Goal: Task Accomplishment & Management: Complete application form

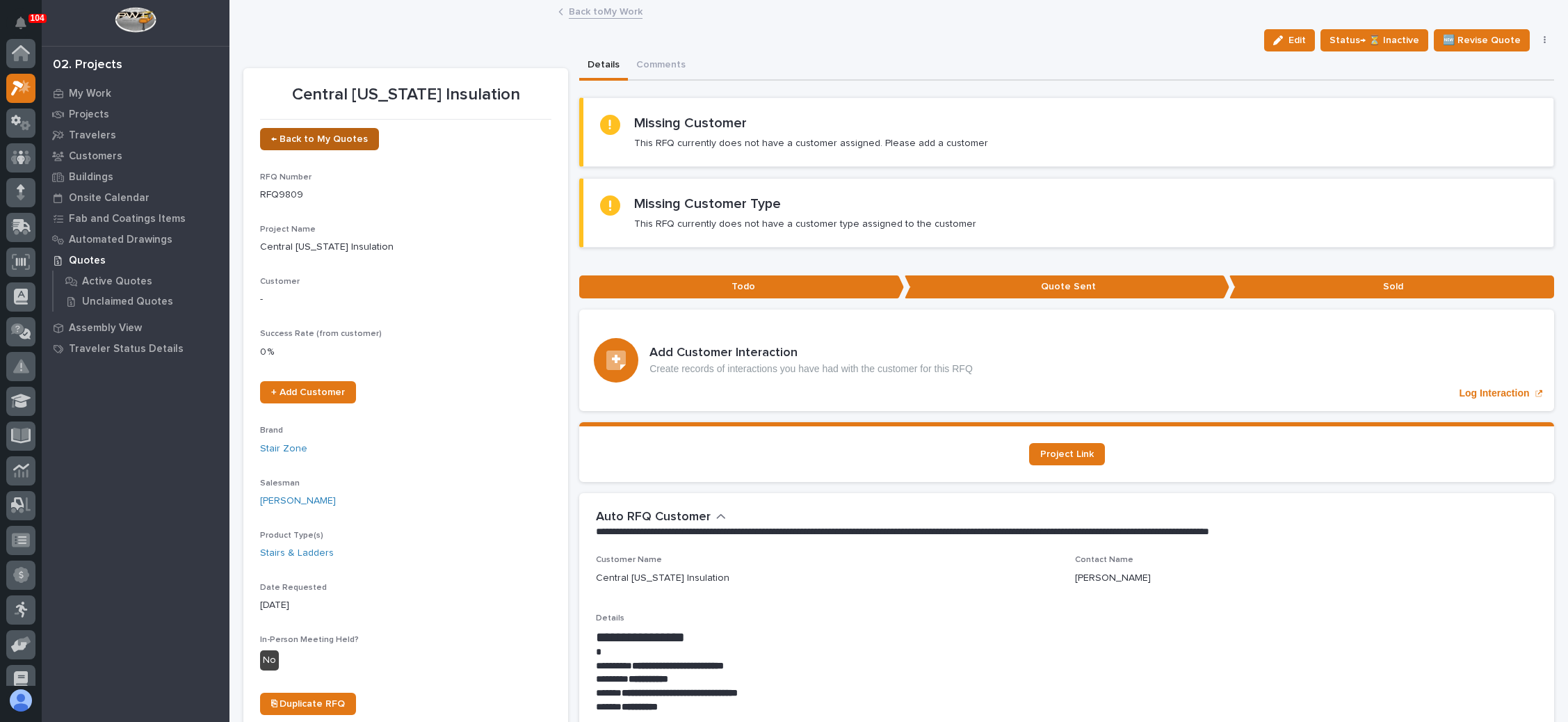
scroll to position [34, 0]
click at [324, 140] on span "← Back to My Quotes" at bounding box center [320, 139] width 97 height 10
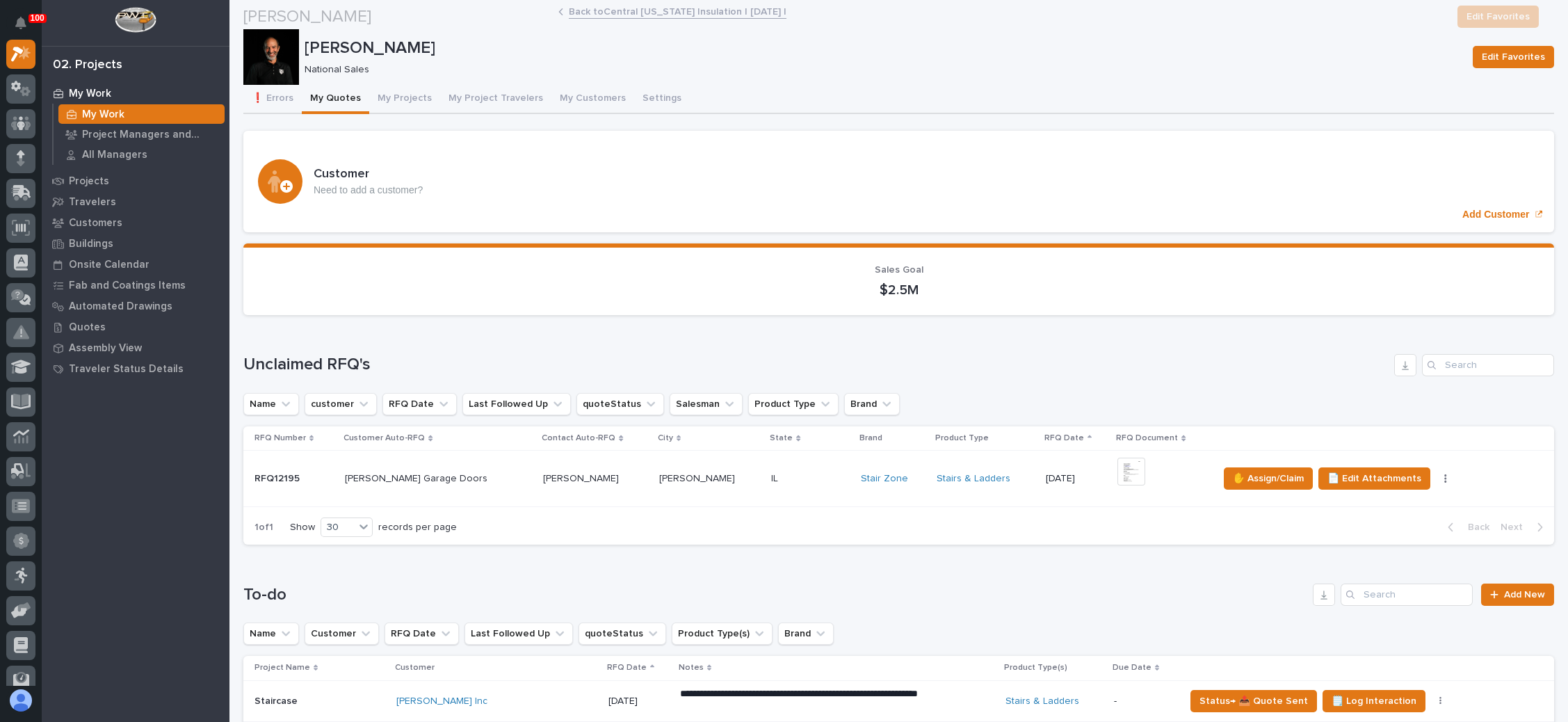
scroll to position [209, 0]
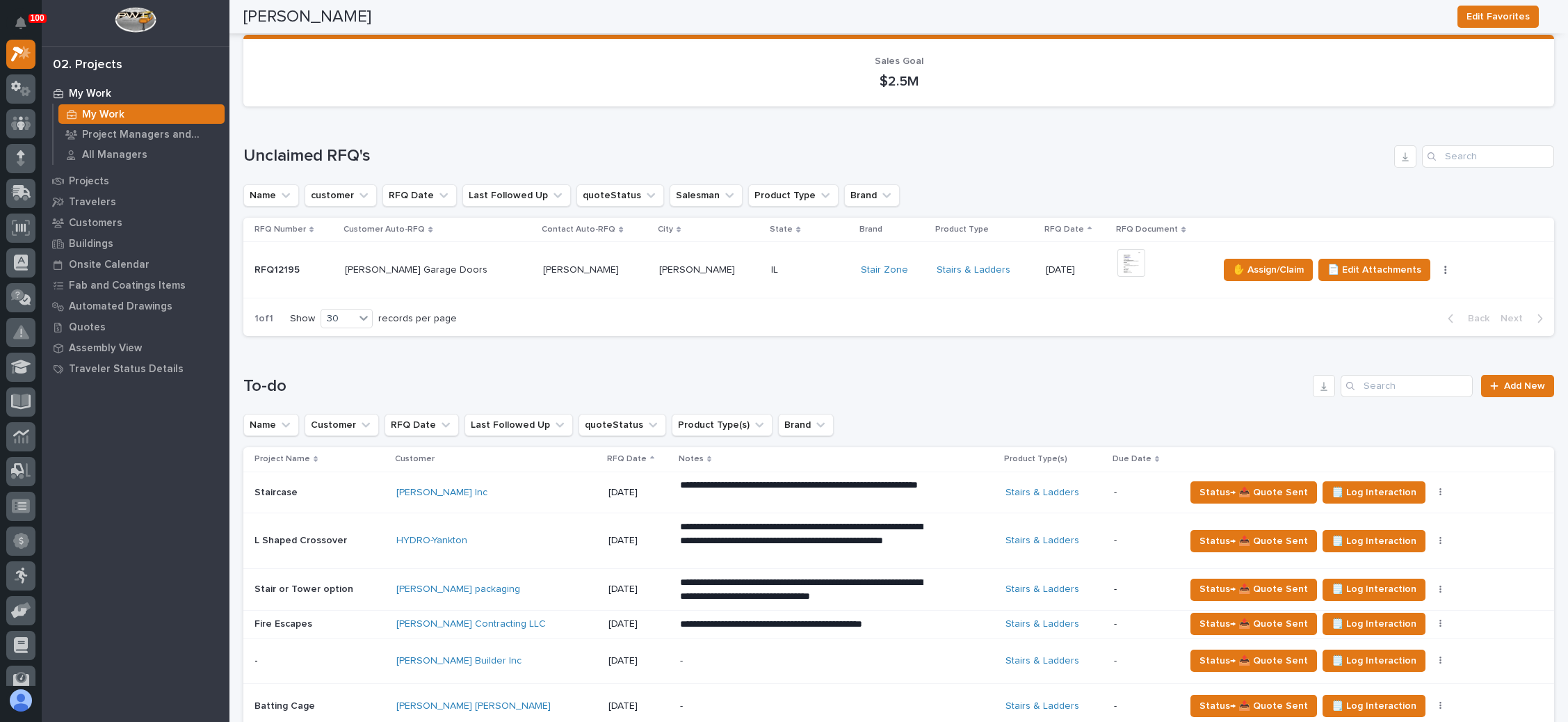
click at [771, 259] on div "IL IL" at bounding box center [810, 270] width 78 height 23
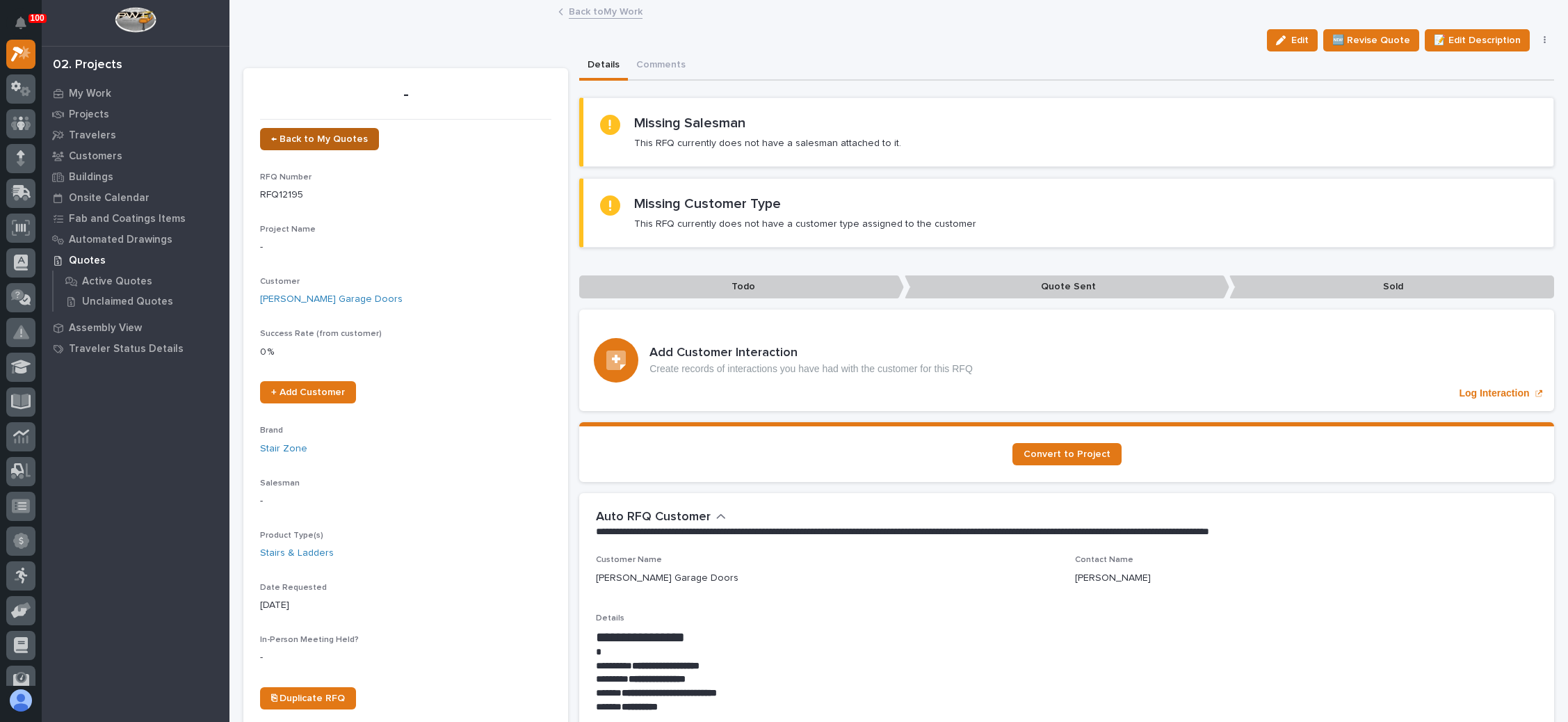
click at [320, 135] on span "← Back to My Quotes" at bounding box center [320, 139] width 97 height 10
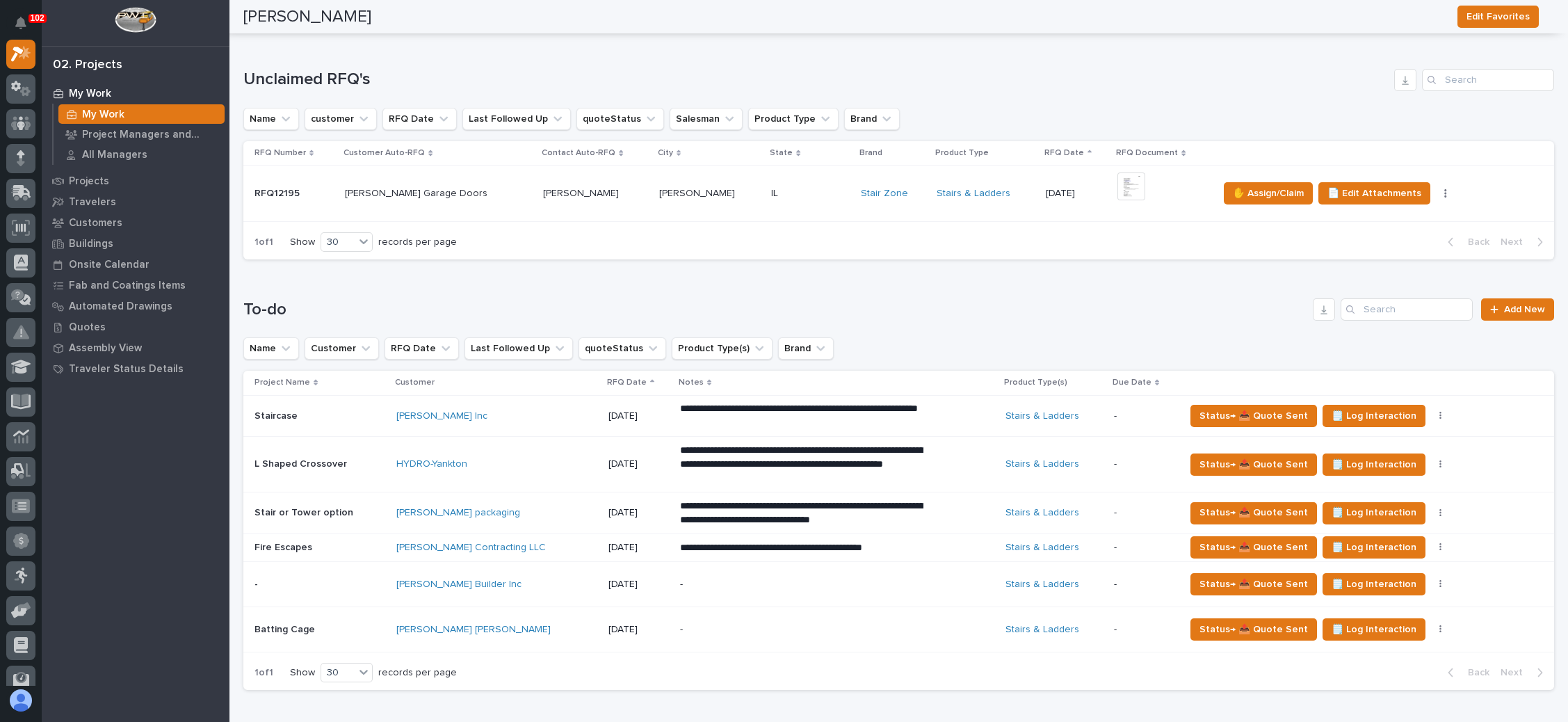
scroll to position [181, 0]
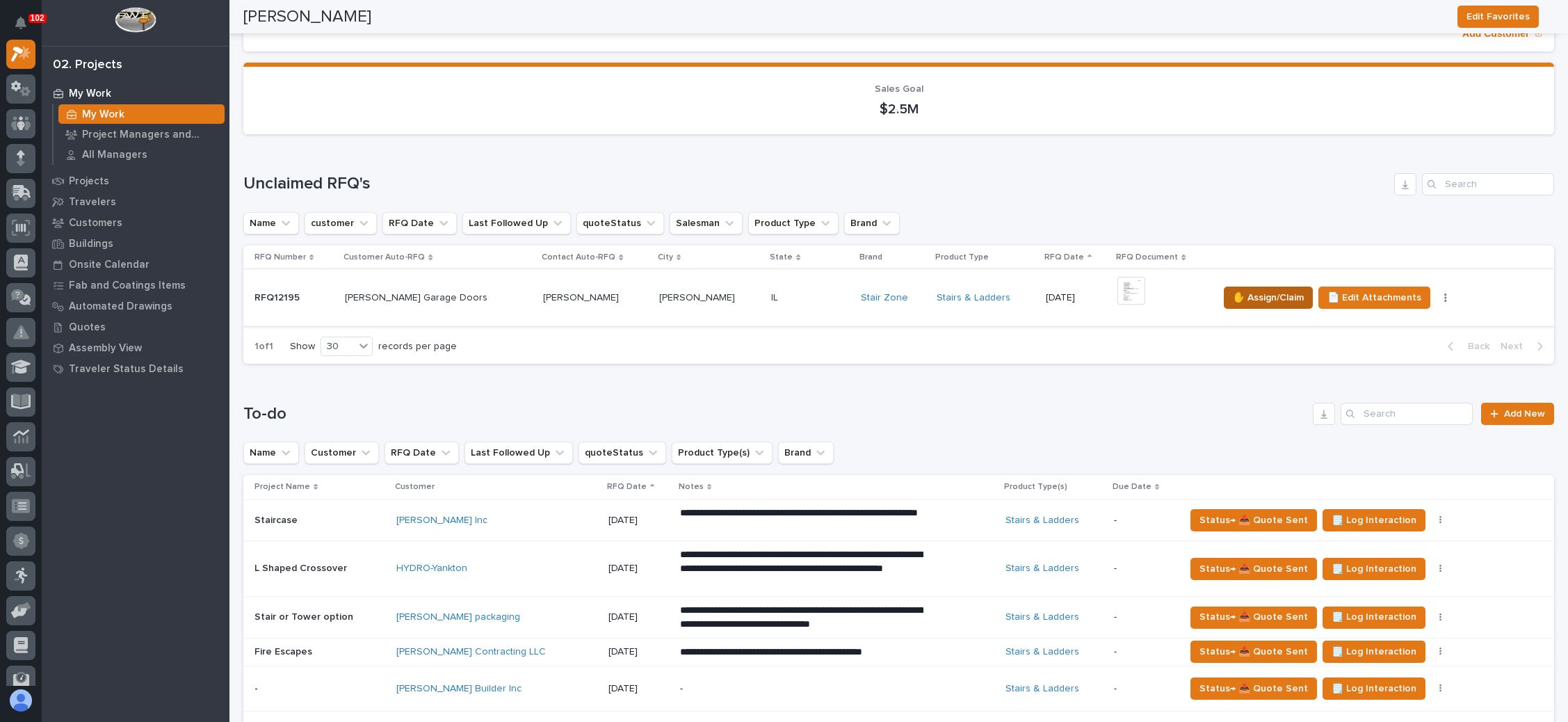
click at [1243, 293] on span "✋ Assign/Claim" at bounding box center [1269, 297] width 71 height 16
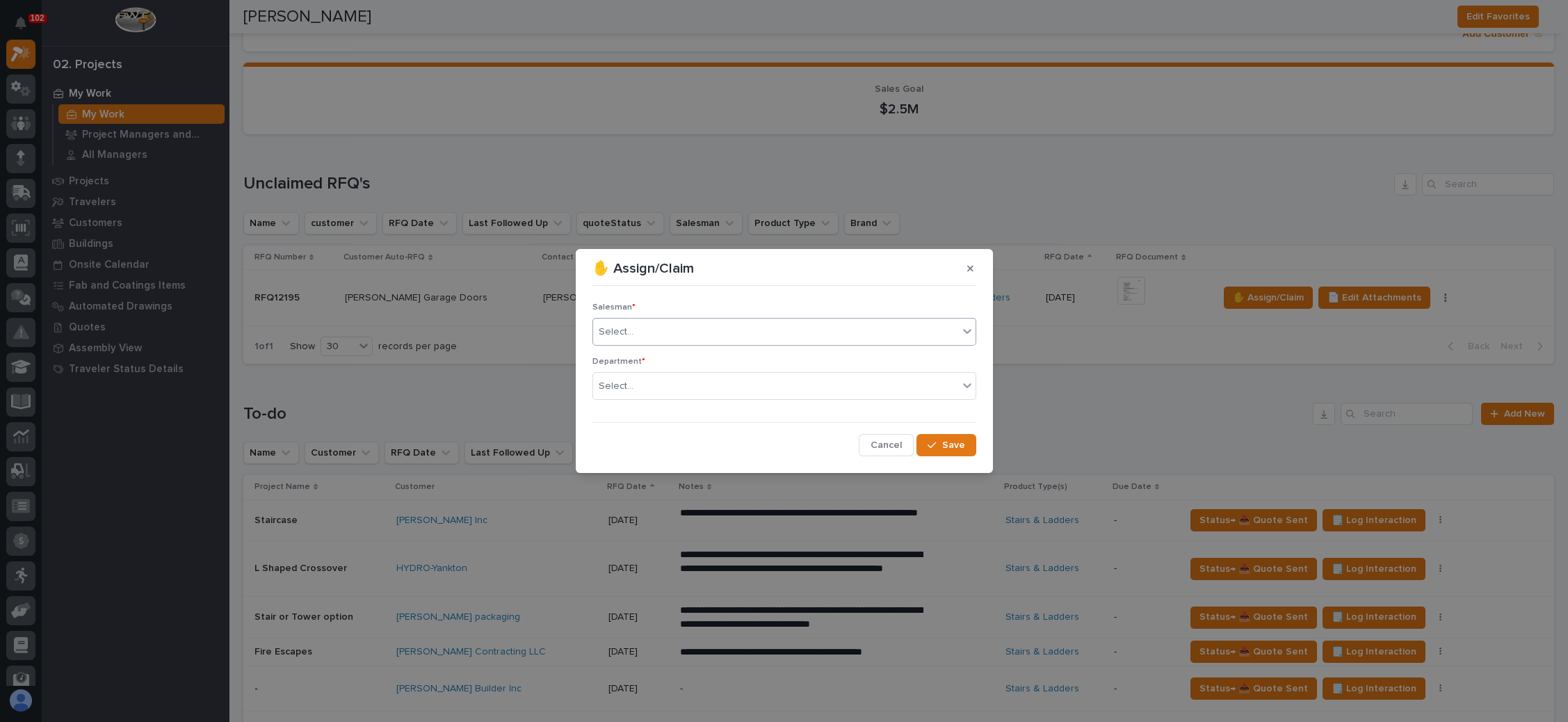
drag, startPoint x: 758, startPoint y: 334, endPoint x: 734, endPoint y: 343, distance: 25.6
click at [755, 333] on div "Select..." at bounding box center [775, 332] width 365 height 23
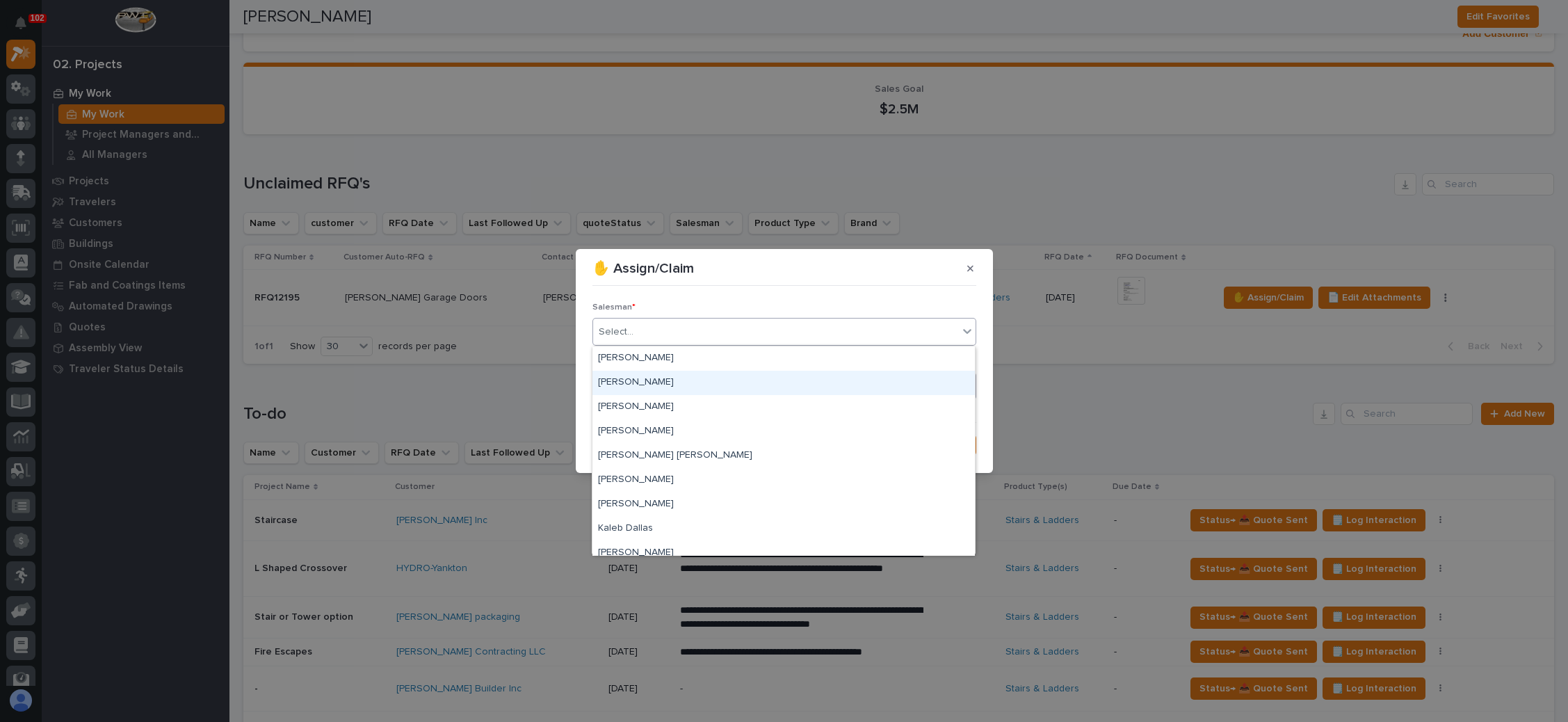
click at [708, 381] on div "[PERSON_NAME]" at bounding box center [783, 383] width 383 height 24
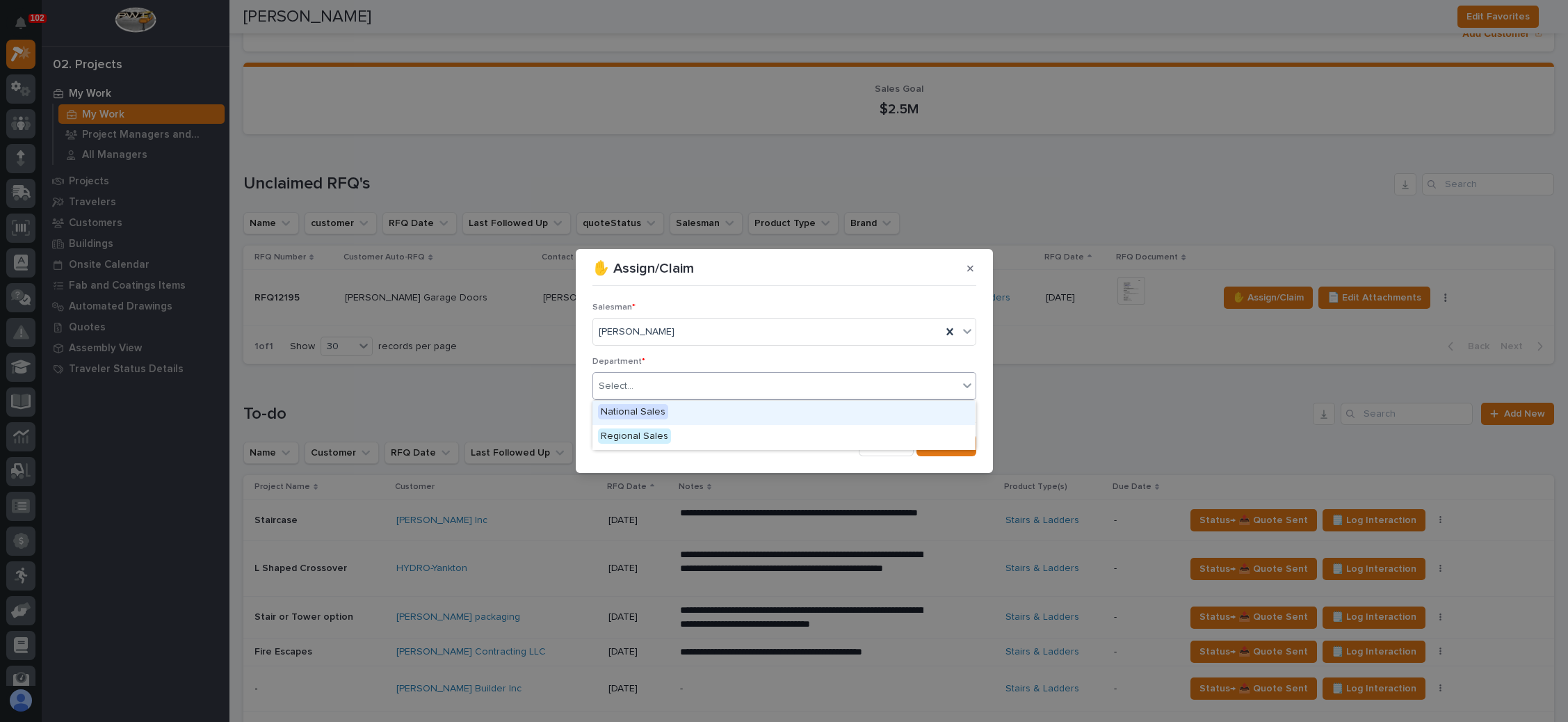
click at [706, 387] on div "Select..." at bounding box center [775, 386] width 365 height 23
click at [697, 408] on div "National Sales" at bounding box center [783, 413] width 383 height 24
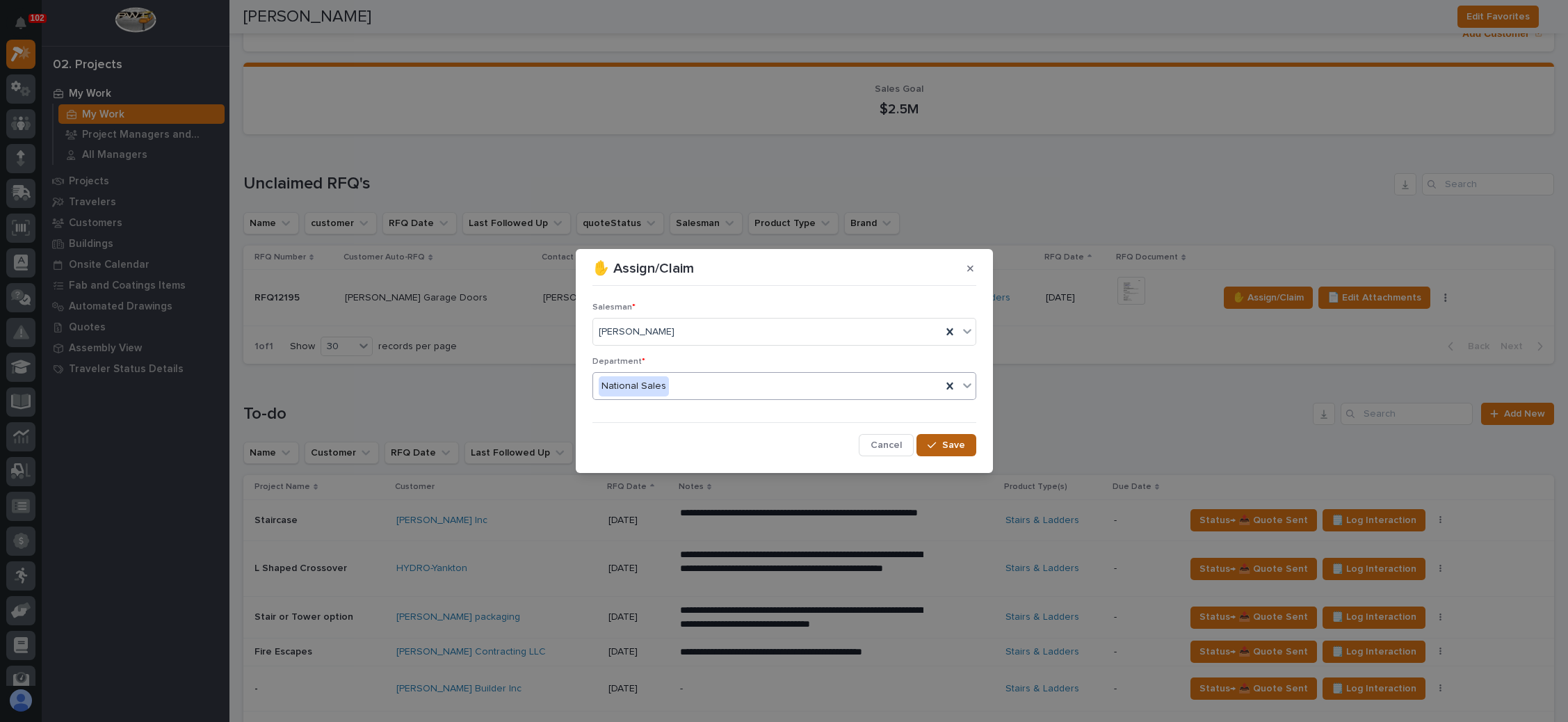
click at [939, 443] on div "button" at bounding box center [935, 445] width 14 height 10
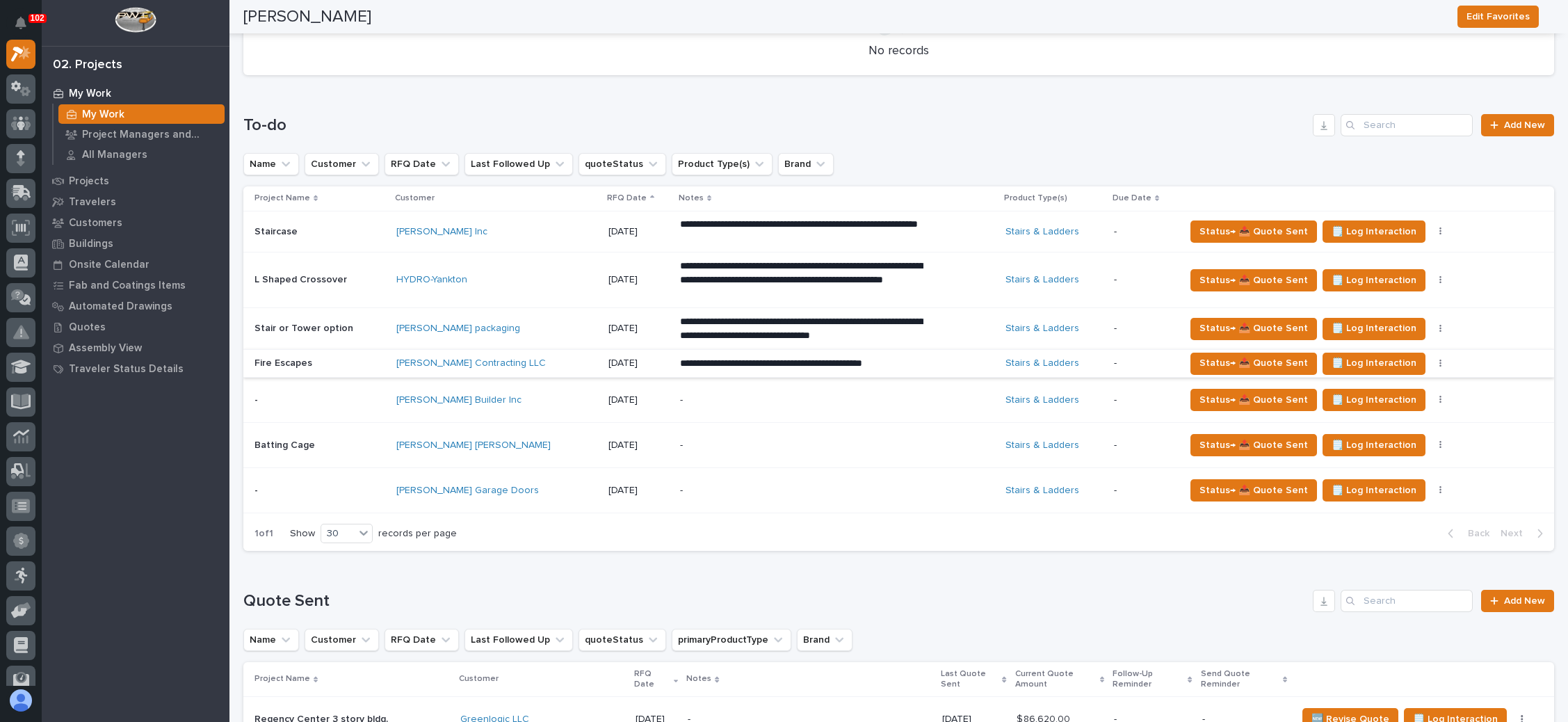
scroll to position [494, 0]
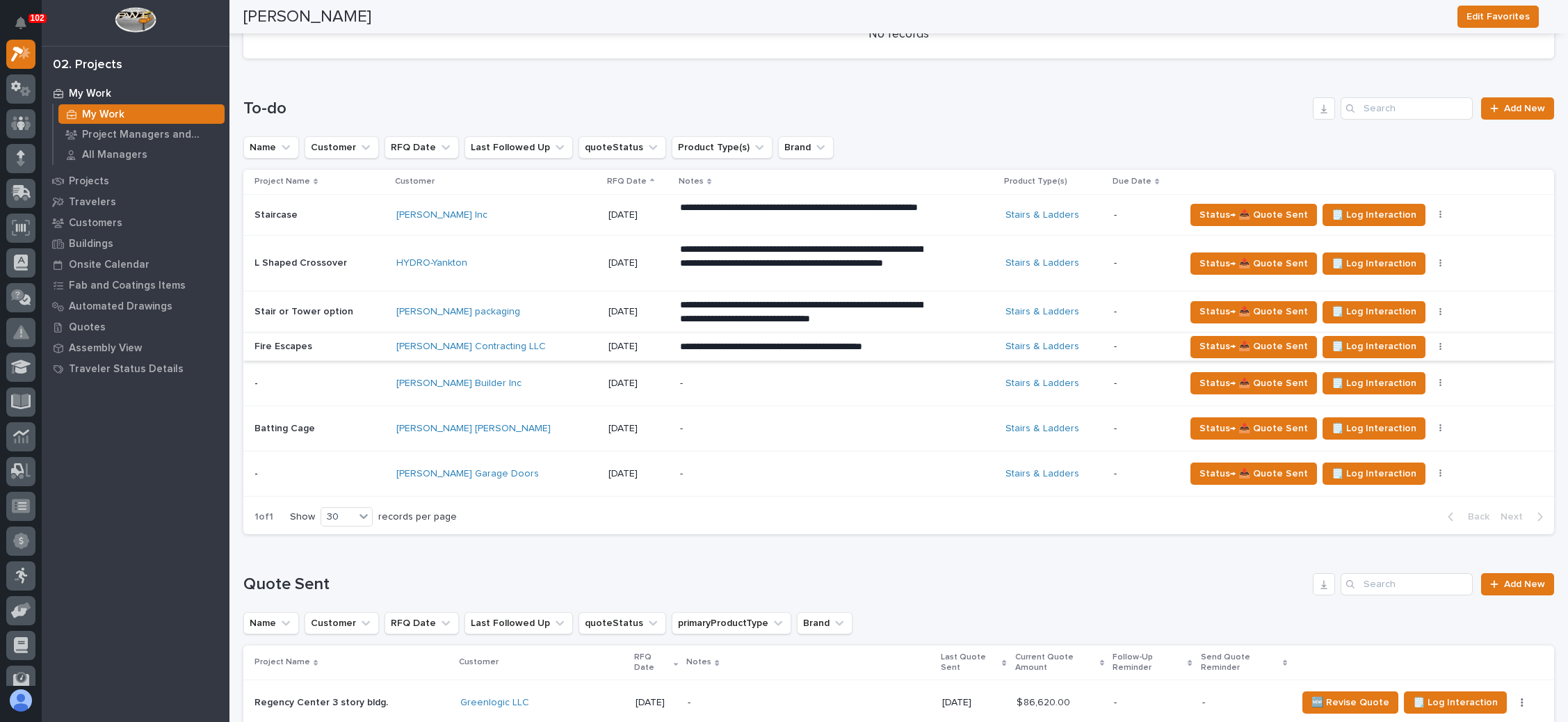
click at [690, 378] on p "-" at bounding box center [802, 383] width 244 height 12
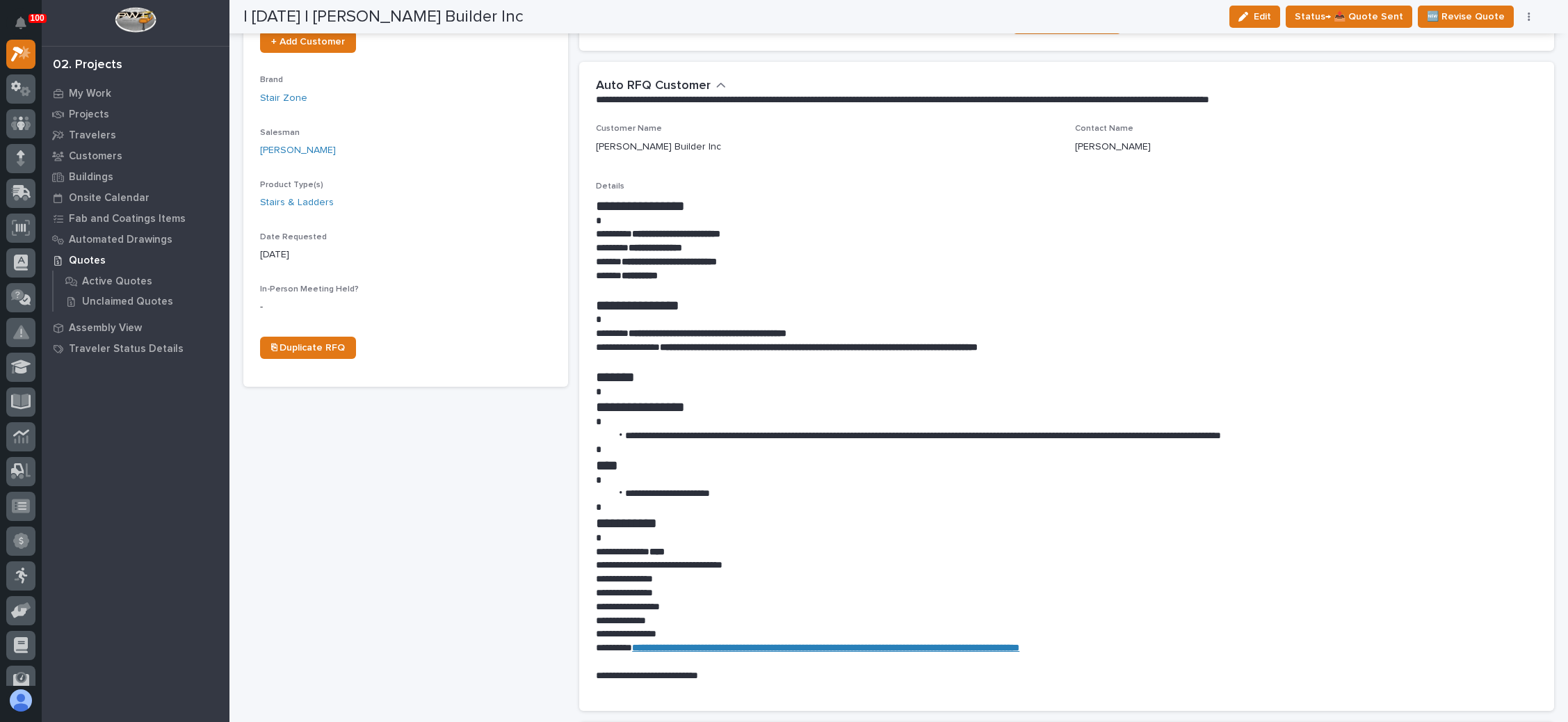
scroll to position [455, 0]
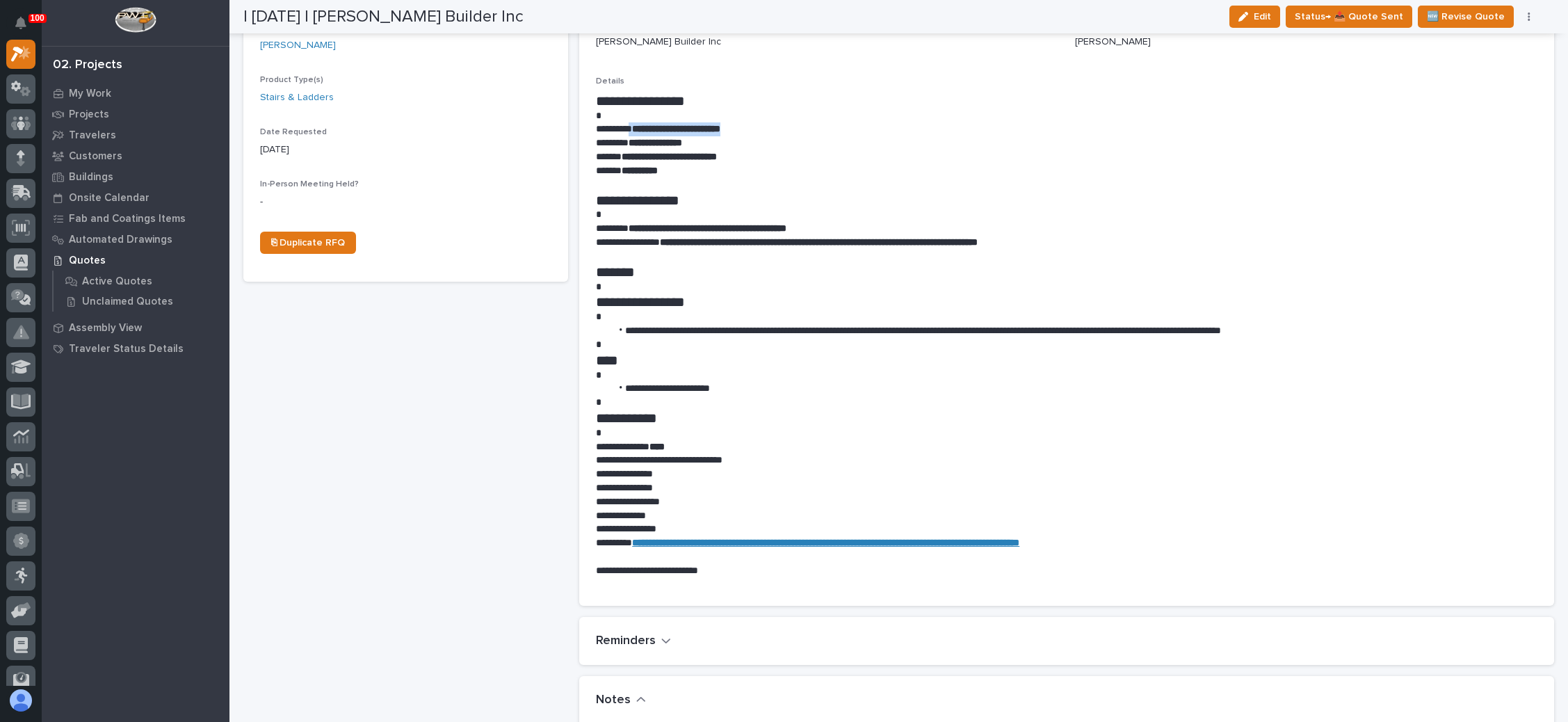
drag, startPoint x: 751, startPoint y: 130, endPoint x: 635, endPoint y: 130, distance: 116.0
click at [635, 130] on p "**********" at bounding box center [1061, 130] width 930 height 14
copy p "**********"
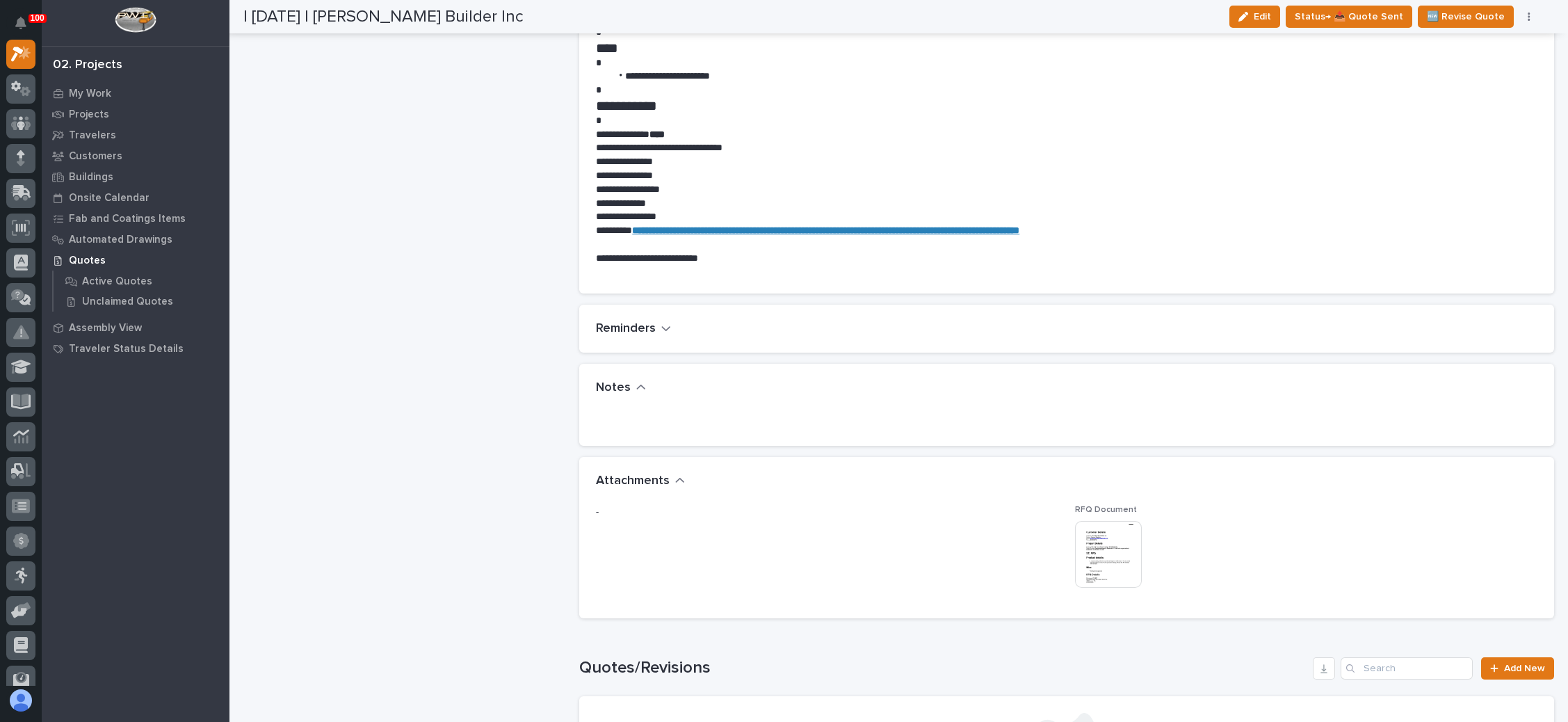
scroll to position [976, 0]
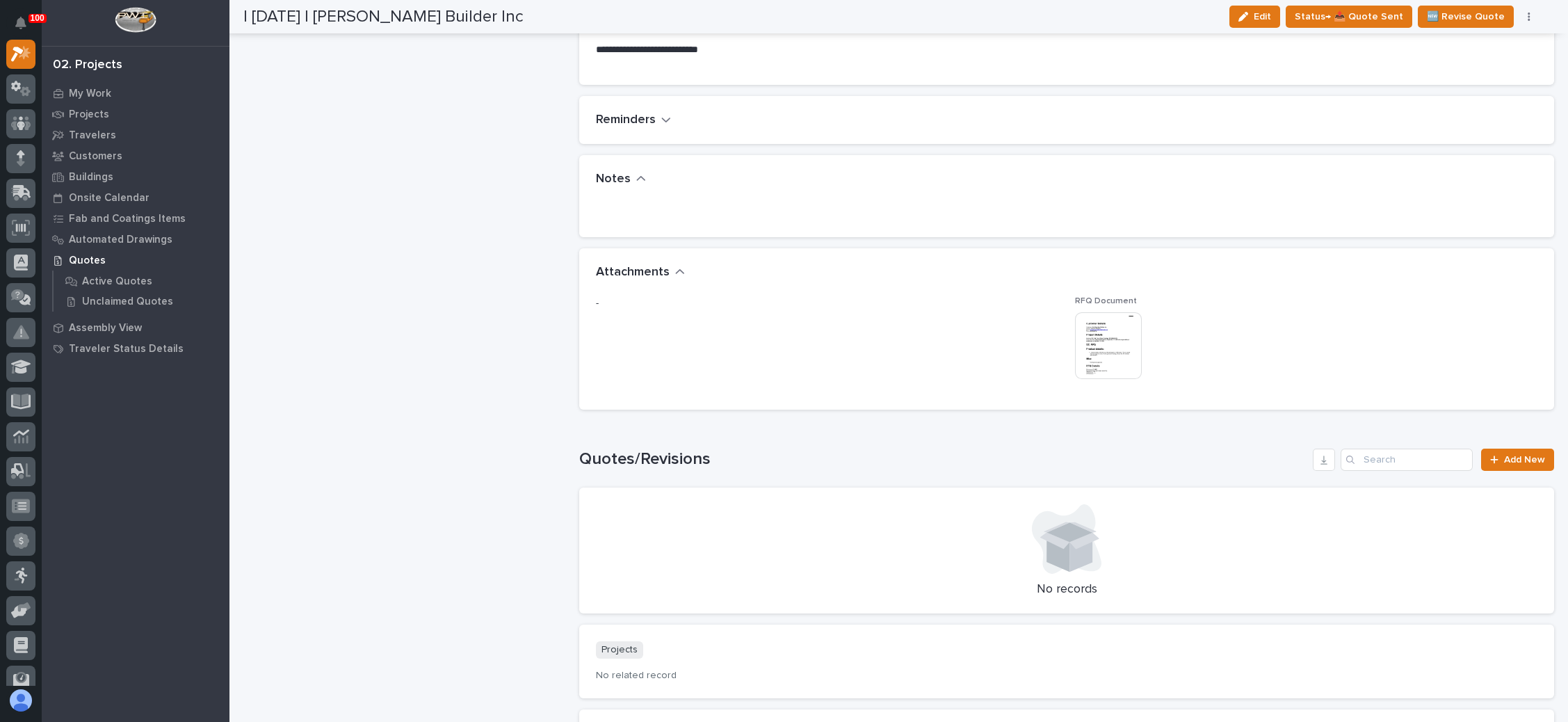
click at [1102, 339] on img at bounding box center [1109, 346] width 67 height 67
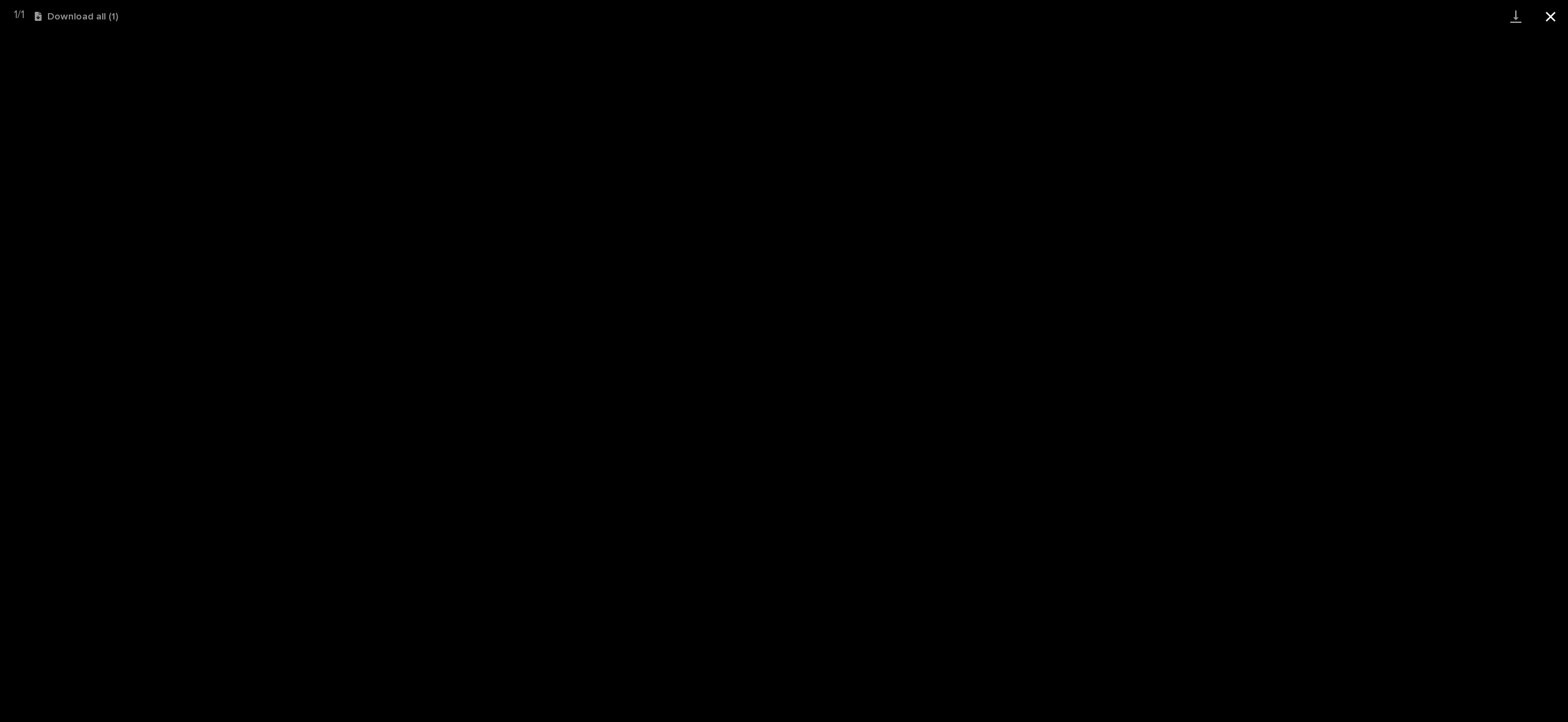
click at [1546, 11] on button "Close gallery" at bounding box center [1551, 16] width 35 height 33
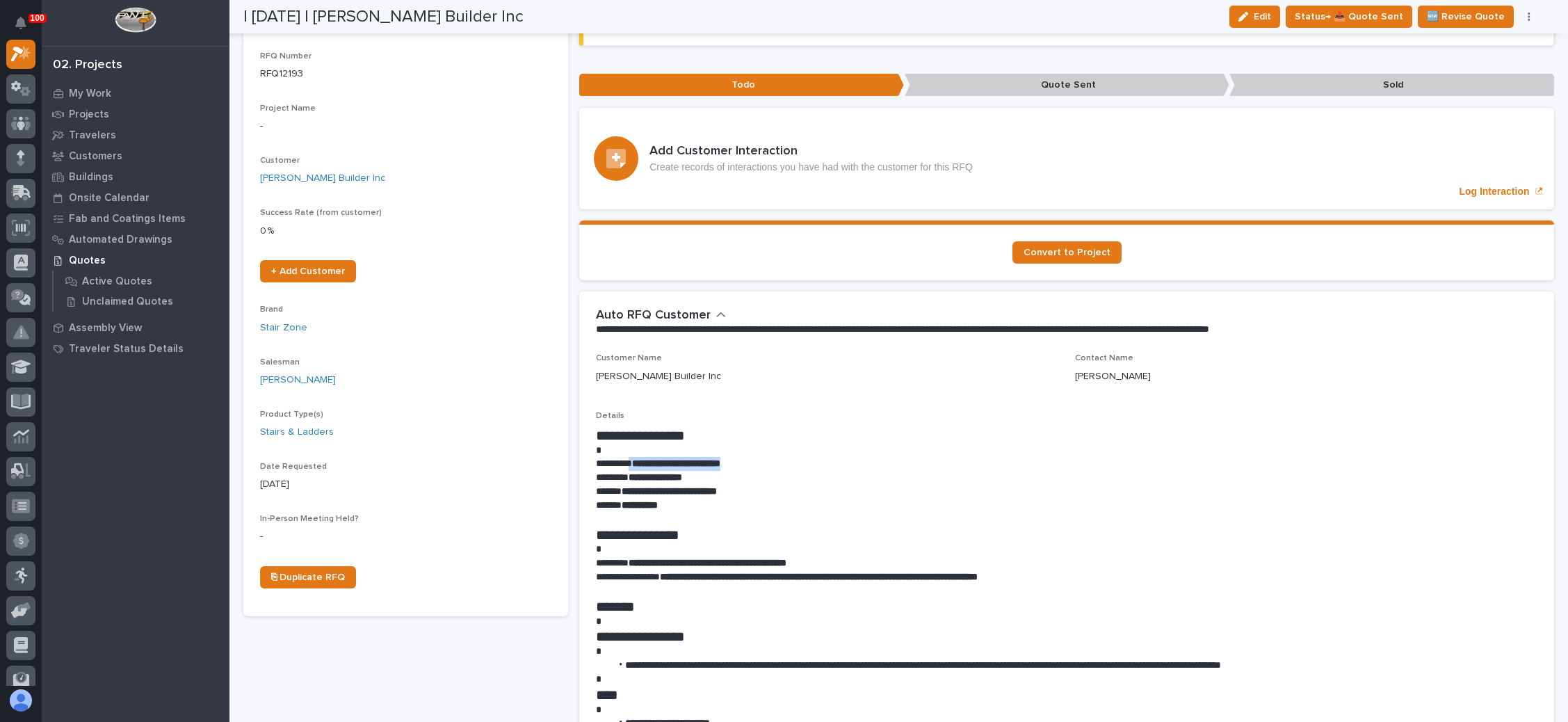
scroll to position [38, 0]
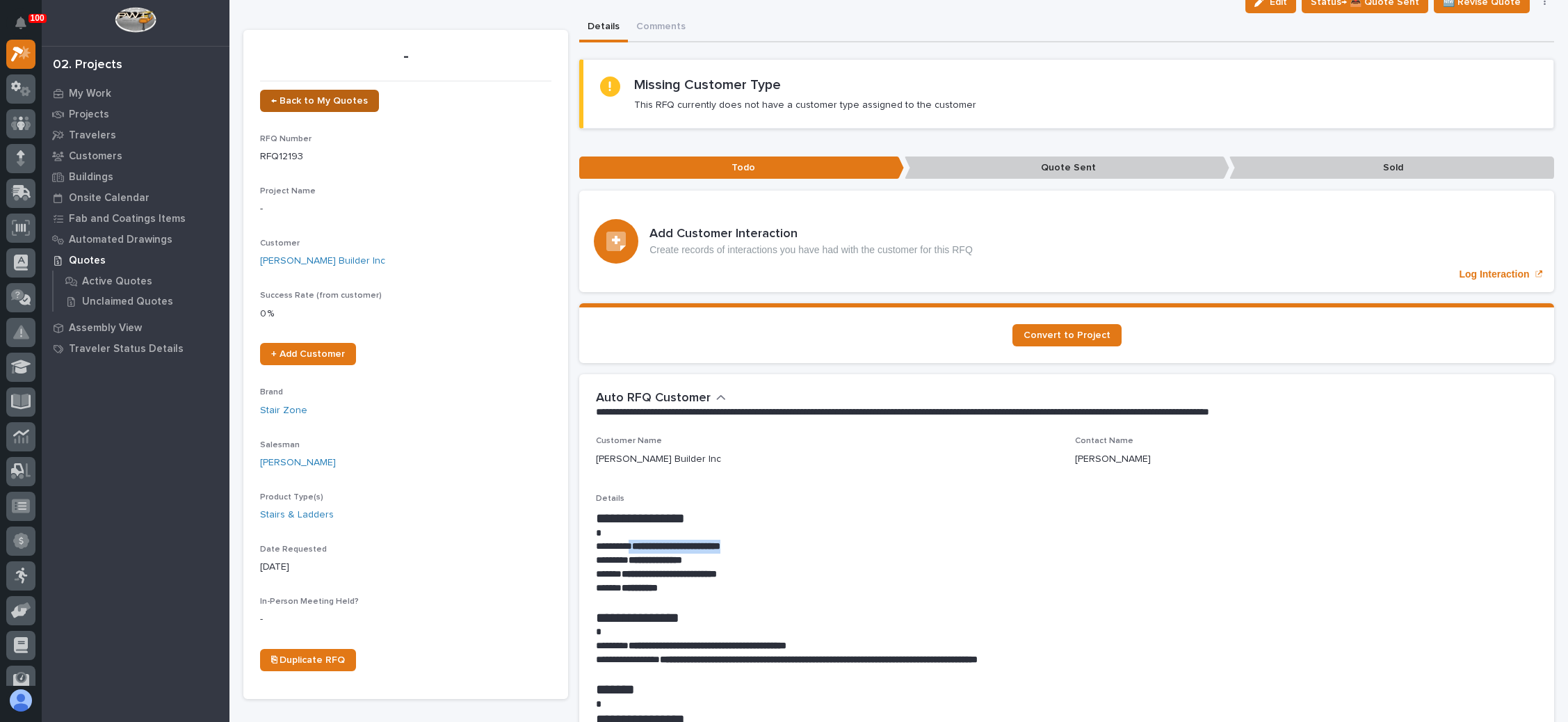
click at [349, 97] on span "← Back to My Quotes" at bounding box center [320, 101] width 97 height 10
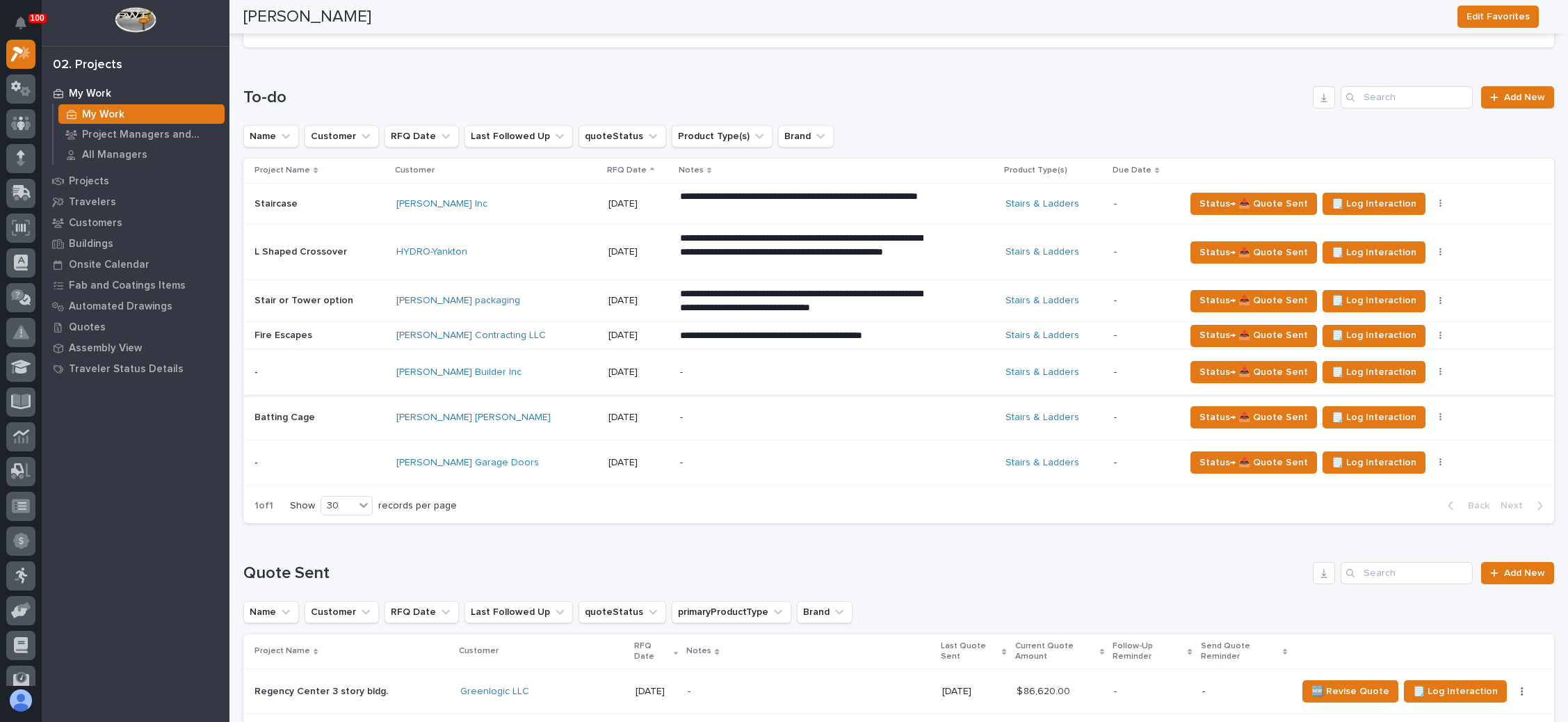
scroll to position [522, 0]
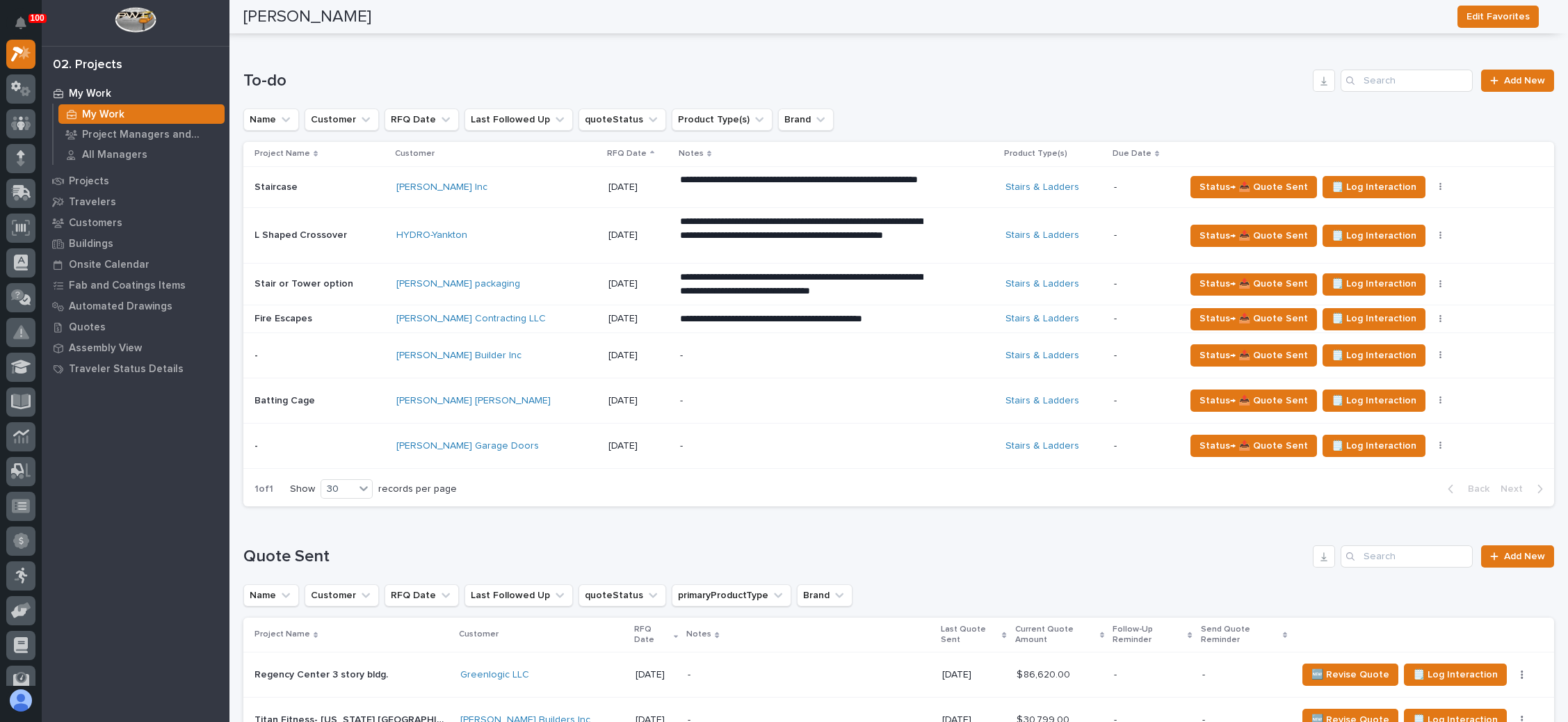
click at [731, 453] on div "-" at bounding box center [802, 446] width 244 height 31
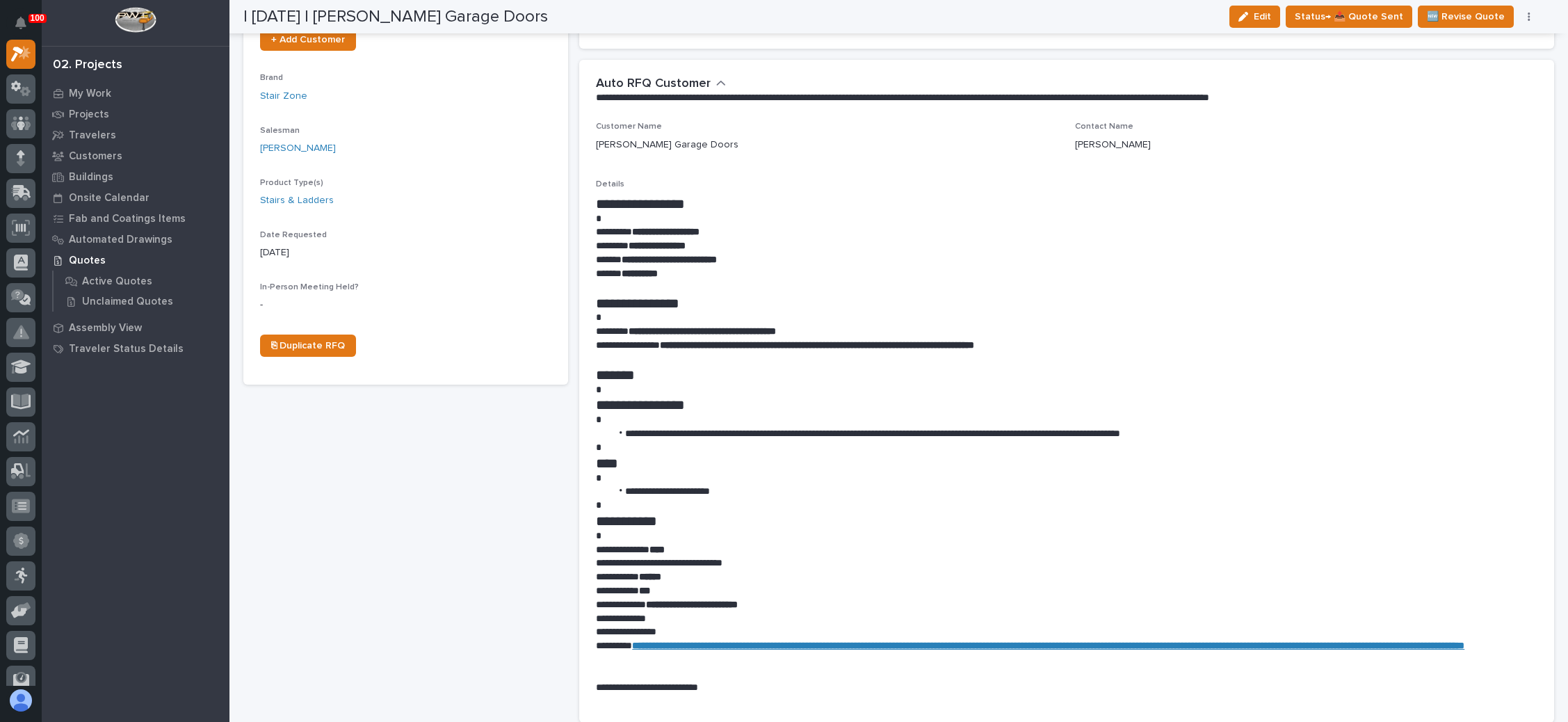
scroll to position [417, 0]
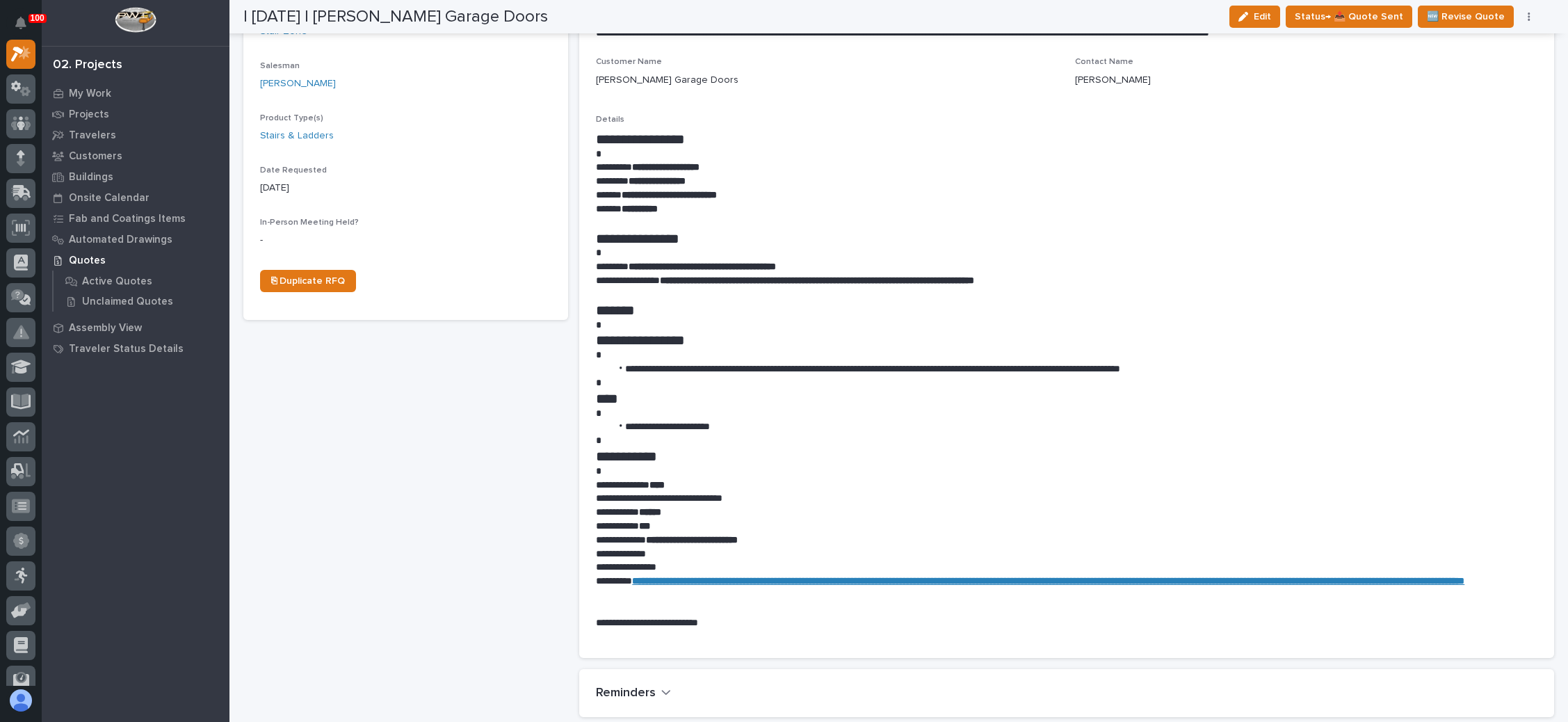
drag, startPoint x: 1107, startPoint y: 402, endPoint x: 1101, endPoint y: 406, distance: 7.2
click at [1107, 401] on h1 "****" at bounding box center [1061, 398] width 930 height 16
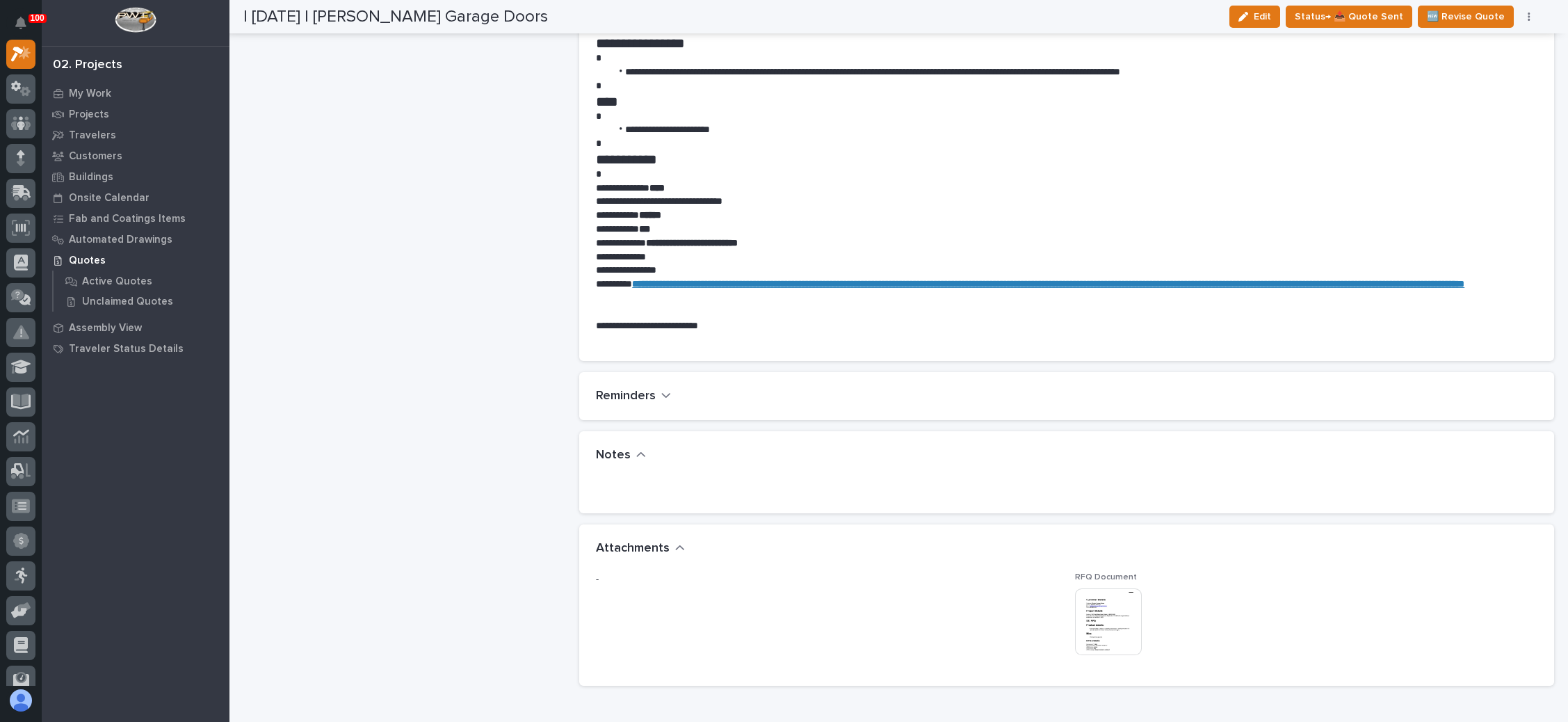
scroll to position [835, 0]
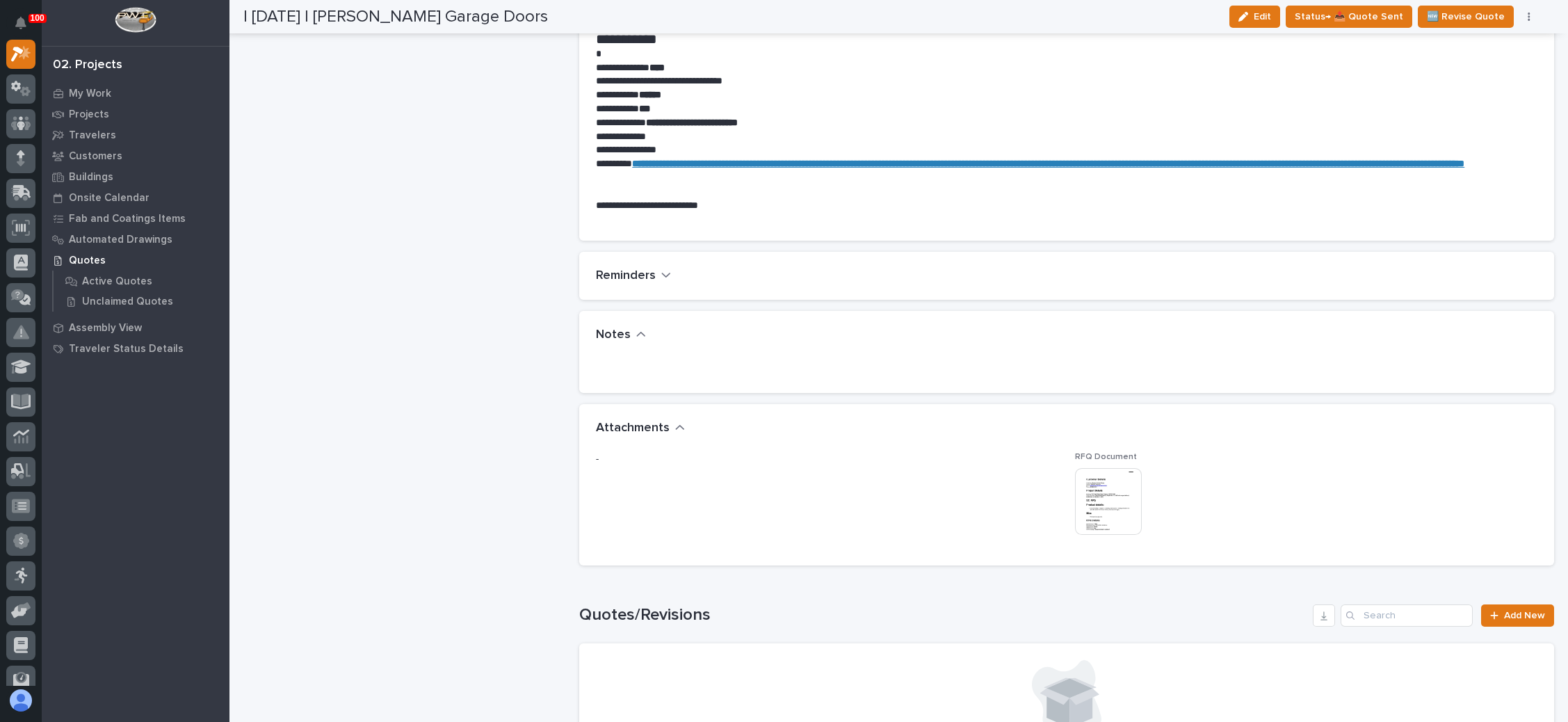
click at [1090, 480] on img at bounding box center [1109, 502] width 67 height 67
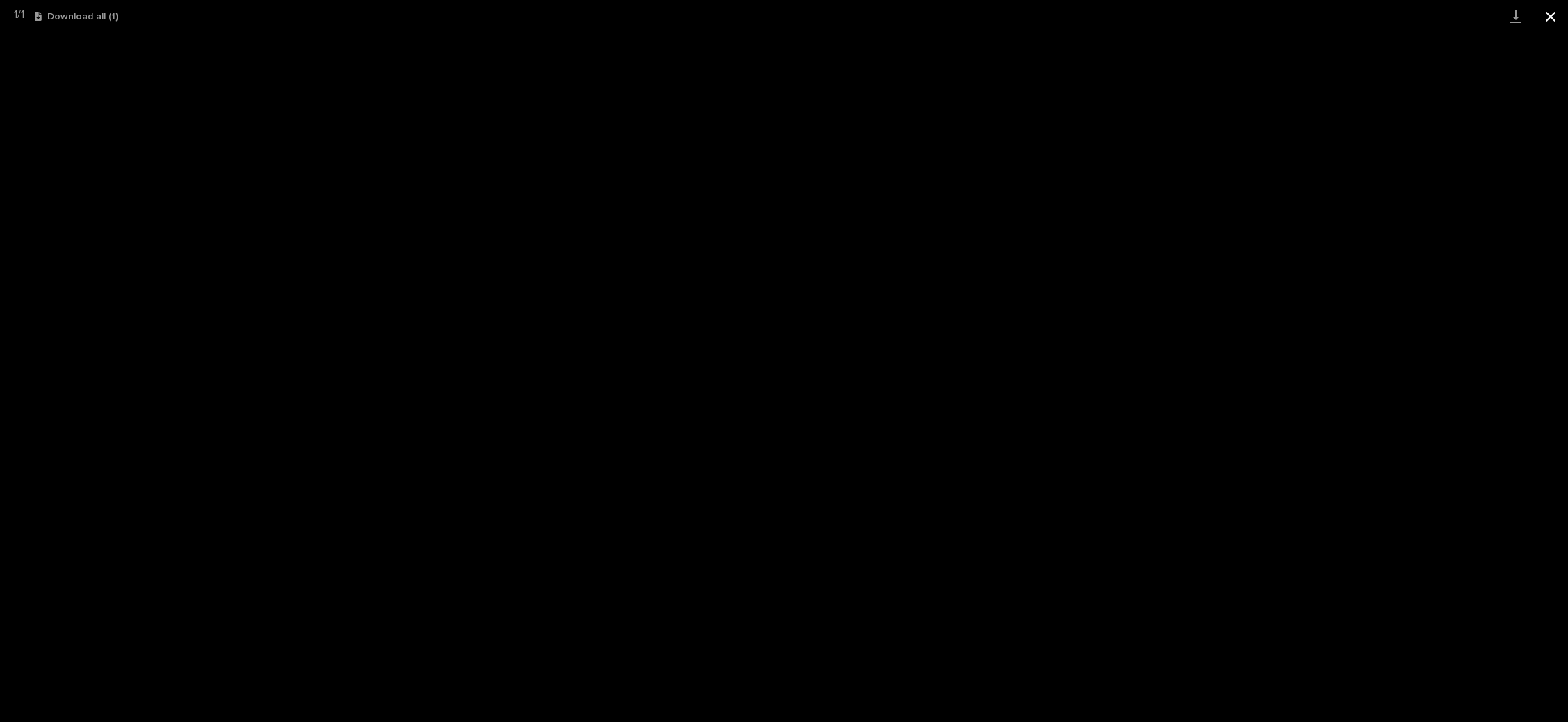
click at [1557, 11] on button "Close gallery" at bounding box center [1551, 16] width 35 height 33
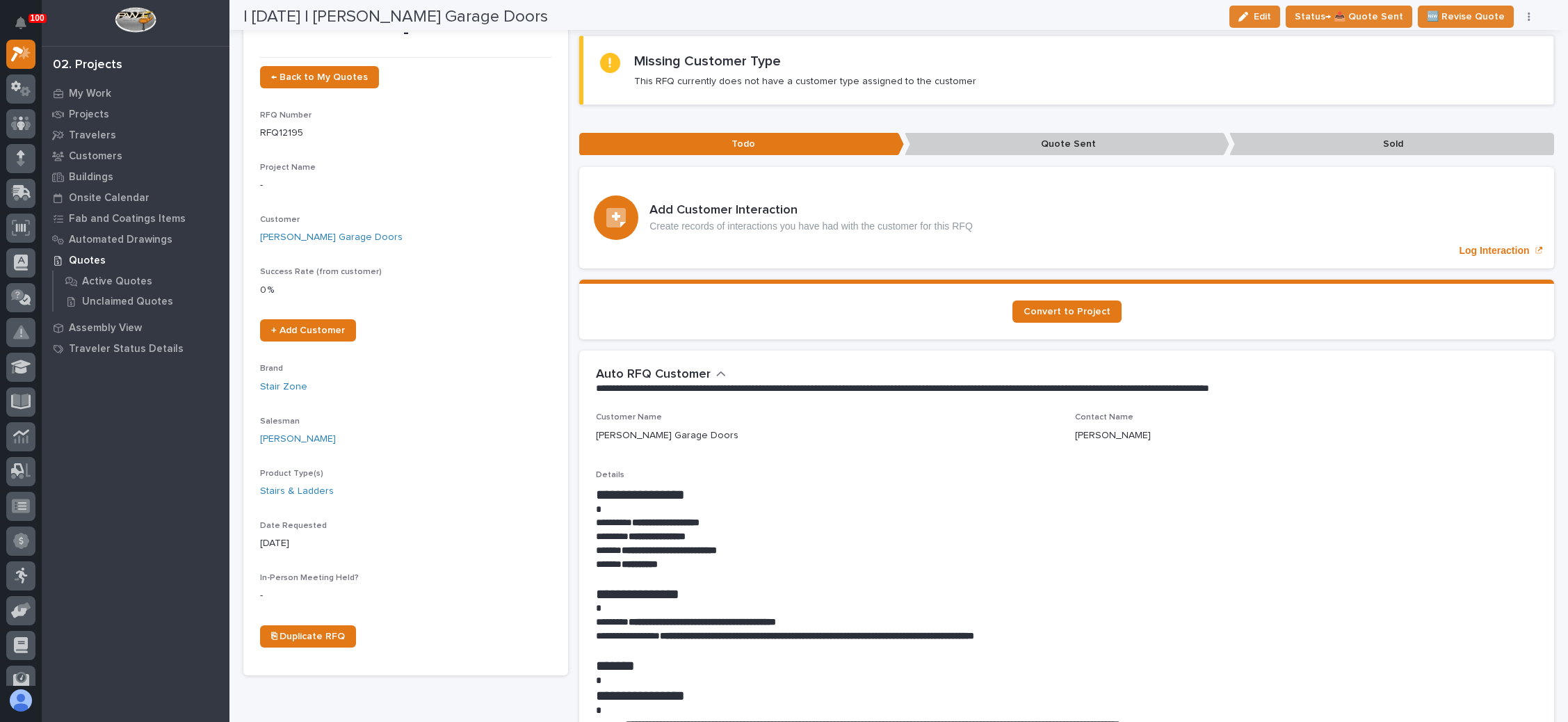
scroll to position [0, 0]
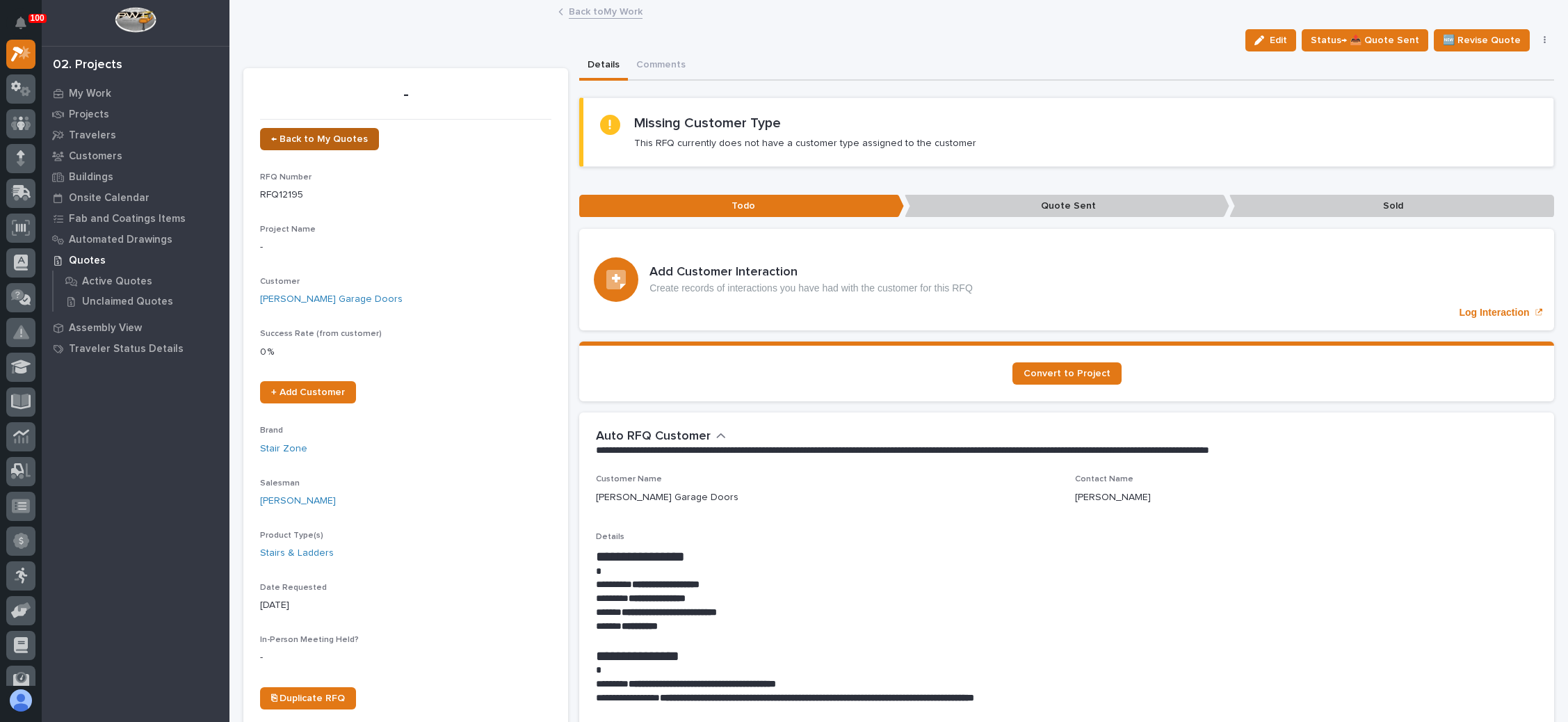
click at [354, 139] on span "← Back to My Quotes" at bounding box center [320, 139] width 97 height 10
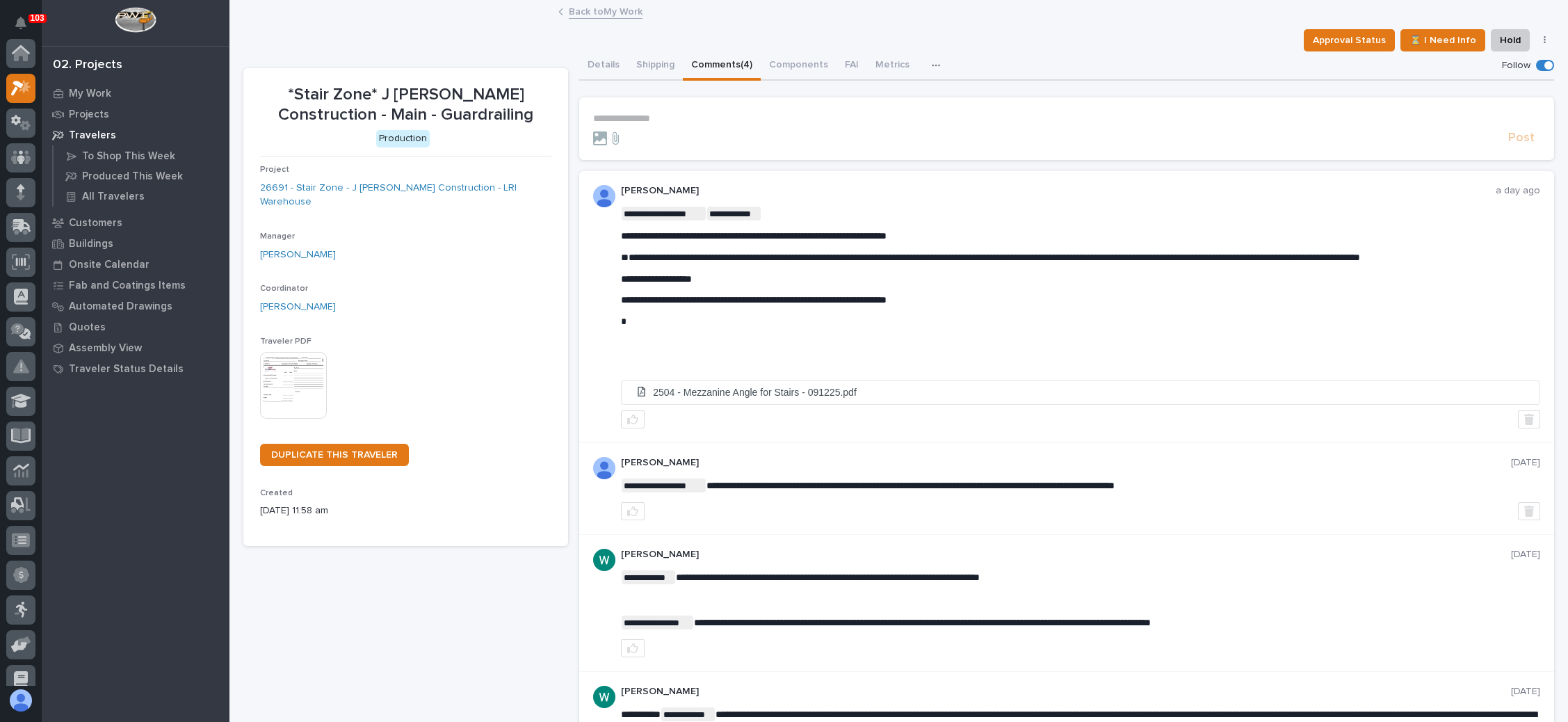
scroll to position [34, 0]
click at [597, 9] on link "Back to My Work" at bounding box center [605, 11] width 73 height 16
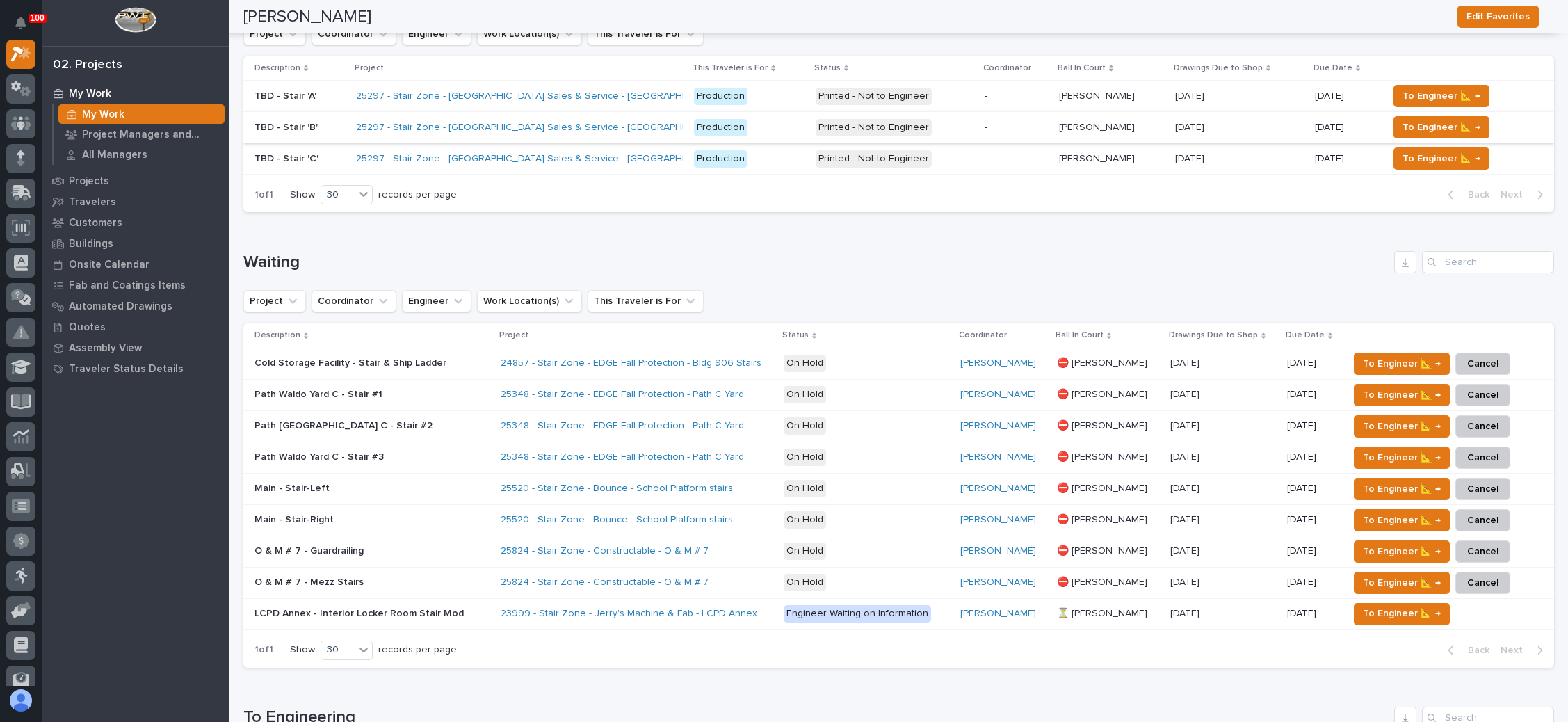
scroll to position [43, 0]
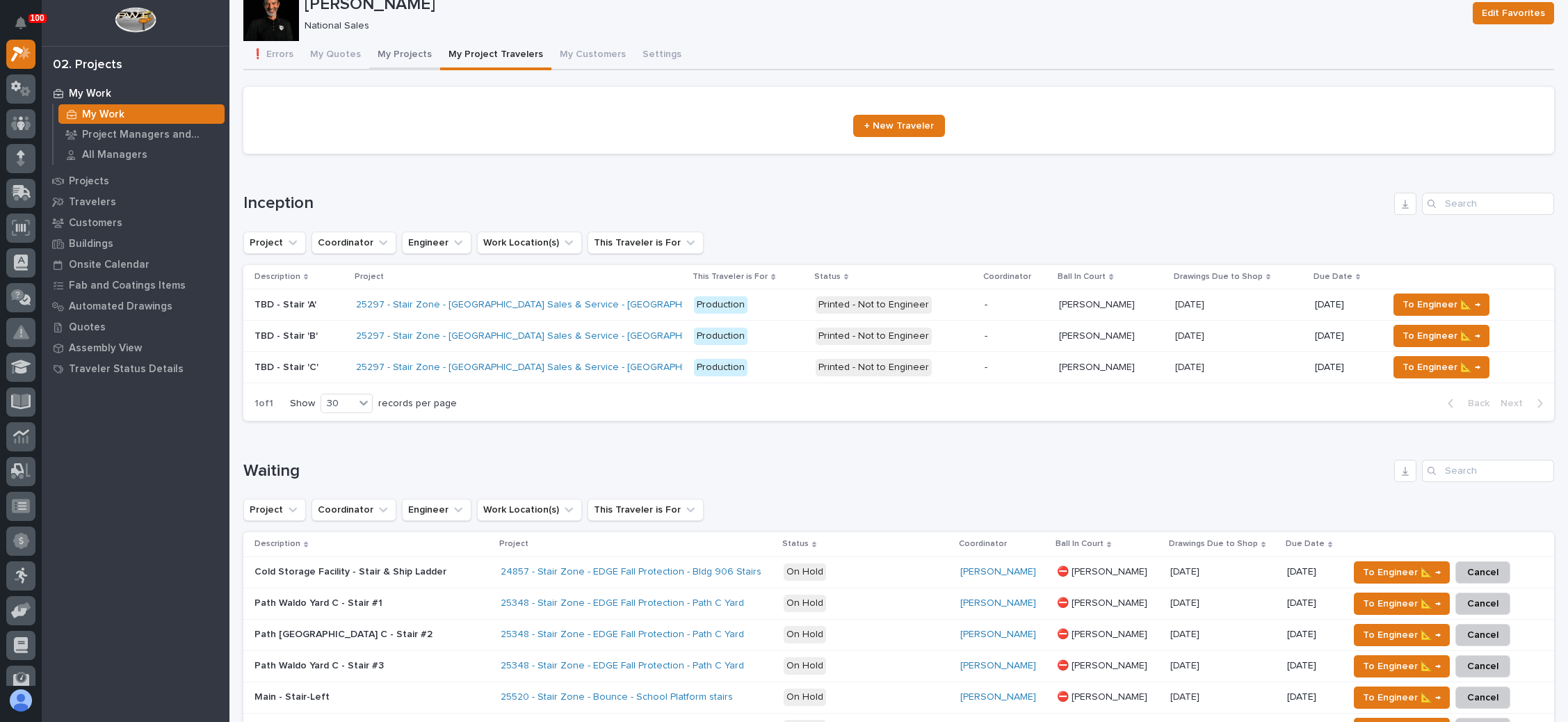
drag, startPoint x: 401, startPoint y: 56, endPoint x: 403, endPoint y: 70, distance: 14.1
click at [401, 55] on button "My Projects" at bounding box center [405, 56] width 71 height 29
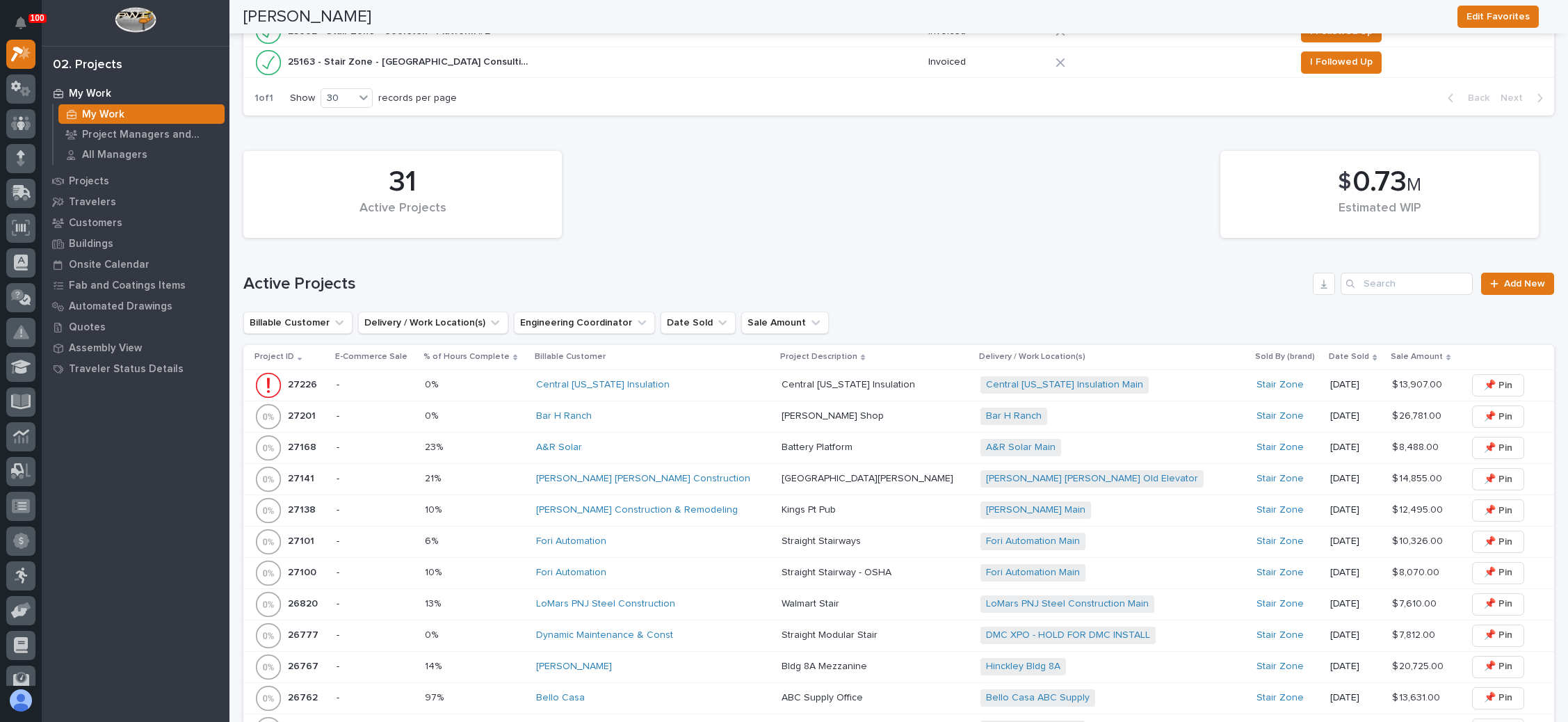
scroll to position [1043, 0]
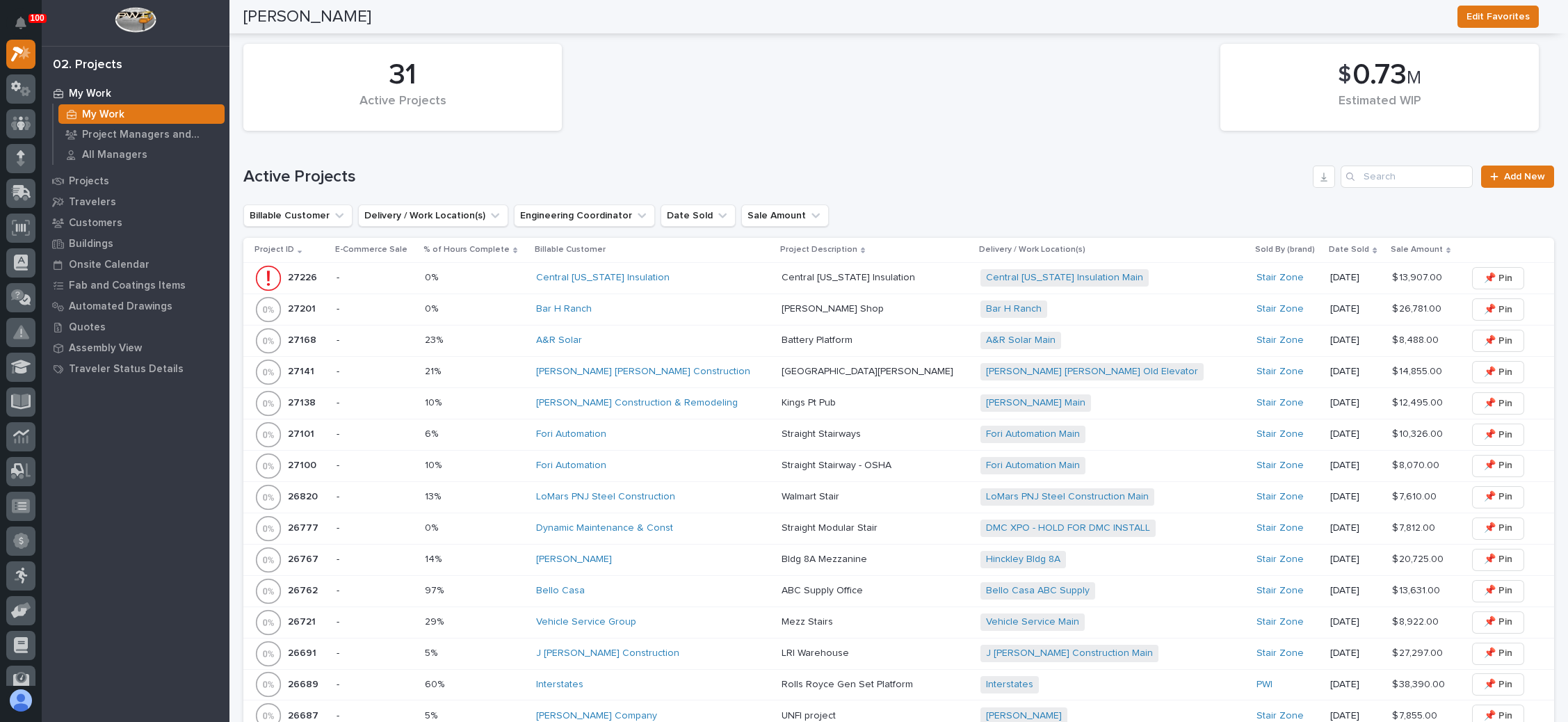
click at [1111, 273] on div "Central Indiana Insulation Main + 0" at bounding box center [1103, 278] width 244 height 17
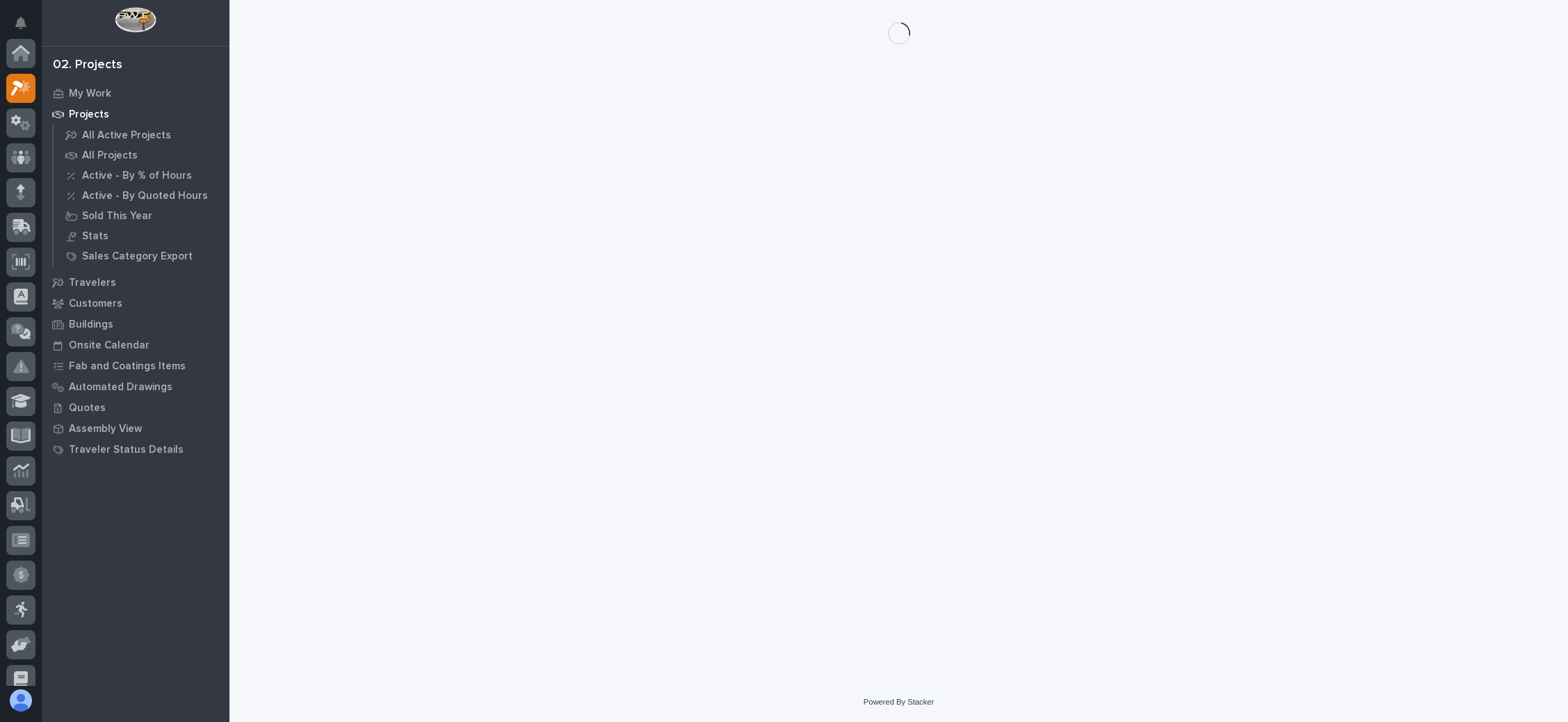
scroll to position [34, 0]
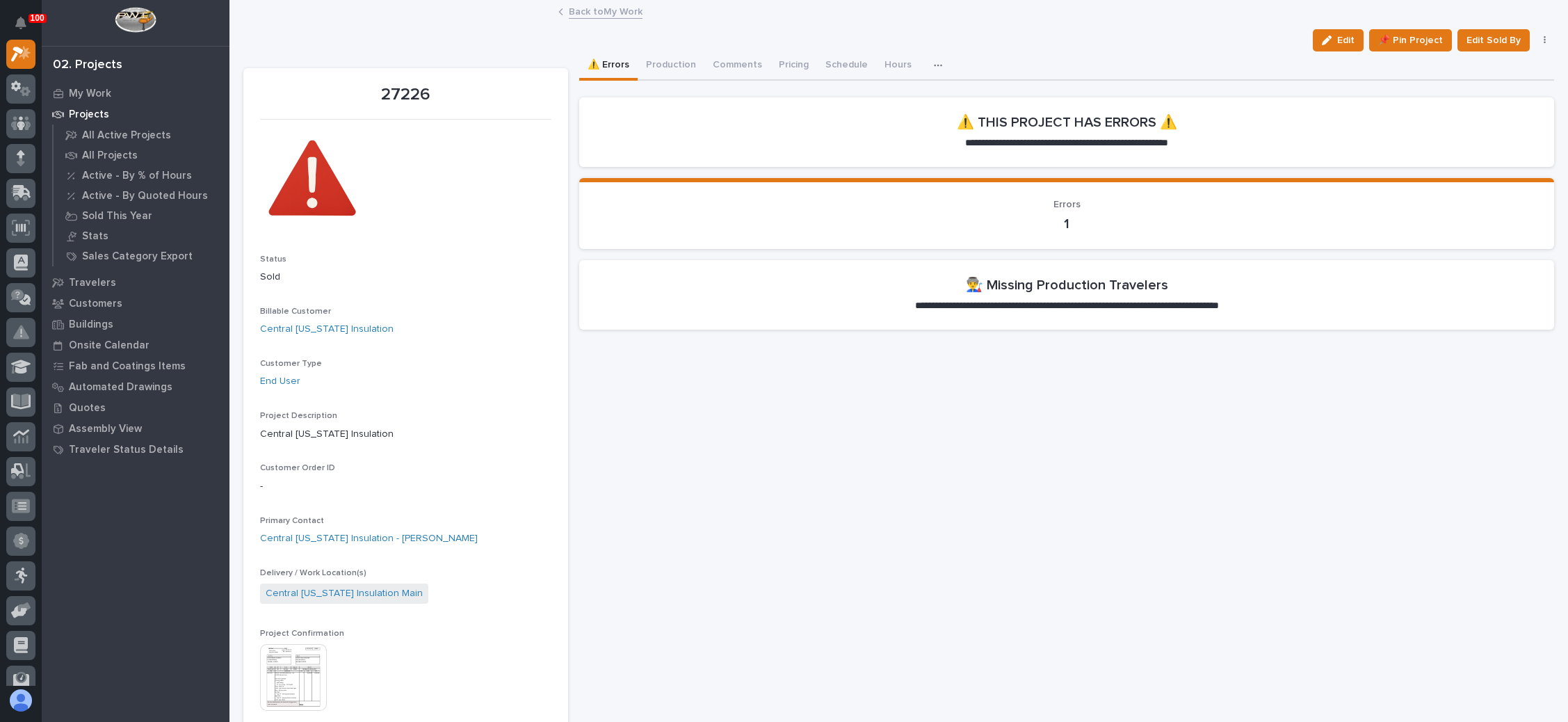
click at [671, 60] on button "Production" at bounding box center [671, 66] width 67 height 29
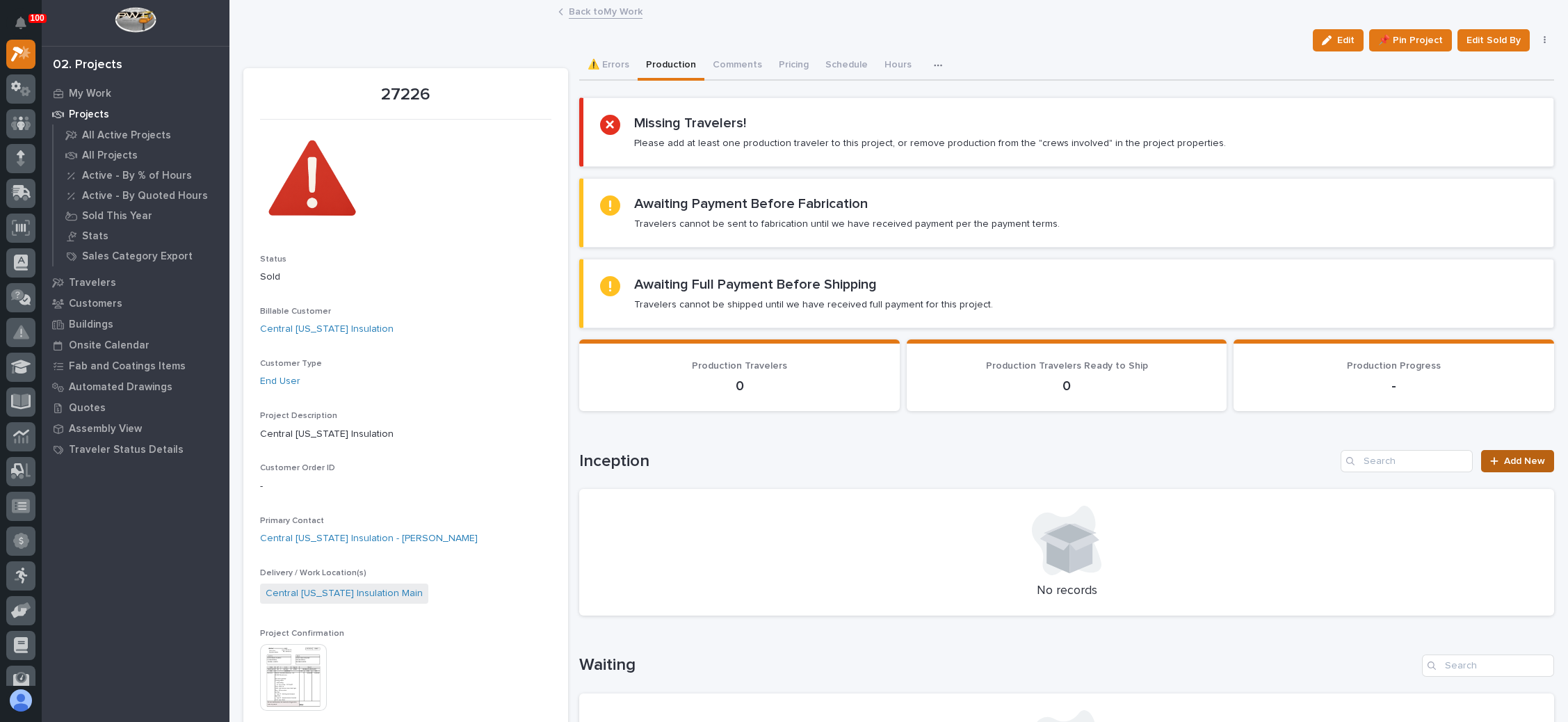
click at [1505, 456] on span "Add New" at bounding box center [1525, 461] width 41 height 10
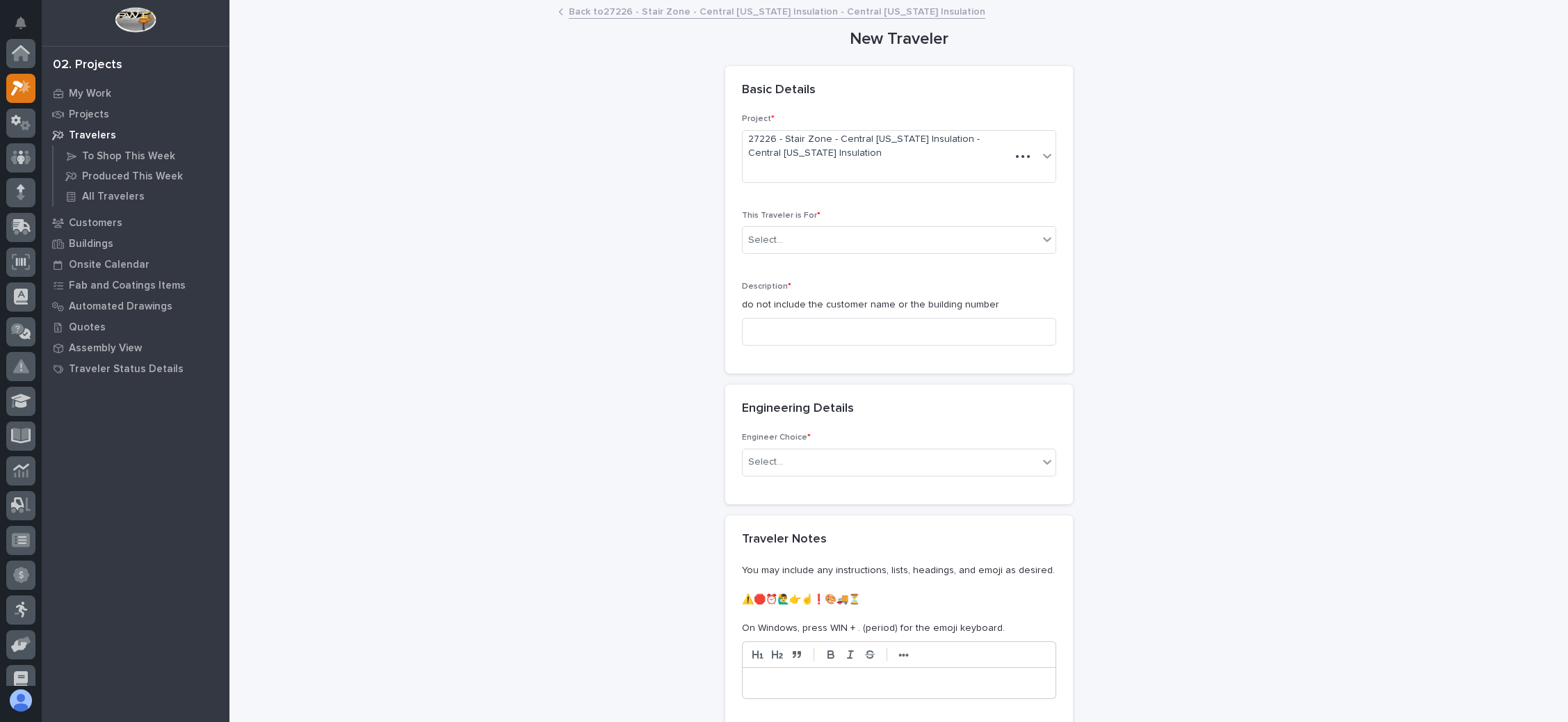
scroll to position [34, 0]
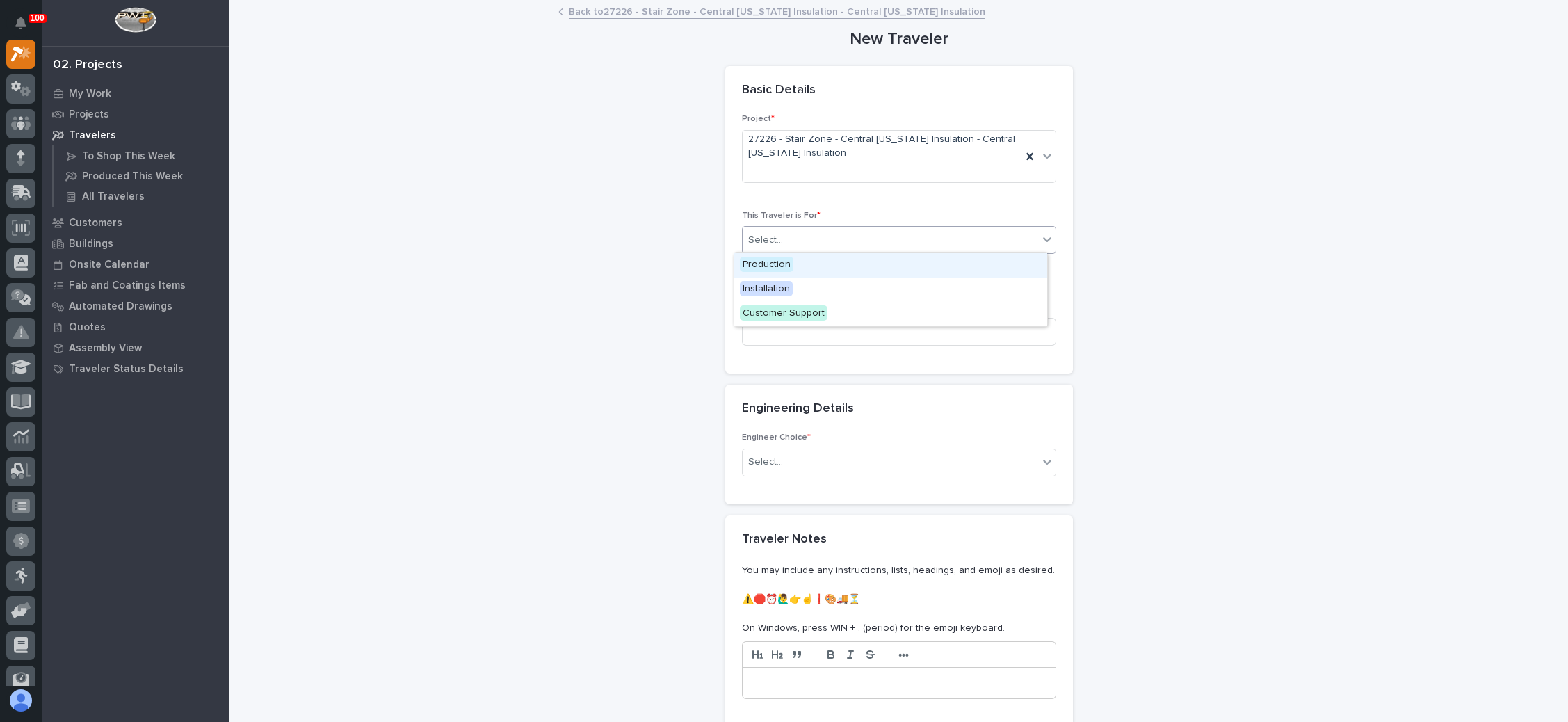
click at [874, 245] on div "Select..." at bounding box center [890, 240] width 296 height 23
click at [835, 267] on div "Production" at bounding box center [890, 265] width 313 height 24
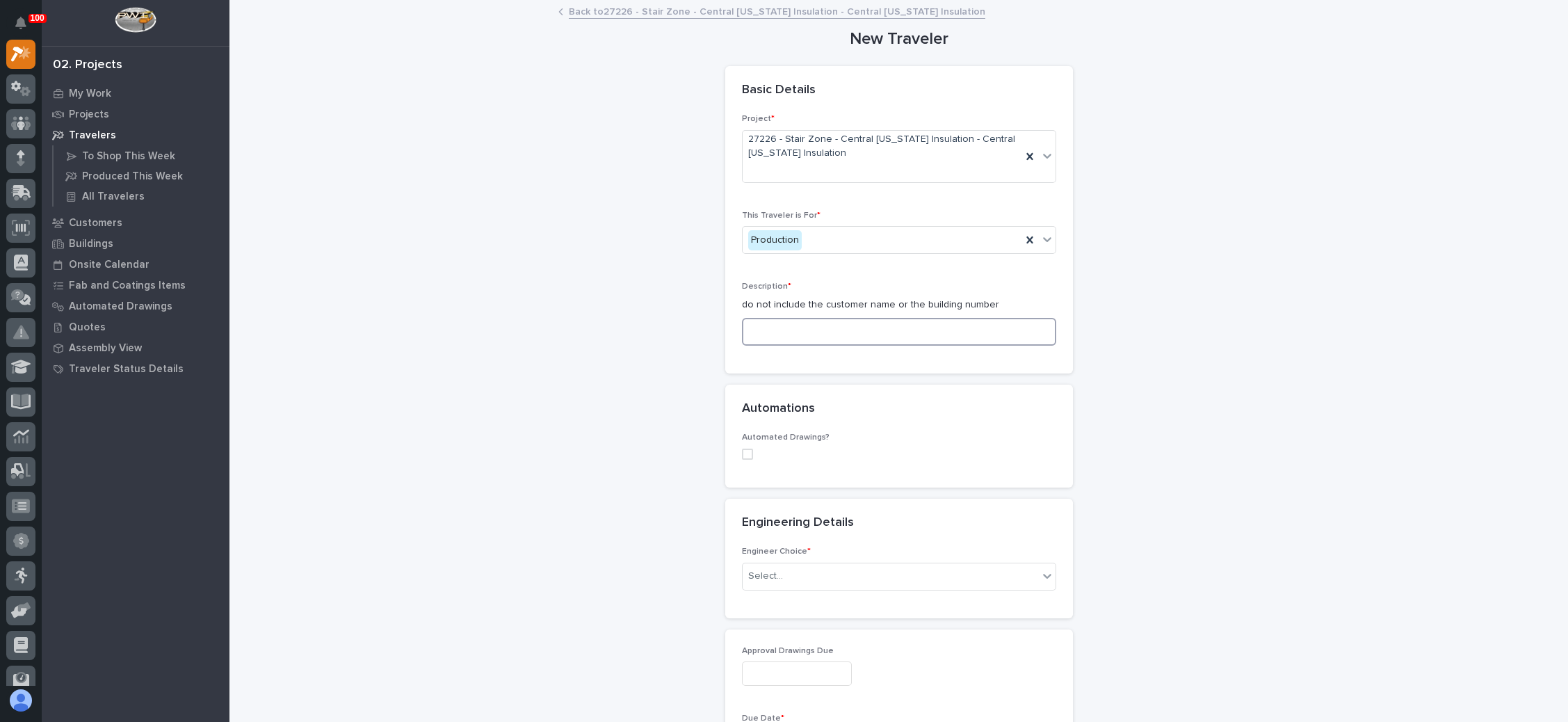
click at [832, 323] on input at bounding box center [899, 331] width 314 height 28
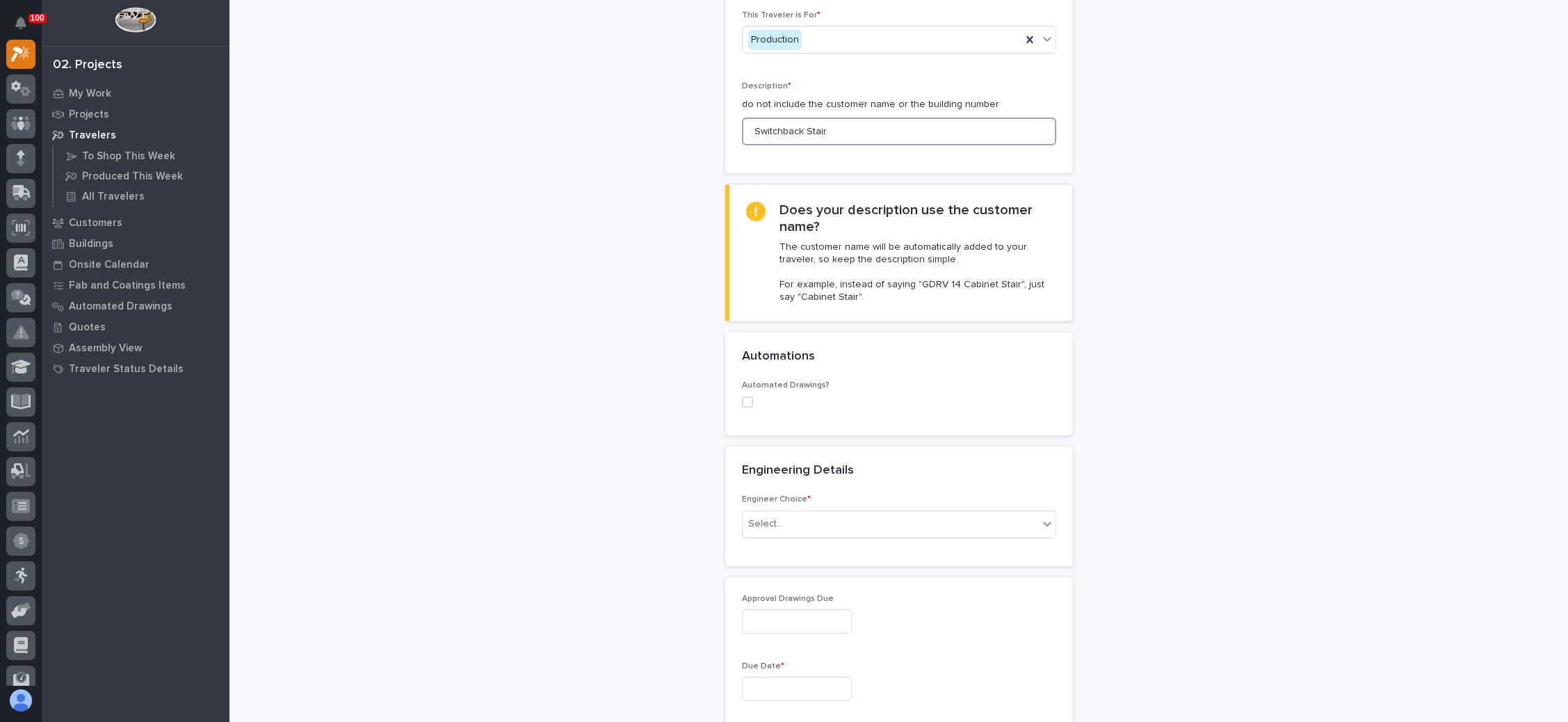
scroll to position [209, 0]
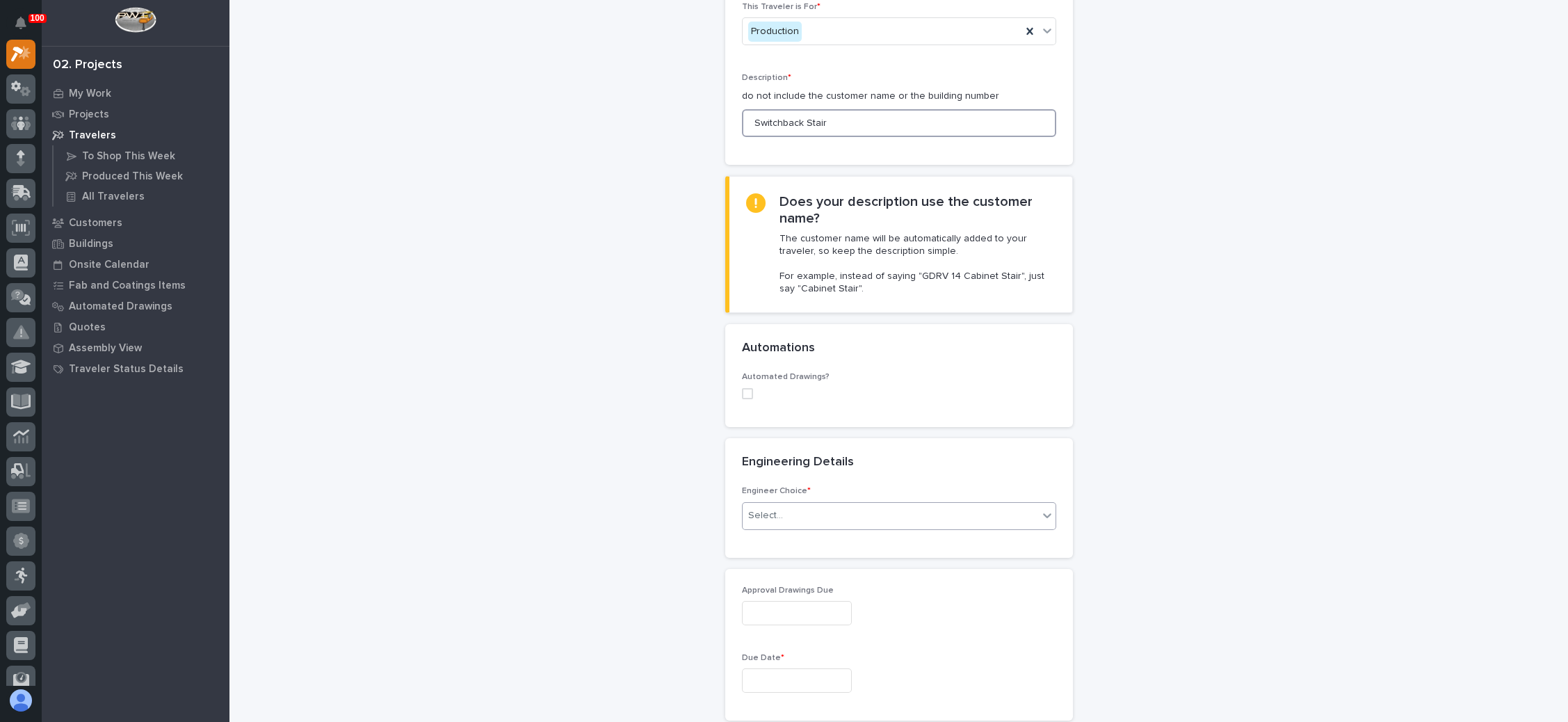
type input "Switchback Stair"
click at [764, 510] on div "Select..." at bounding box center [765, 515] width 35 height 14
drag, startPoint x: 803, startPoint y: 573, endPoint x: 805, endPoint y: 592, distance: 19.1
click at [805, 592] on div "I know who will draw this" at bounding box center [890, 589] width 313 height 24
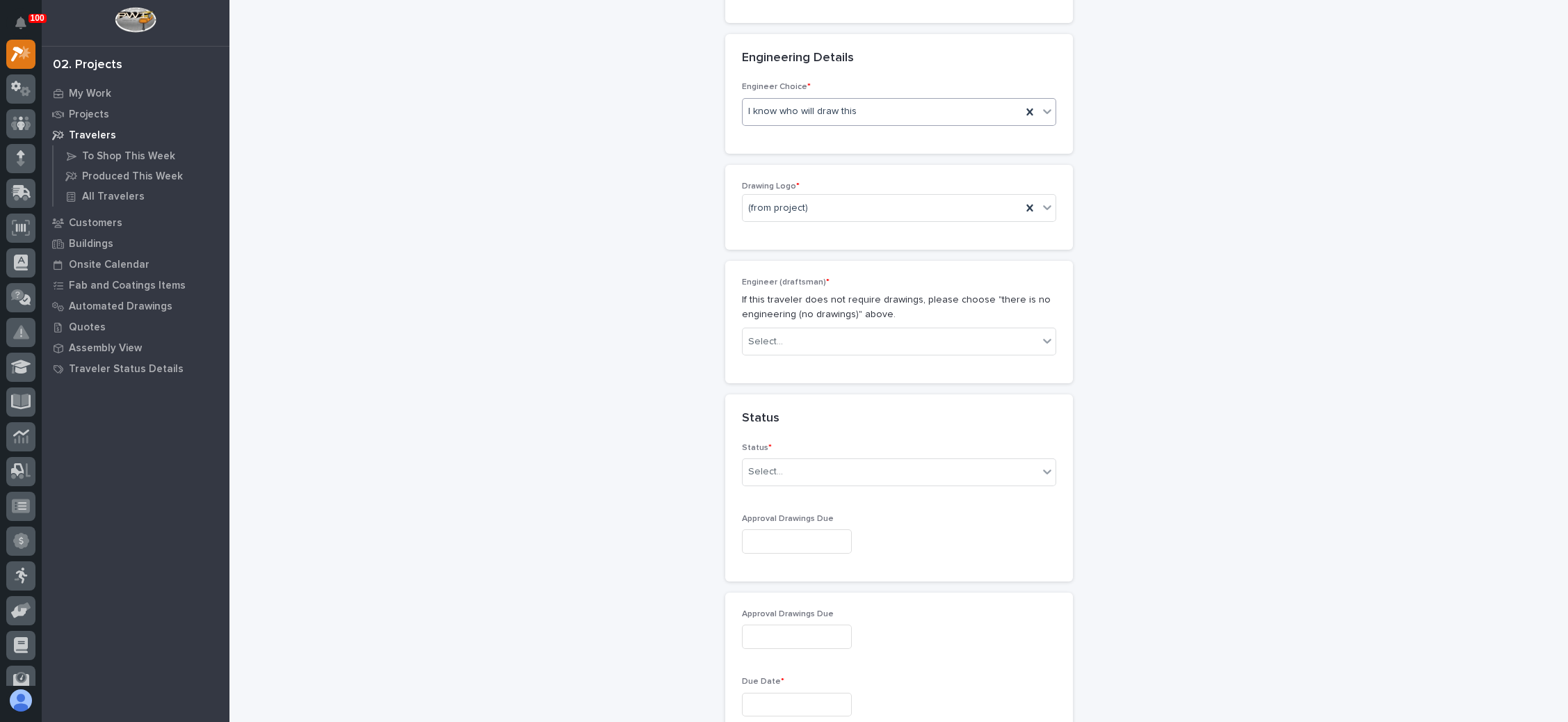
scroll to position [629, 0]
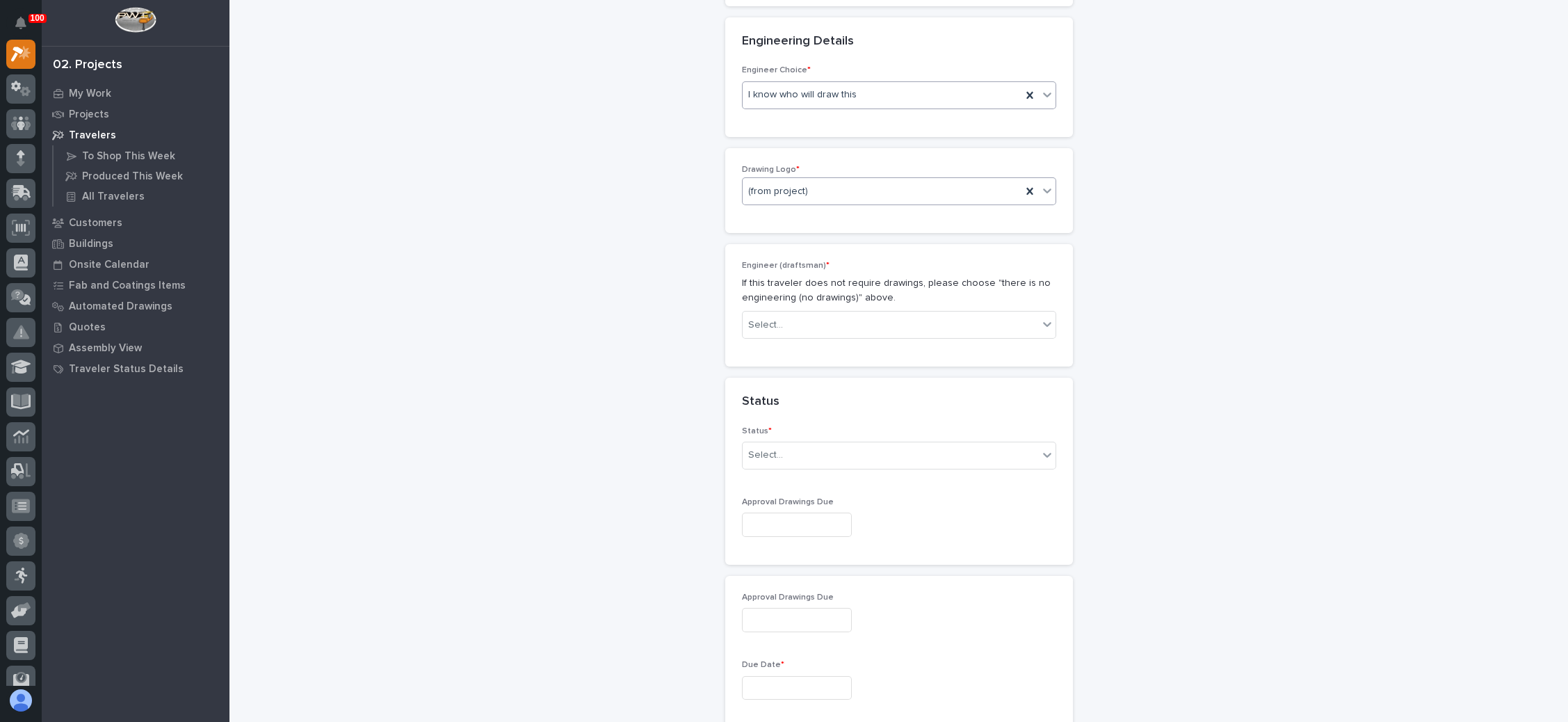
click at [829, 188] on div "(from project)" at bounding box center [882, 192] width 279 height 23
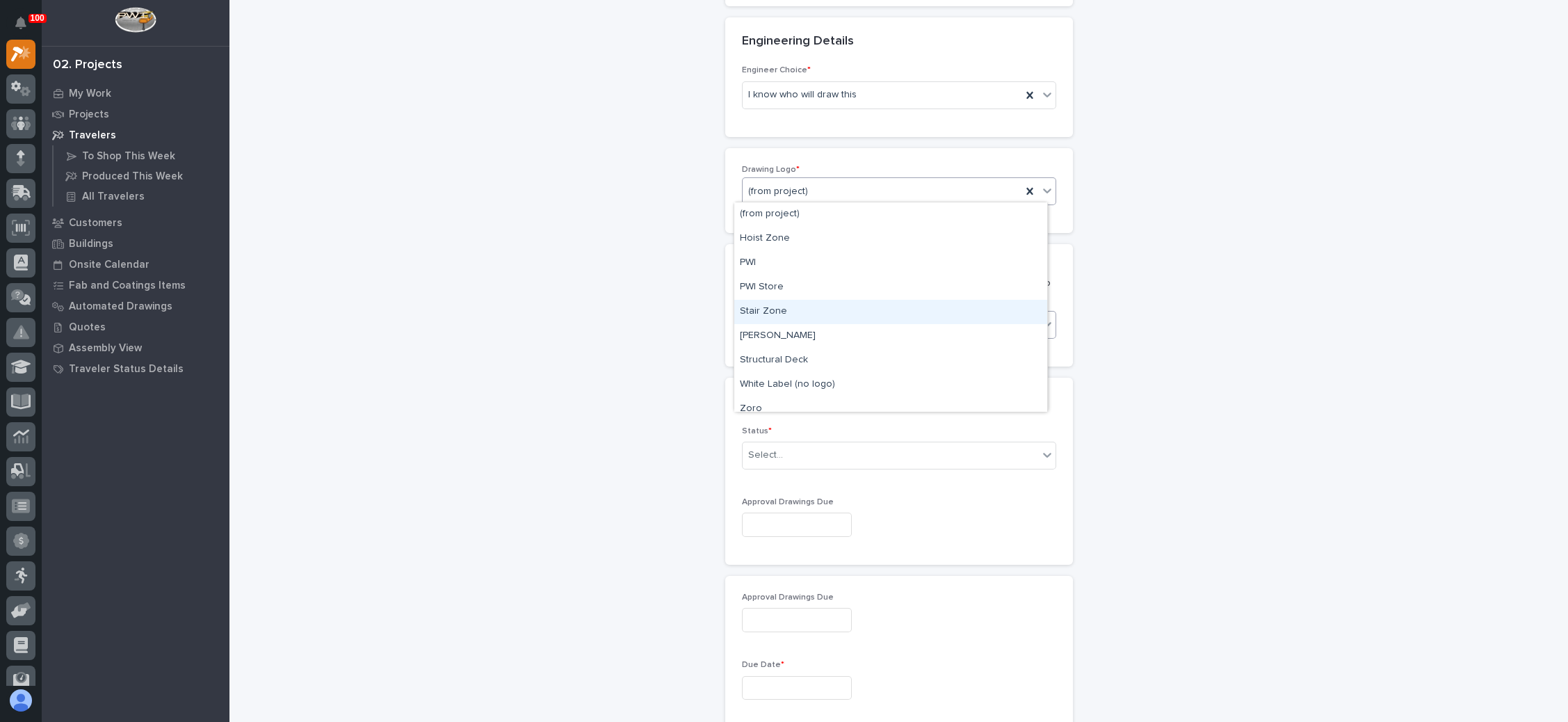
click at [805, 309] on div "Stair Zone" at bounding box center [890, 312] width 313 height 24
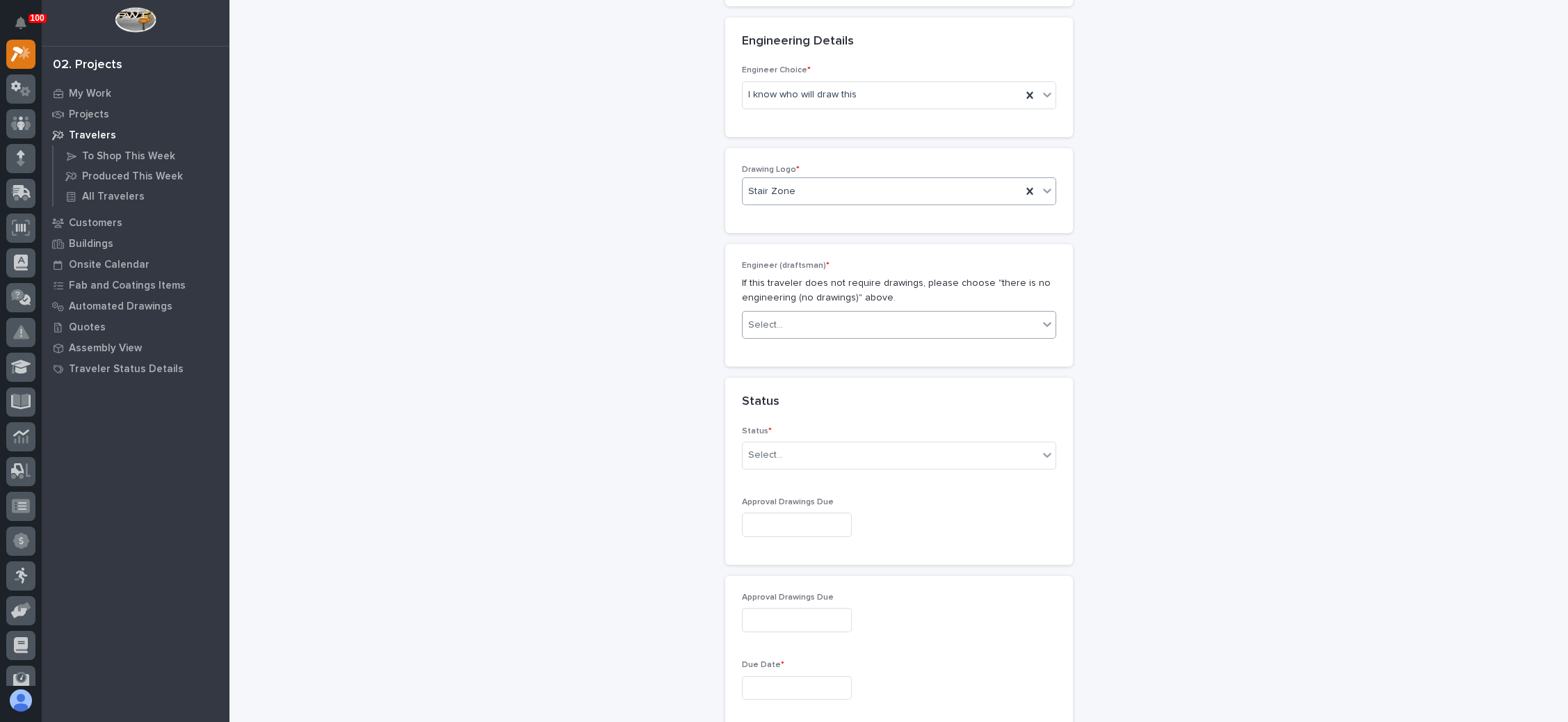
click at [805, 314] on div "Select..." at bounding box center [890, 325] width 296 height 23
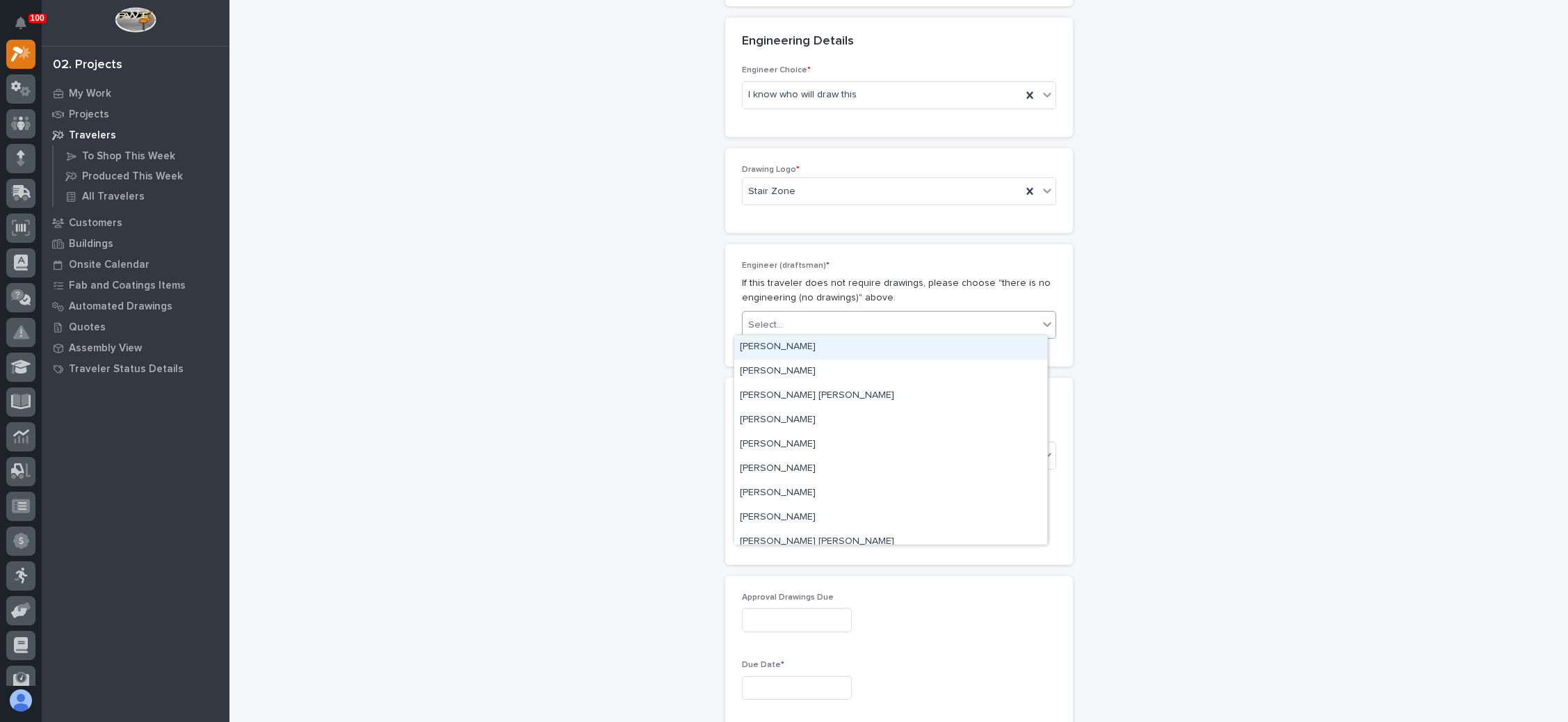
type input "*"
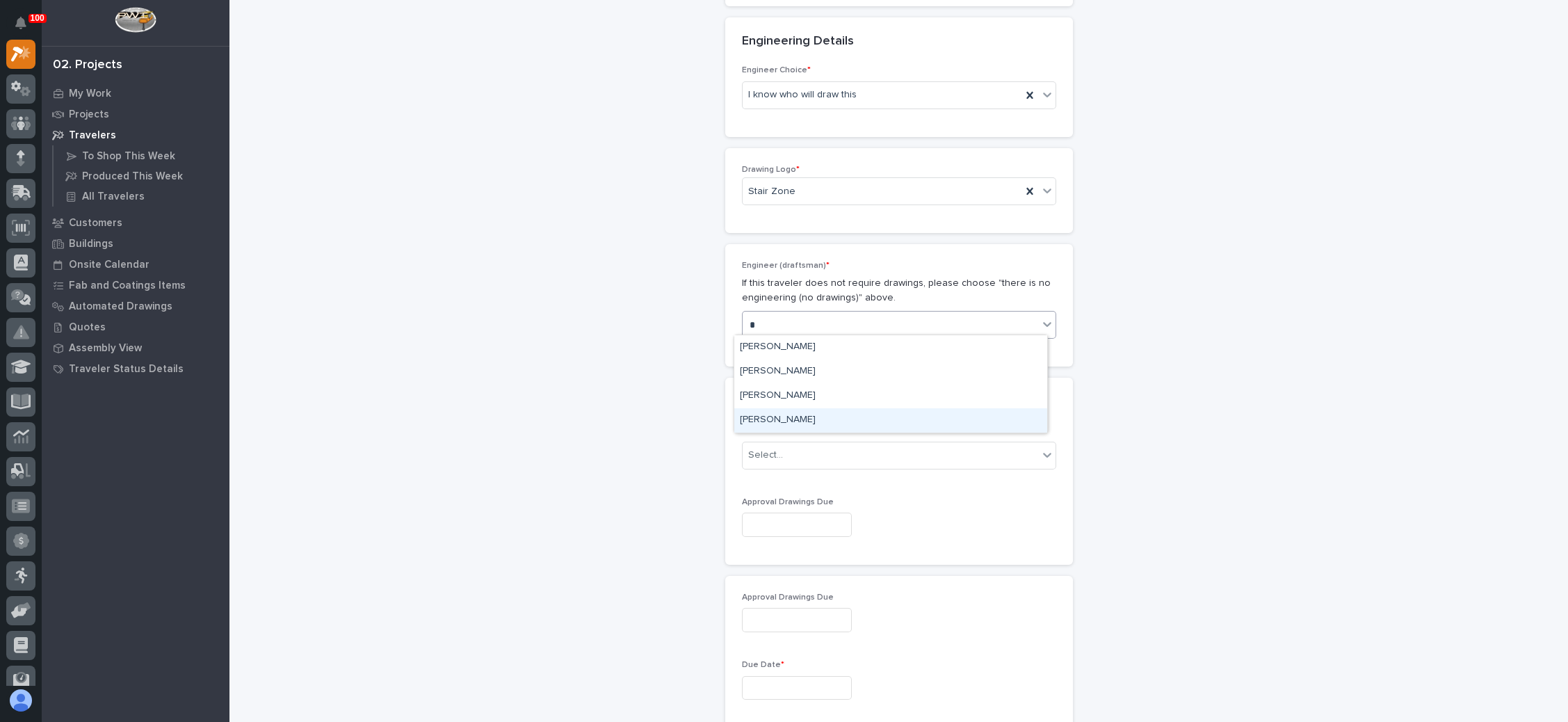
click at [790, 416] on div "Wynne Hochstetler" at bounding box center [890, 421] width 313 height 24
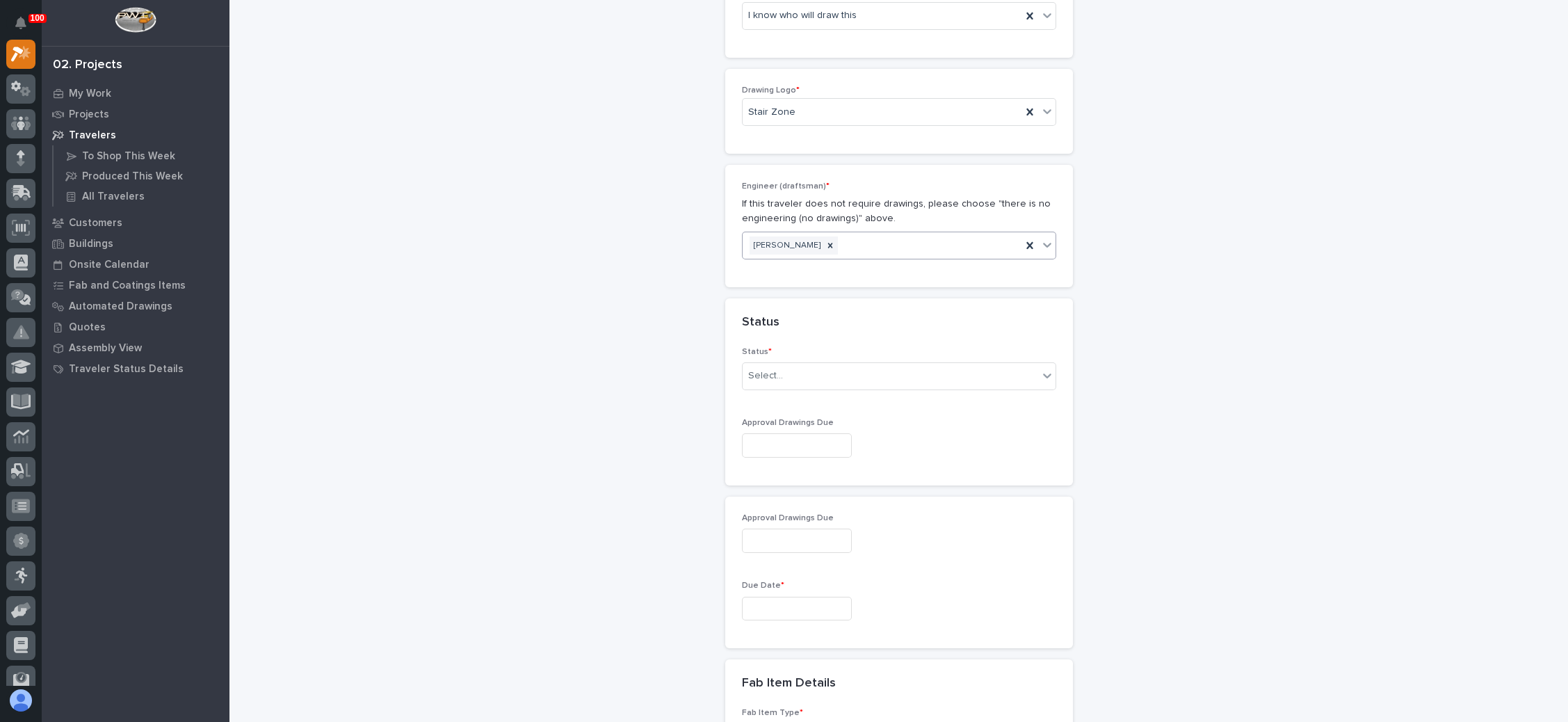
scroll to position [733, 0]
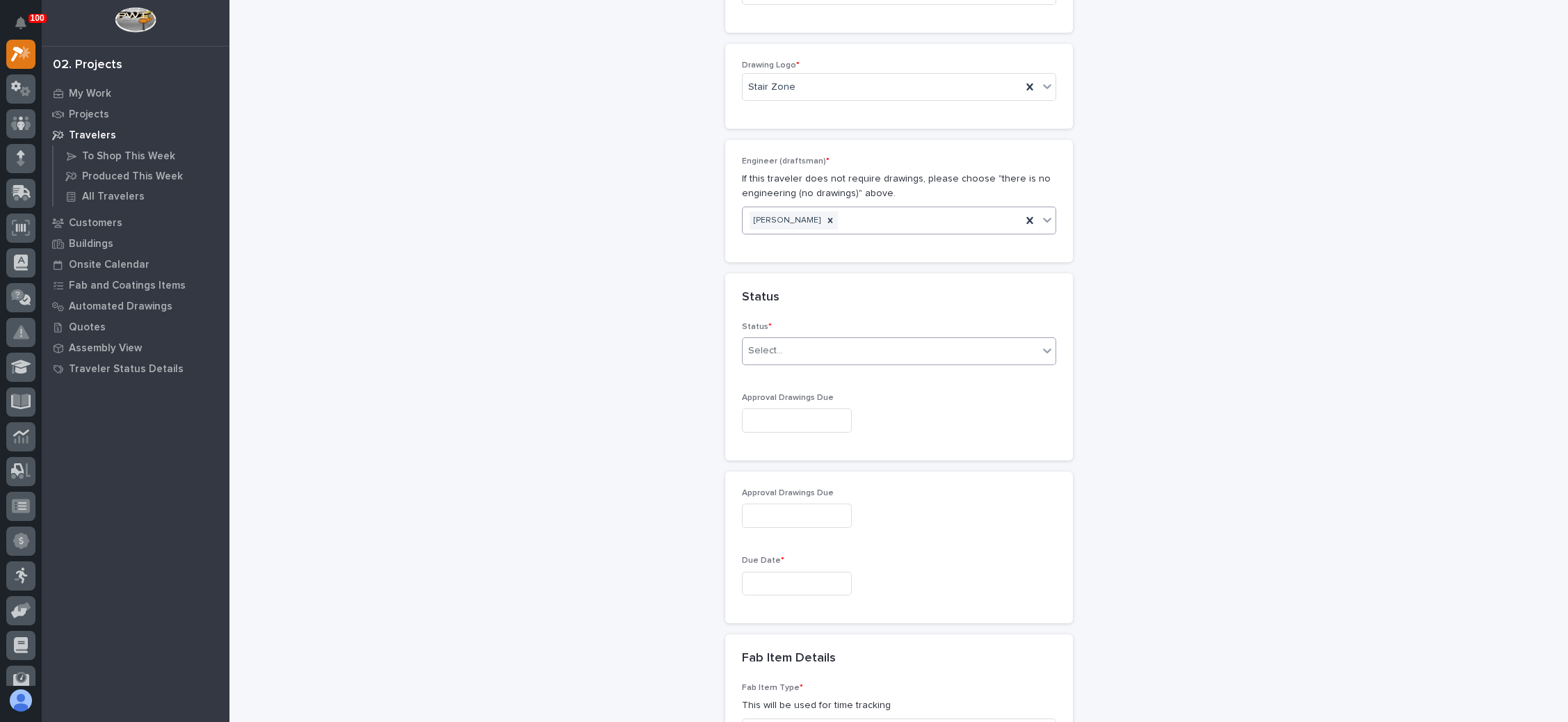
click at [818, 346] on div "Select..." at bounding box center [890, 351] width 296 height 23
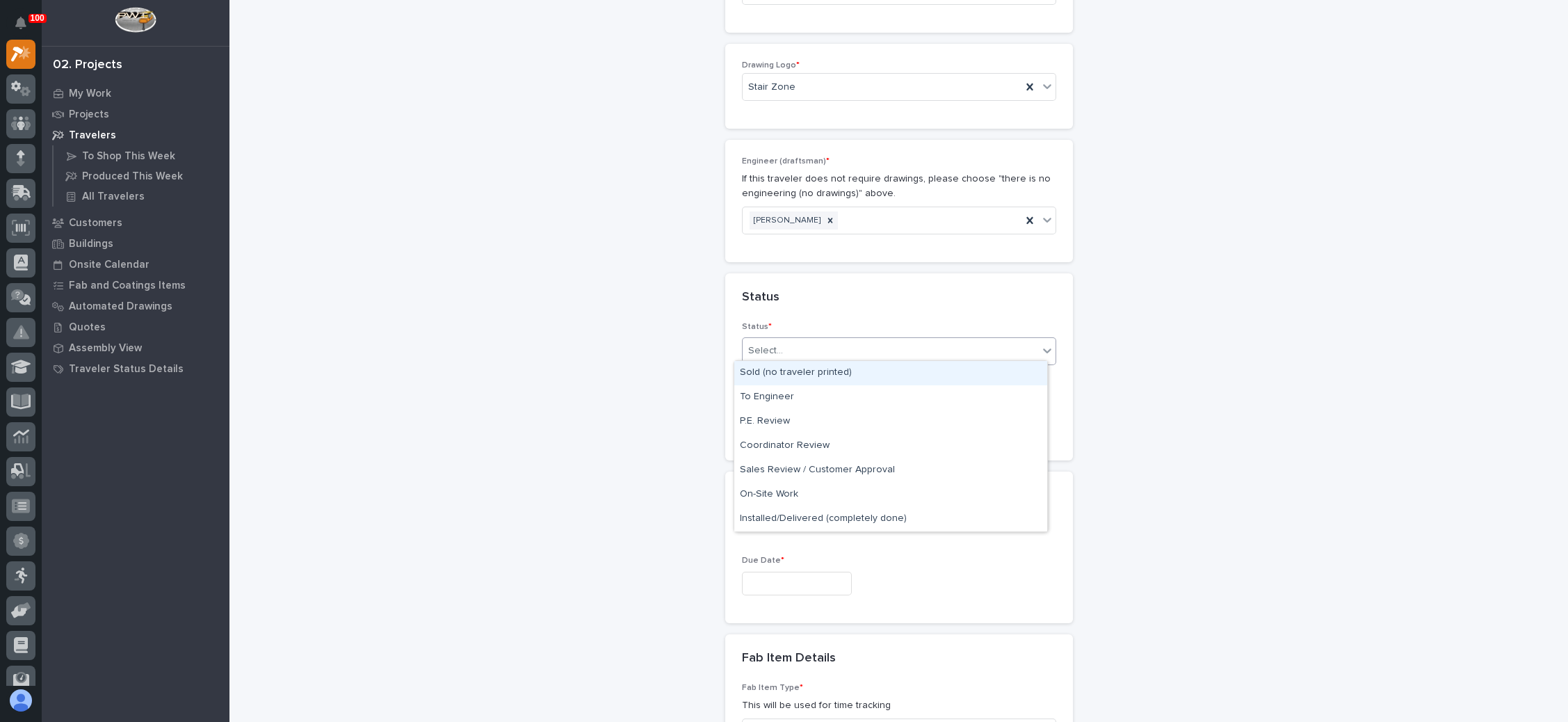
click at [800, 373] on div "Sold (no traveler printed)" at bounding box center [890, 373] width 313 height 24
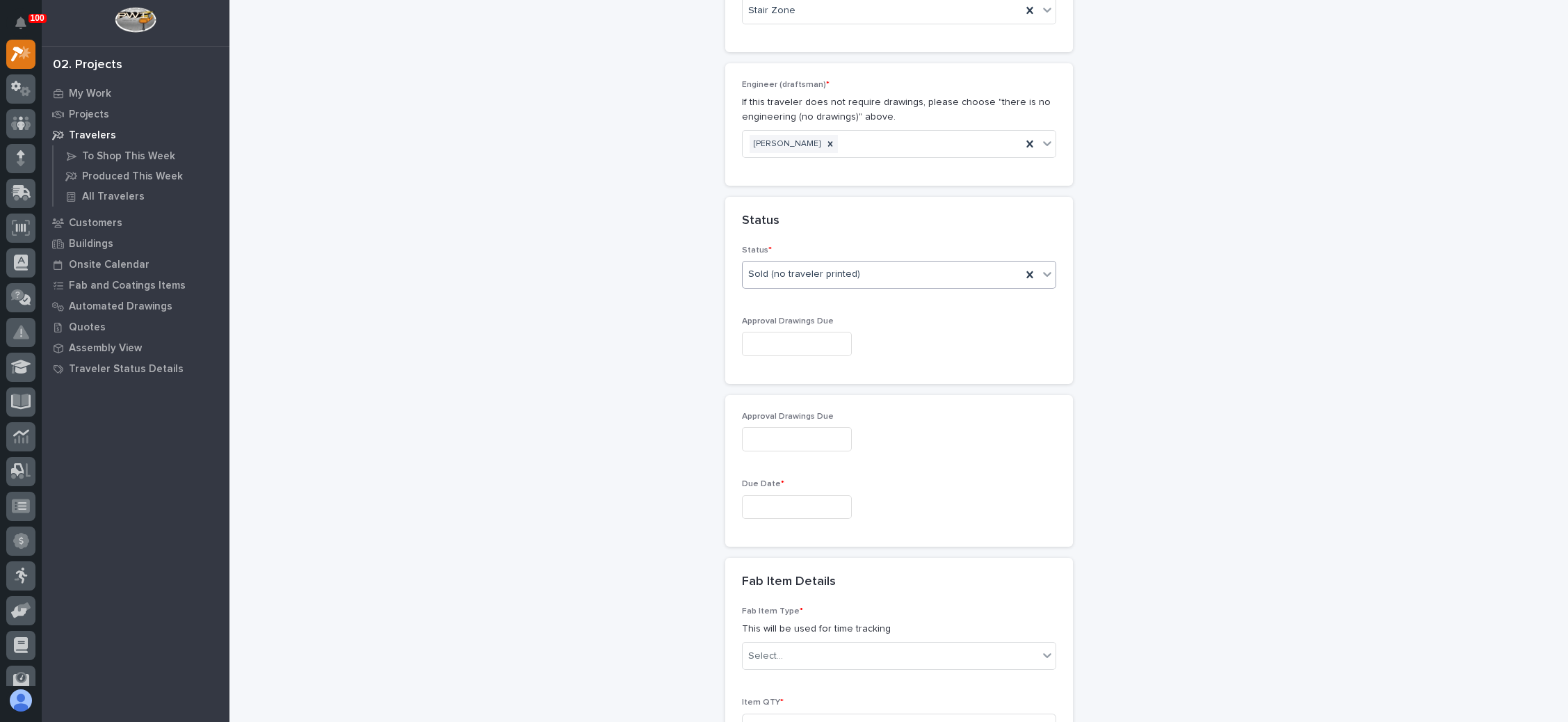
scroll to position [838, 0]
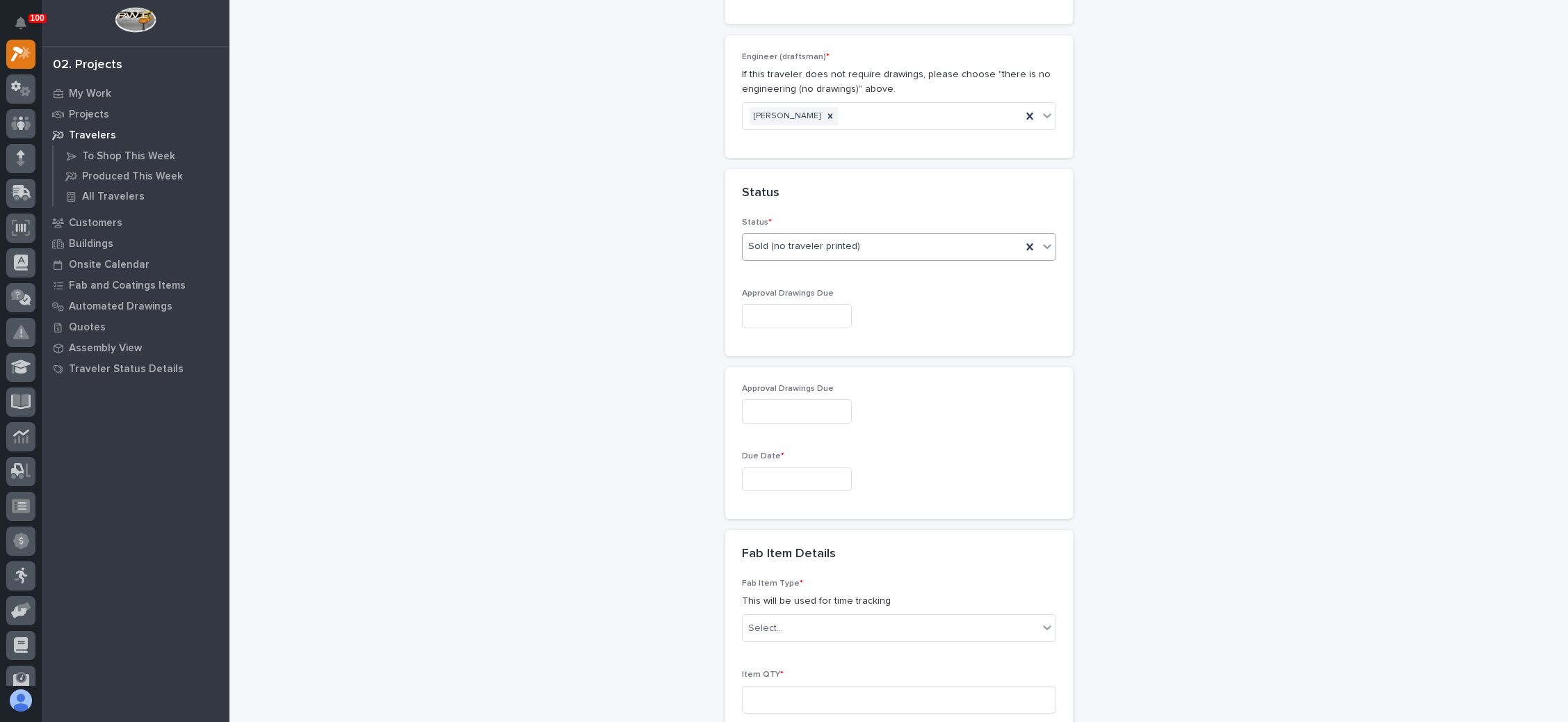
click at [777, 309] on input "text" at bounding box center [797, 316] width 110 height 24
click at [781, 217] on div "24" at bounding box center [780, 220] width 19 height 19
type input "**********"
click at [770, 468] on input "text" at bounding box center [797, 480] width 110 height 24
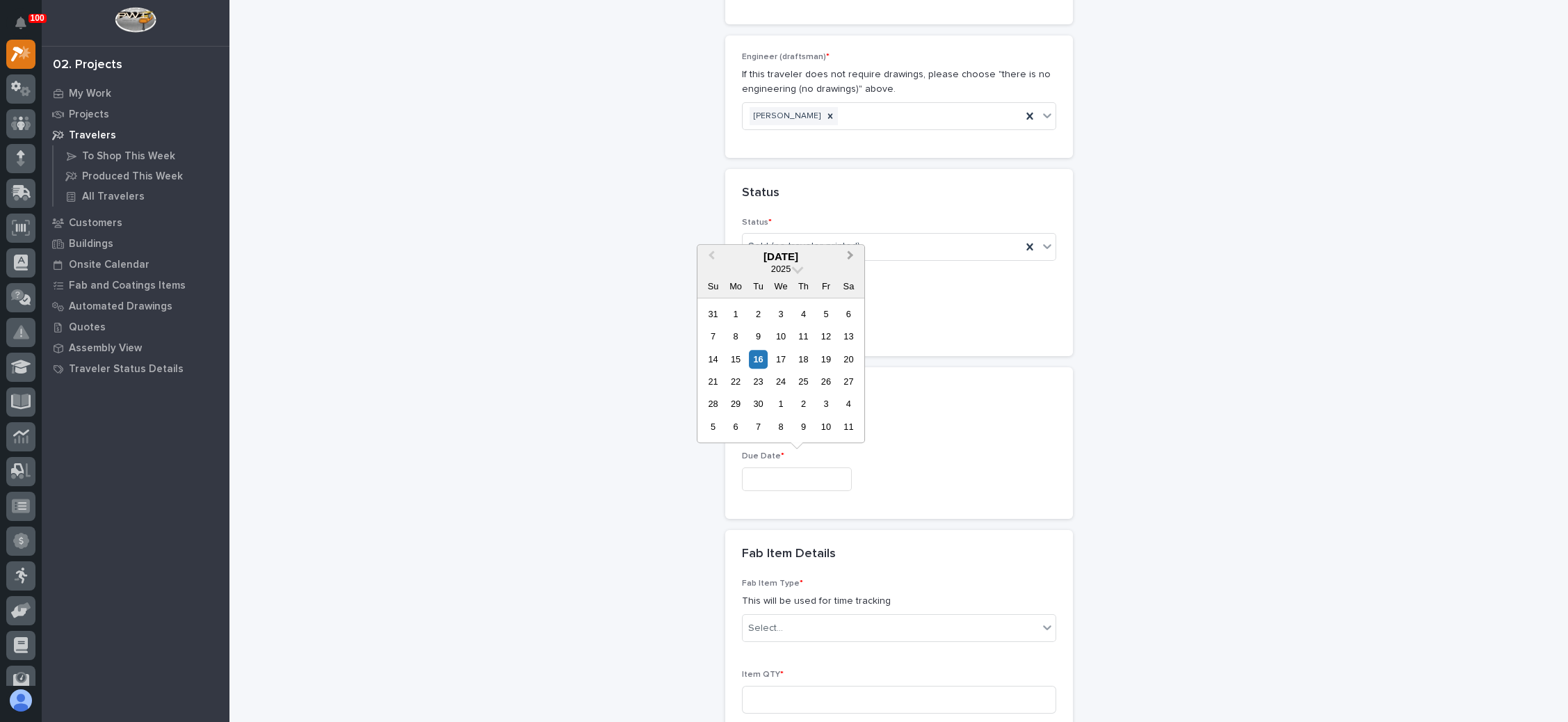
click at [850, 257] on span "Next Month" at bounding box center [850, 256] width 0 height 18
click at [760, 401] on div "28" at bounding box center [758, 404] width 19 height 19
type input "**********"
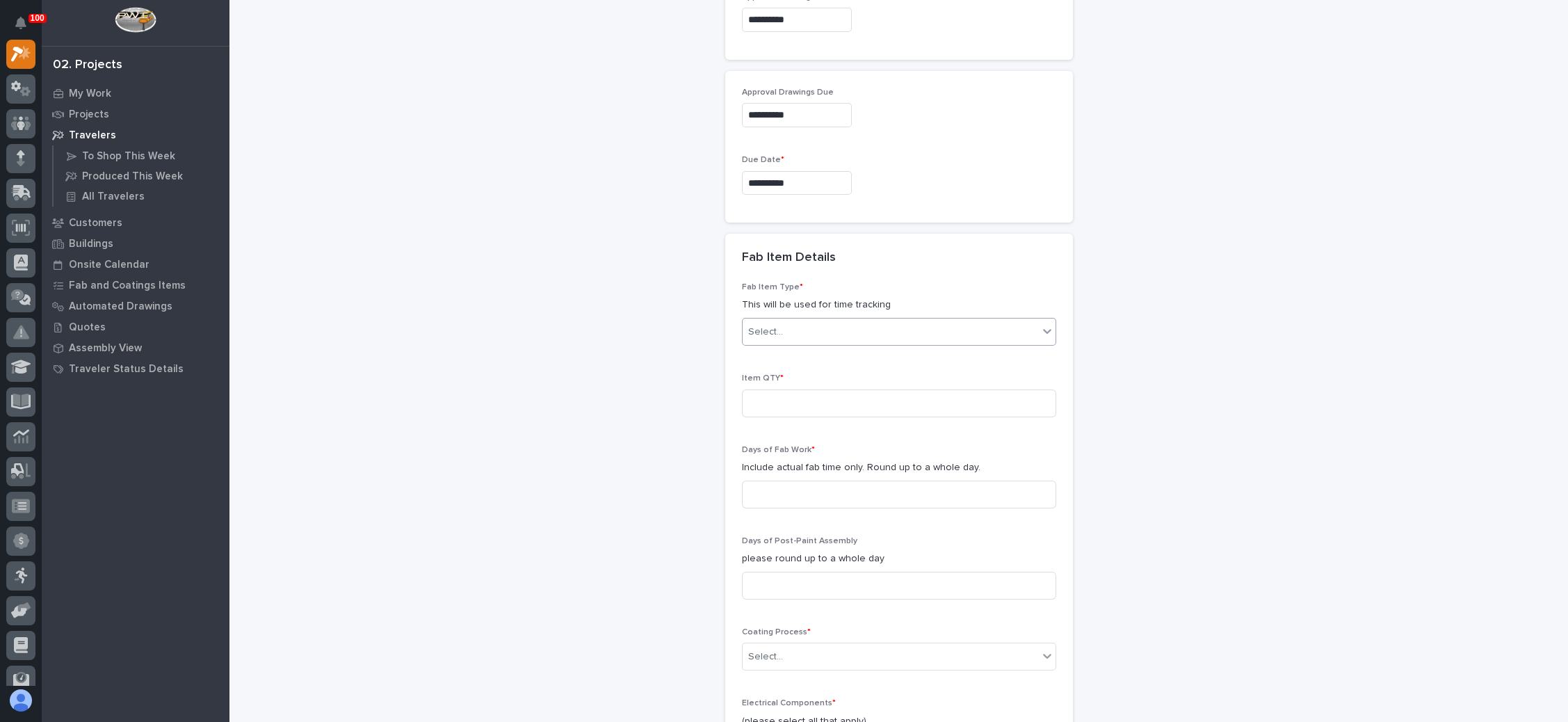
scroll to position [1151, 0]
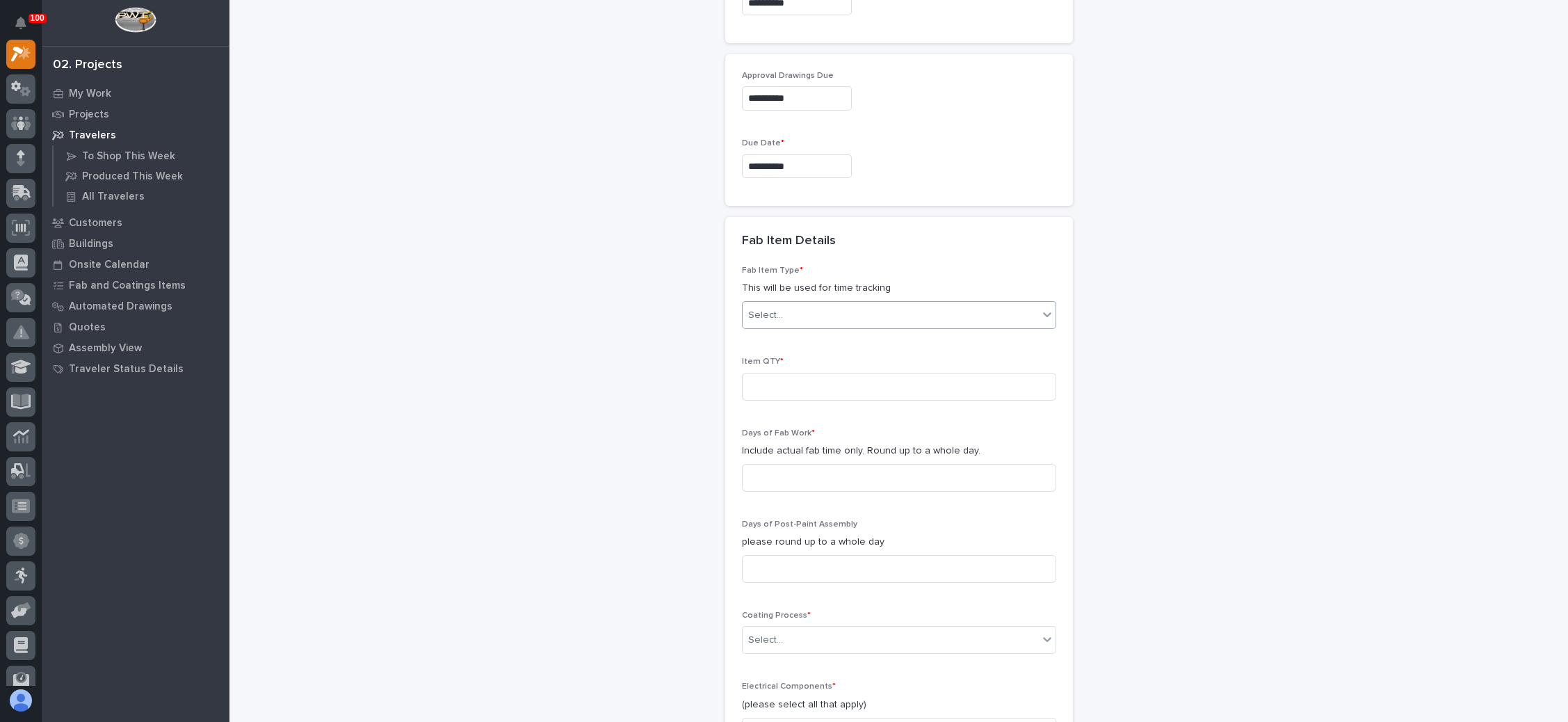
click at [863, 307] on div "Select..." at bounding box center [890, 315] width 296 height 23
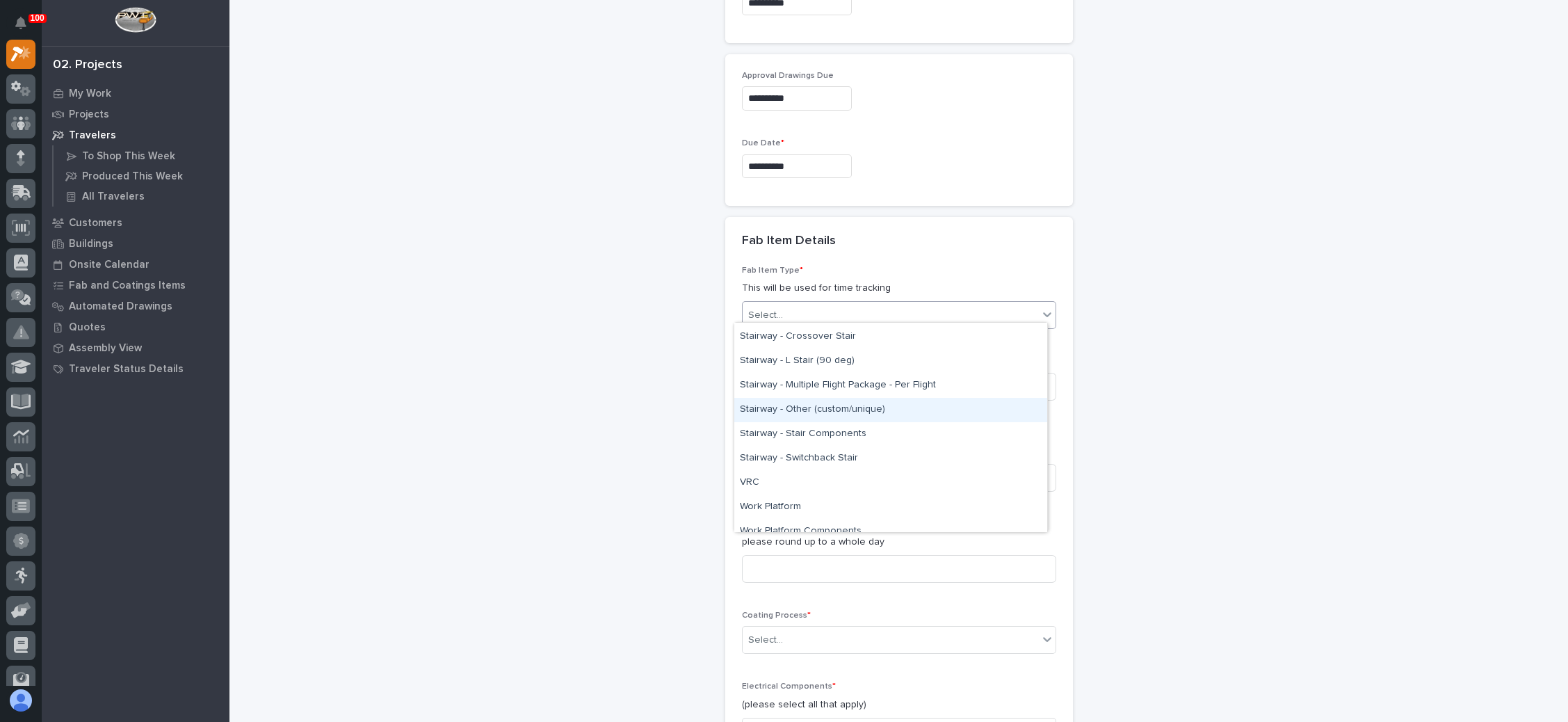
scroll to position [835, 0]
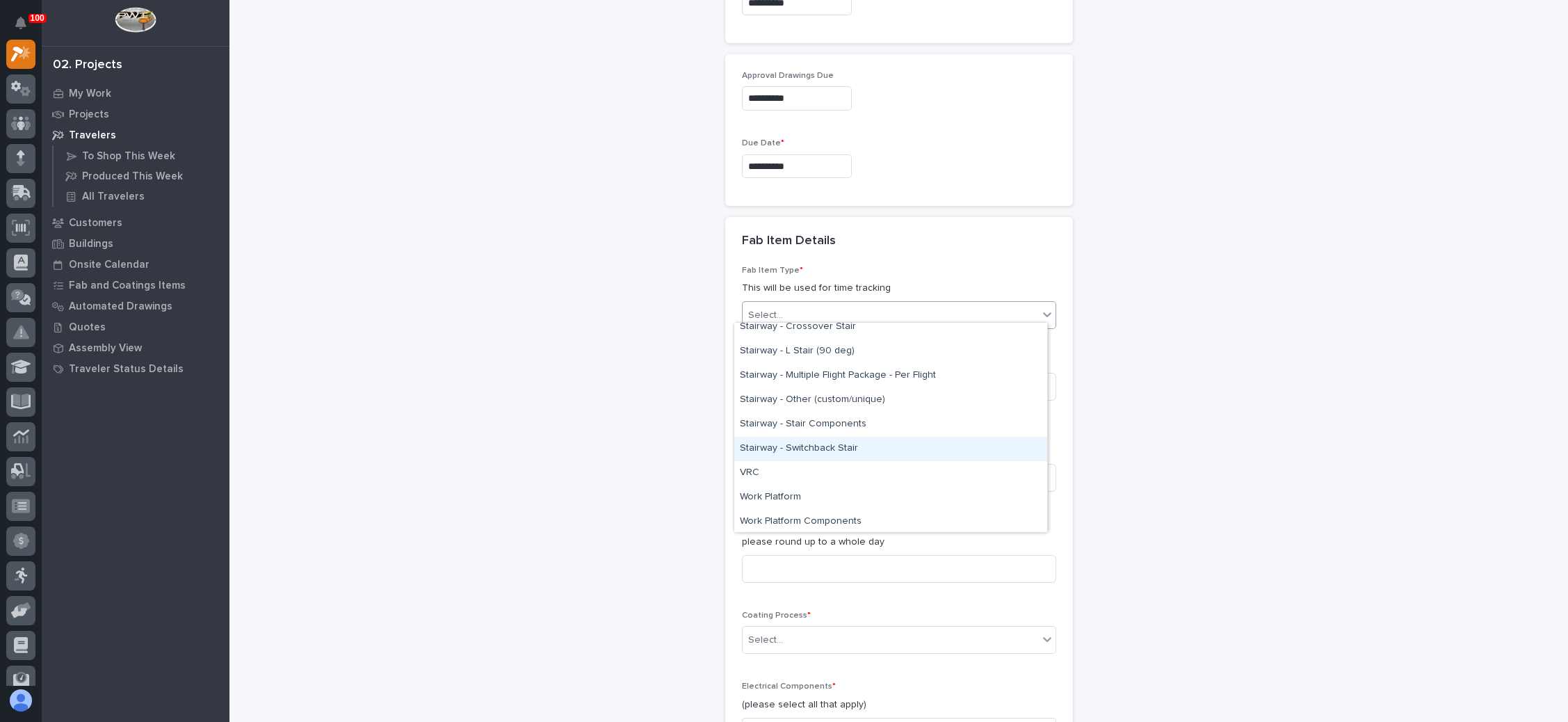
click at [845, 450] on div "Stairway - Switchback Stair" at bounding box center [890, 449] width 313 height 24
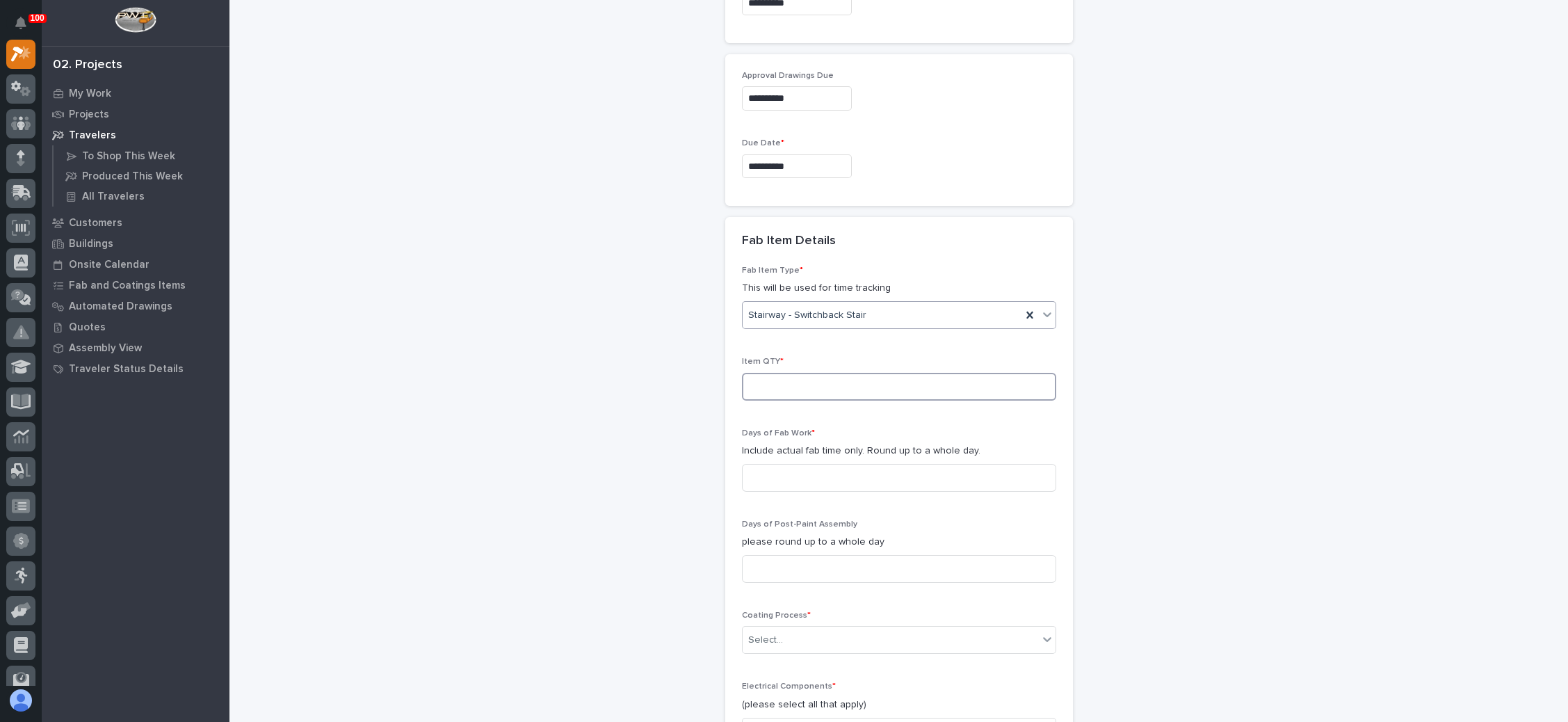
click at [805, 380] on input at bounding box center [899, 386] width 314 height 28
type input "1"
click at [796, 468] on input at bounding box center [899, 478] width 314 height 28
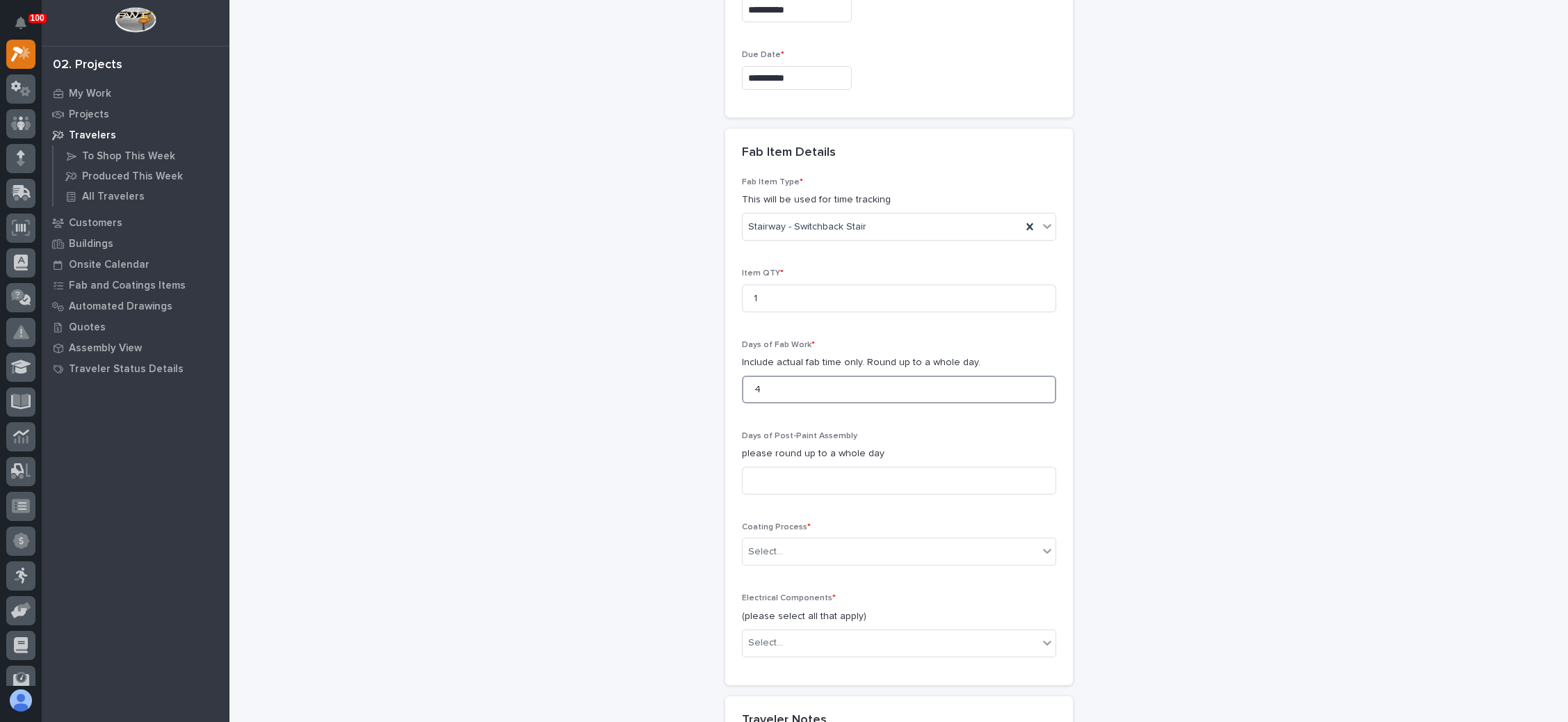
scroll to position [1360, 0]
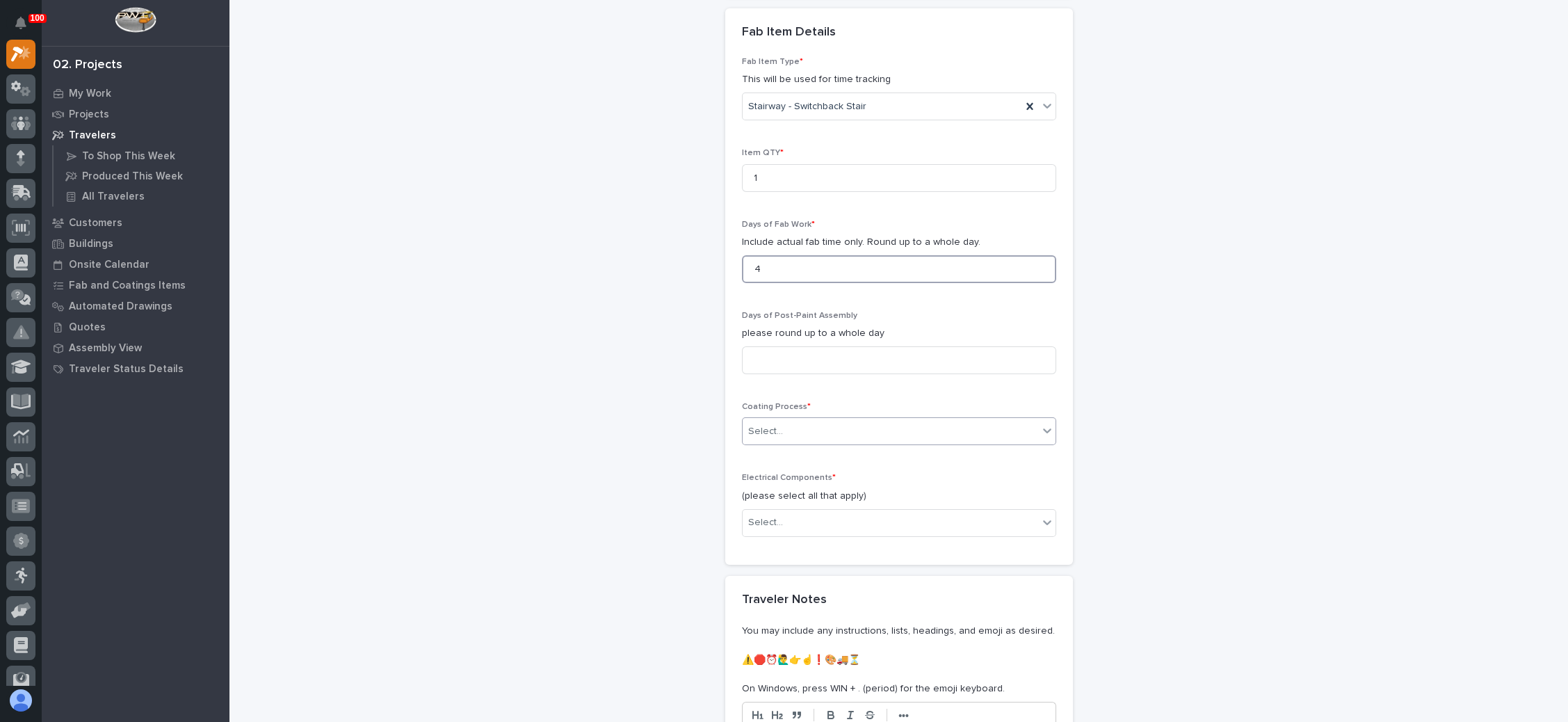
type input "4"
click at [815, 427] on div "Select..." at bounding box center [890, 431] width 296 height 23
click at [814, 469] on div "In-House Paint/Powder" at bounding box center [890, 475] width 313 height 24
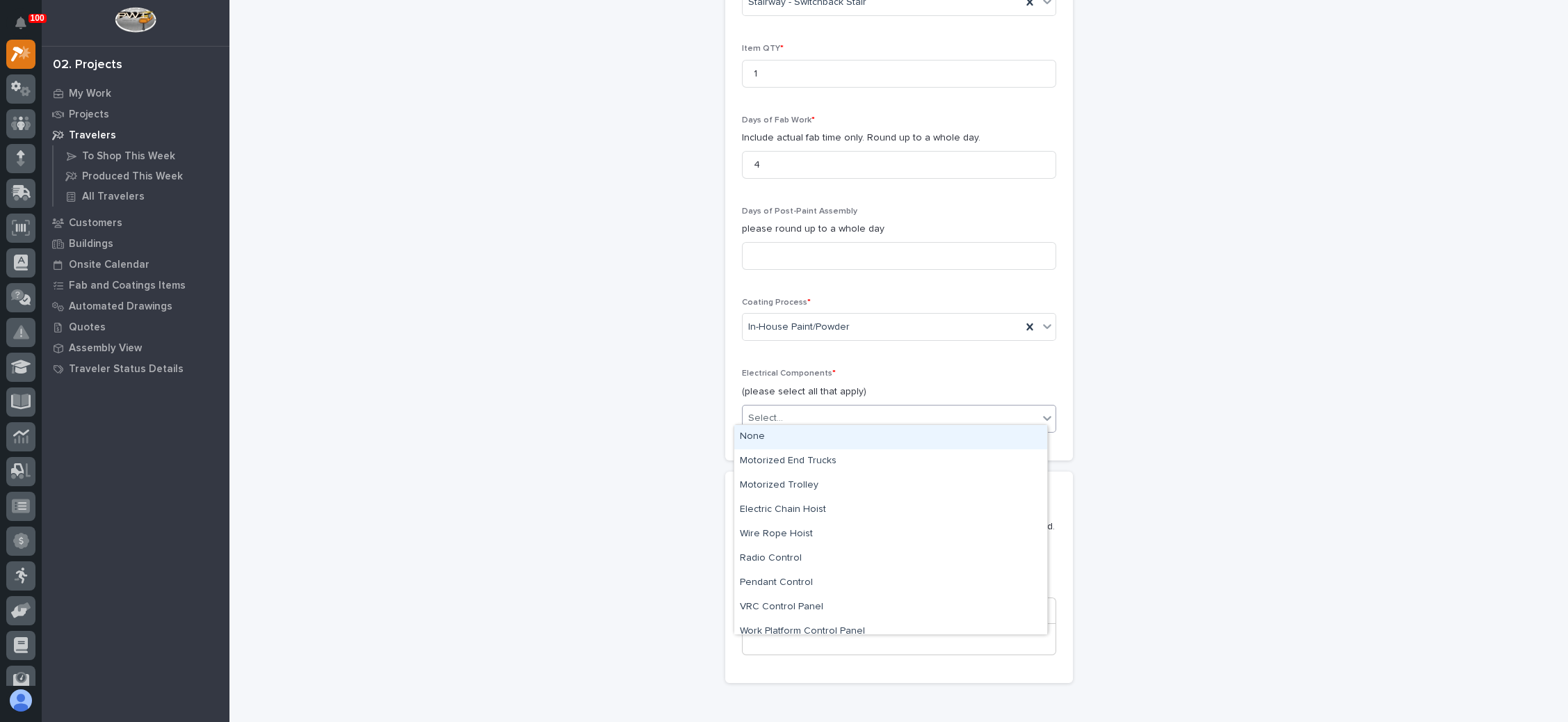
click at [821, 411] on div "Select..." at bounding box center [890, 418] width 296 height 23
click at [808, 439] on div "None" at bounding box center [890, 437] width 313 height 24
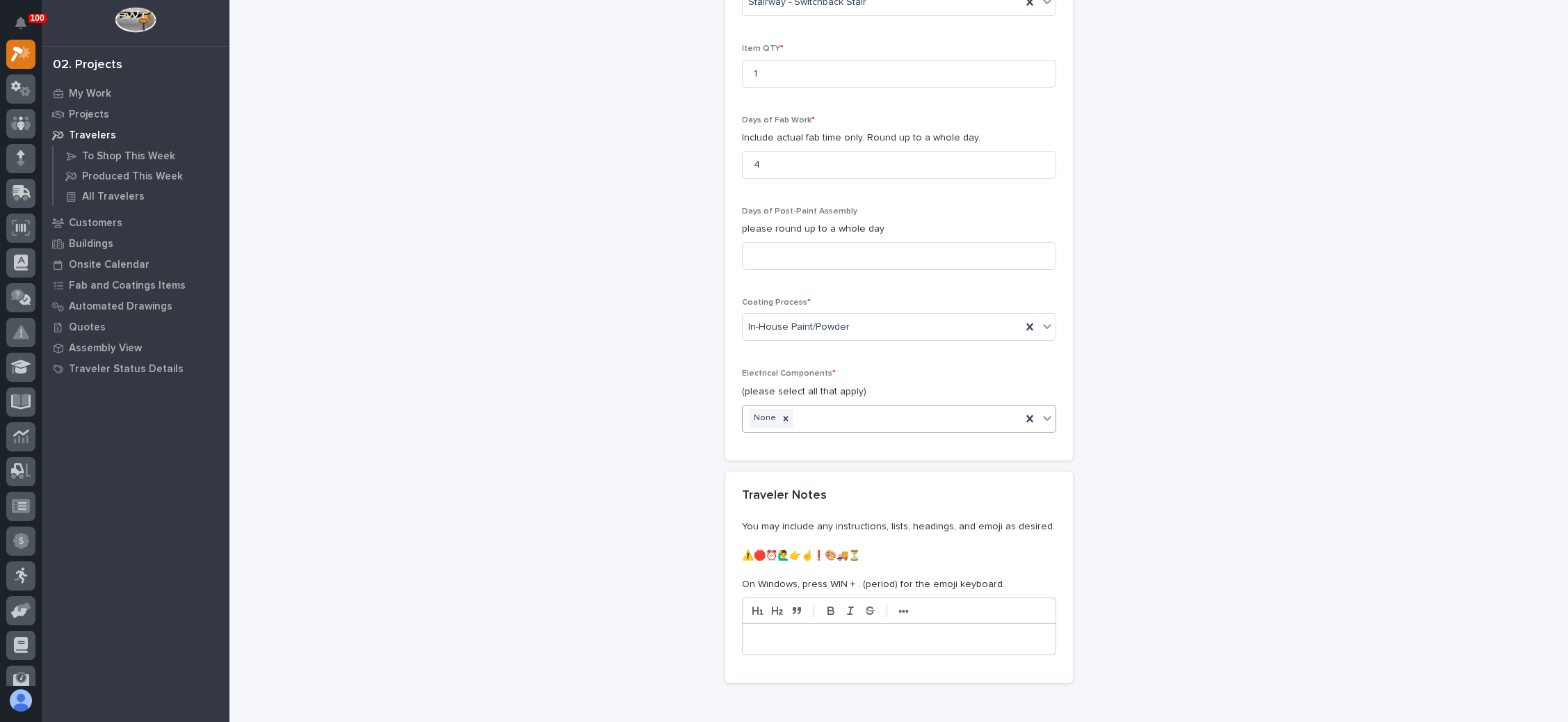
scroll to position [1607, 0]
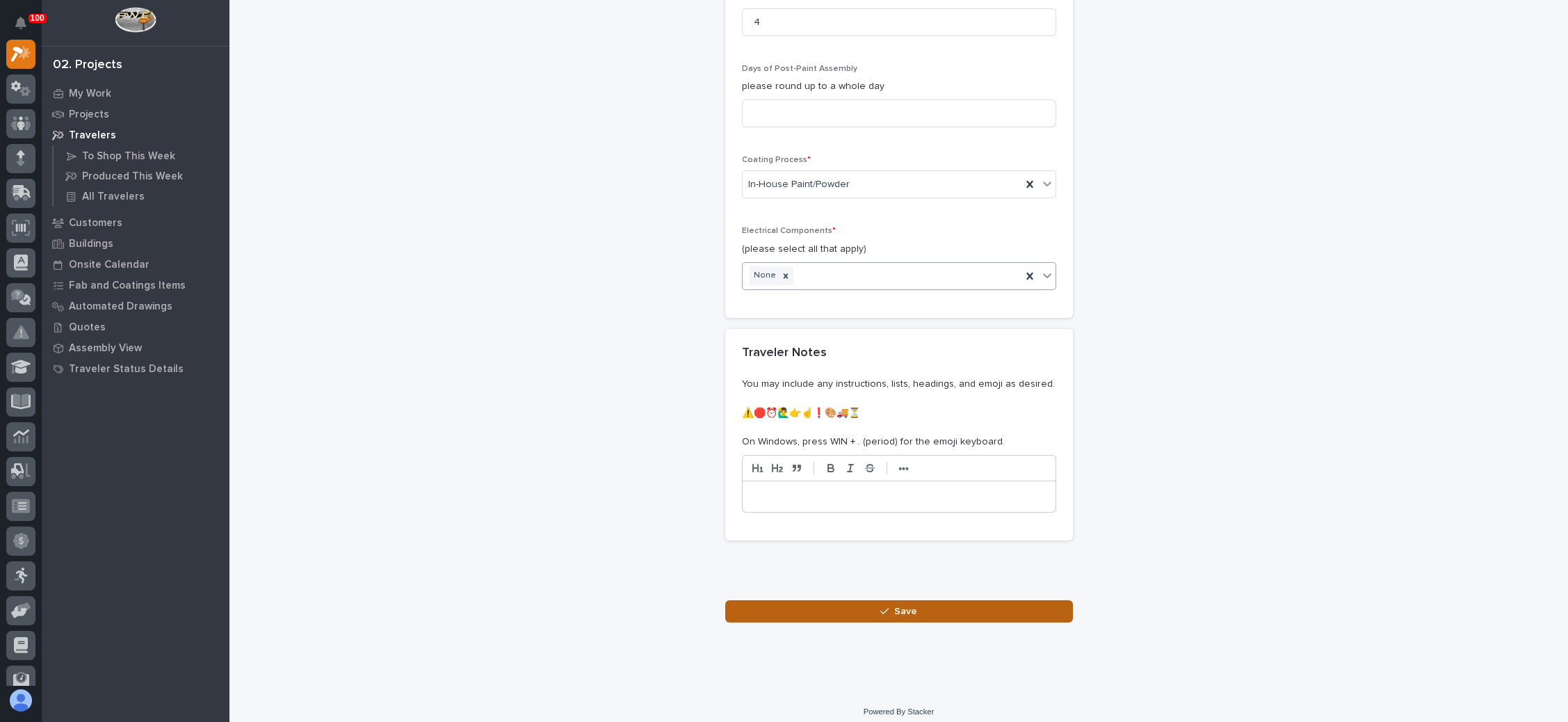
click at [882, 600] on button "Save" at bounding box center [899, 611] width 348 height 22
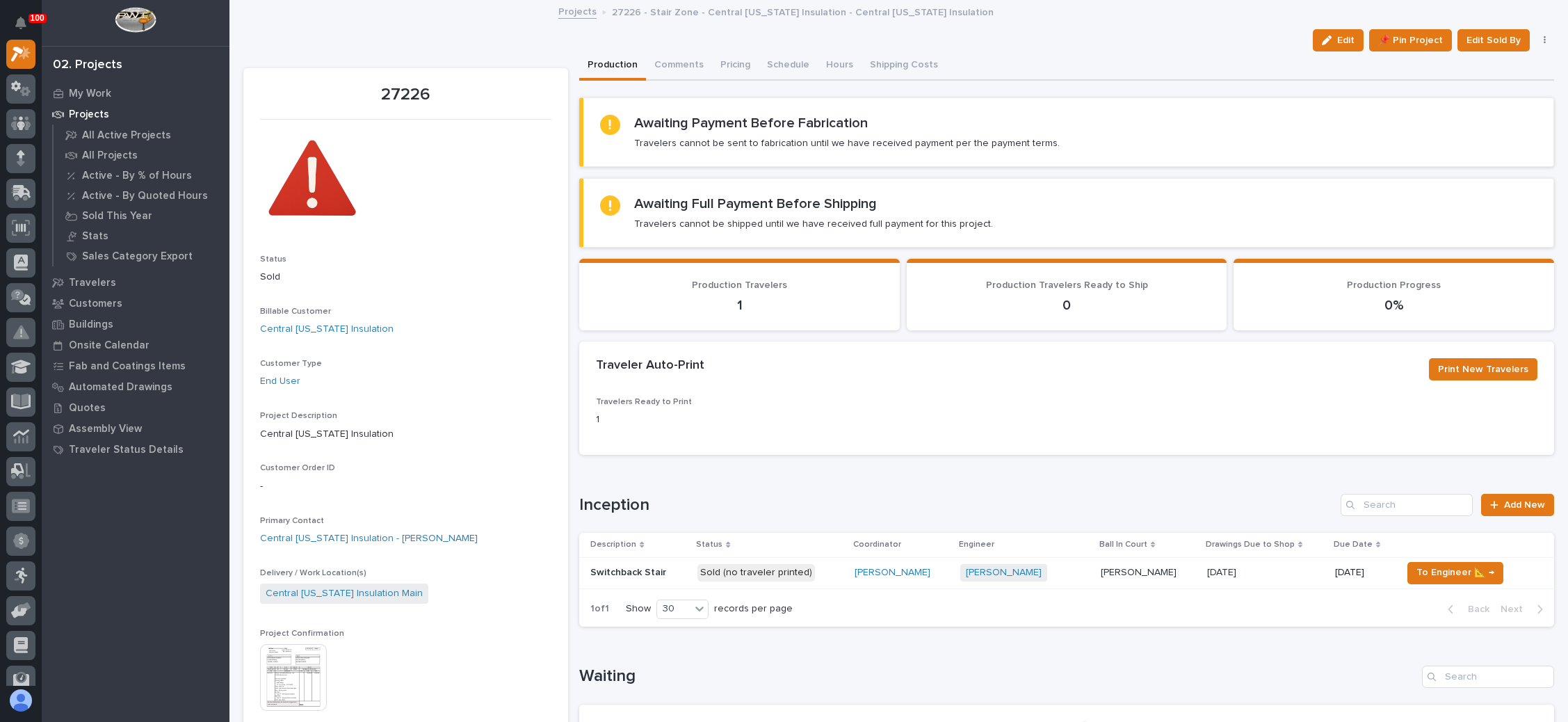
scroll to position [104, 0]
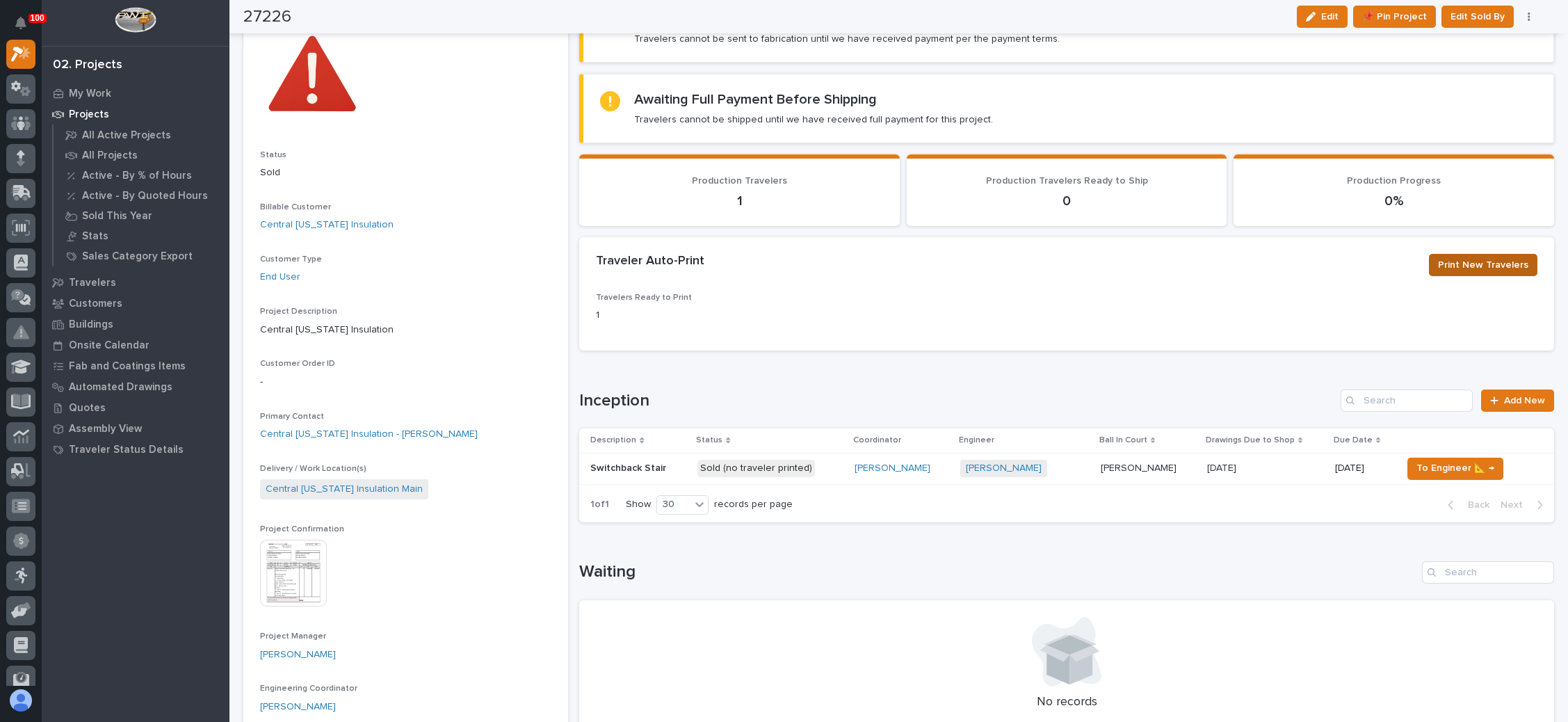
click at [1447, 257] on span "Print New Travelers" at bounding box center [1483, 264] width 91 height 16
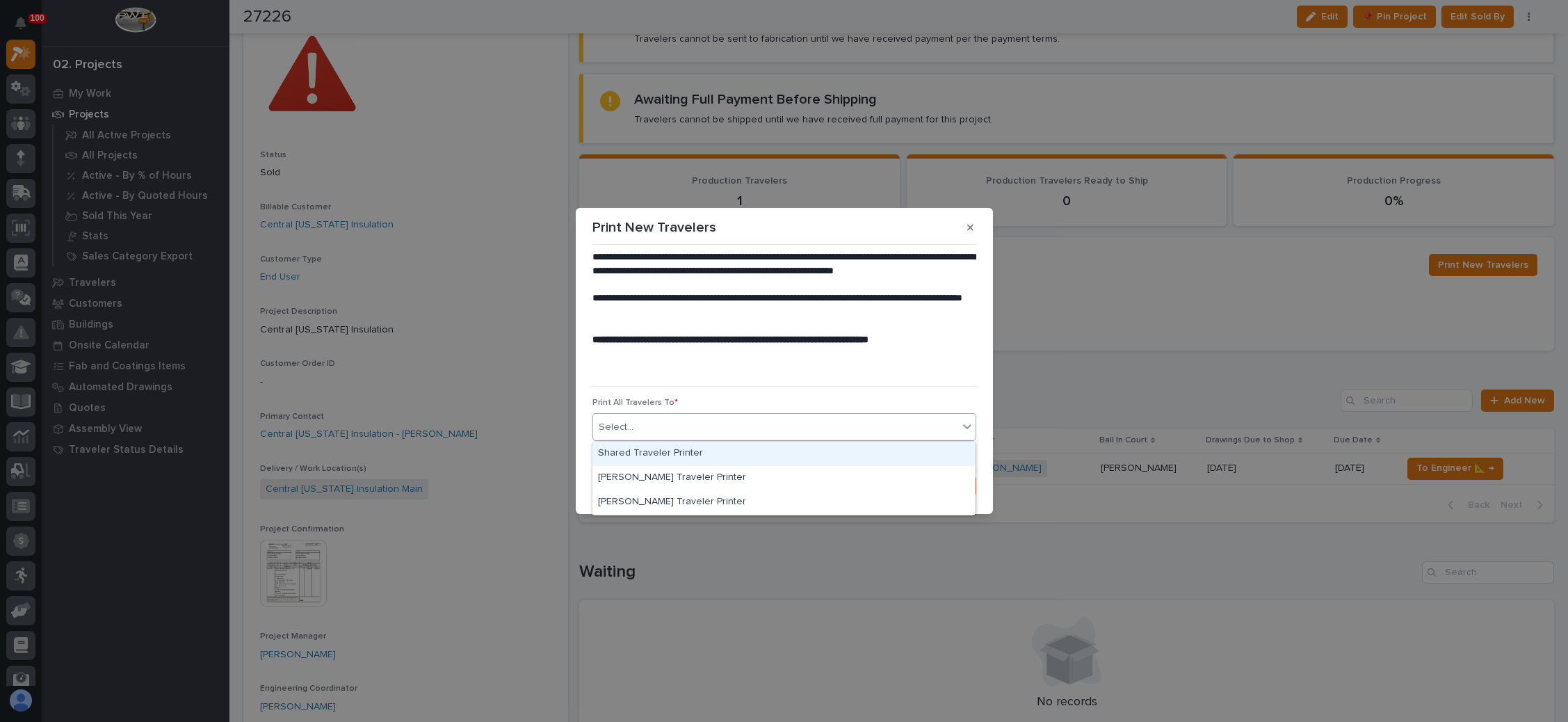
drag, startPoint x: 808, startPoint y: 421, endPoint x: 796, endPoint y: 426, distance: 13.0
click at [808, 421] on div "Select..." at bounding box center [775, 427] width 365 height 23
click at [739, 453] on div "Shared Traveler Printer" at bounding box center [783, 454] width 383 height 24
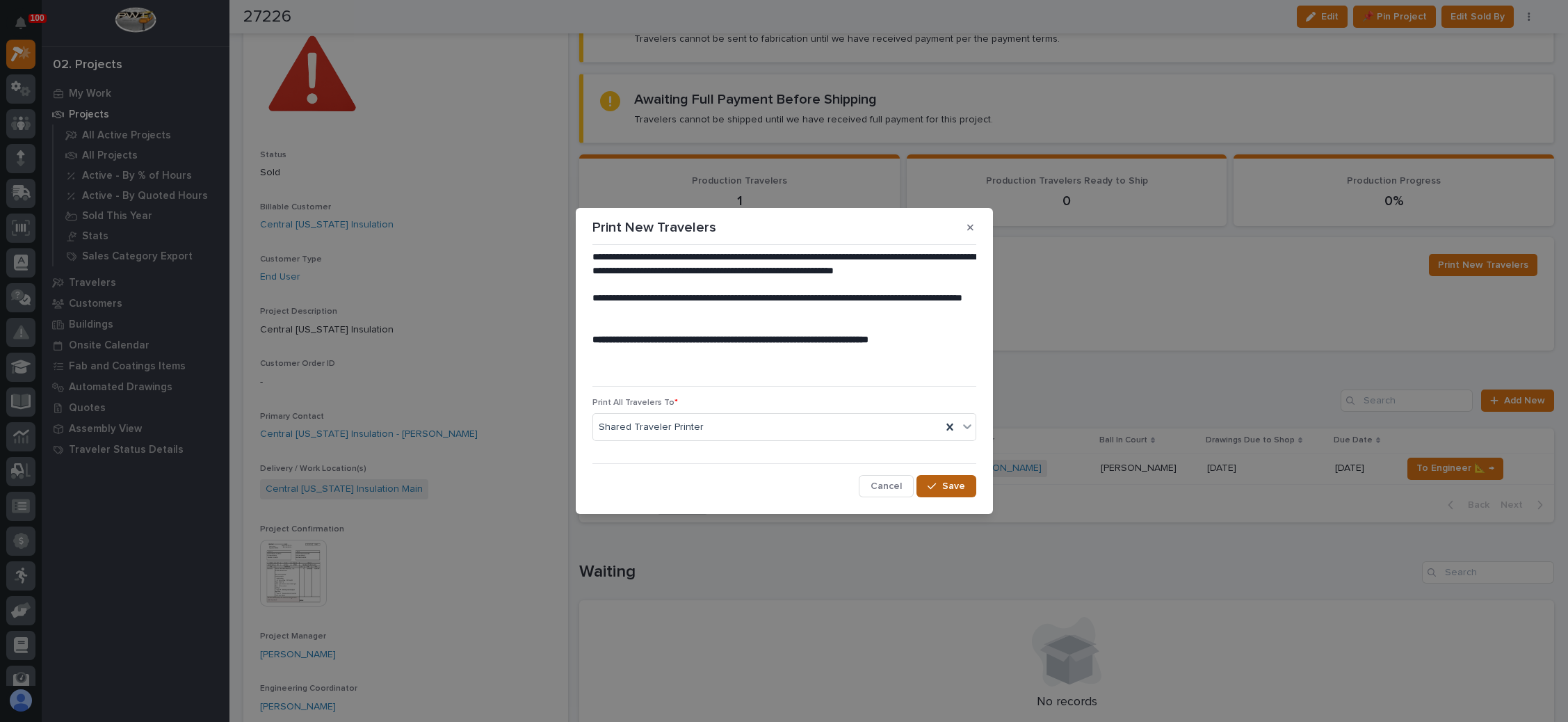
click at [941, 484] on div "button" at bounding box center [935, 486] width 14 height 10
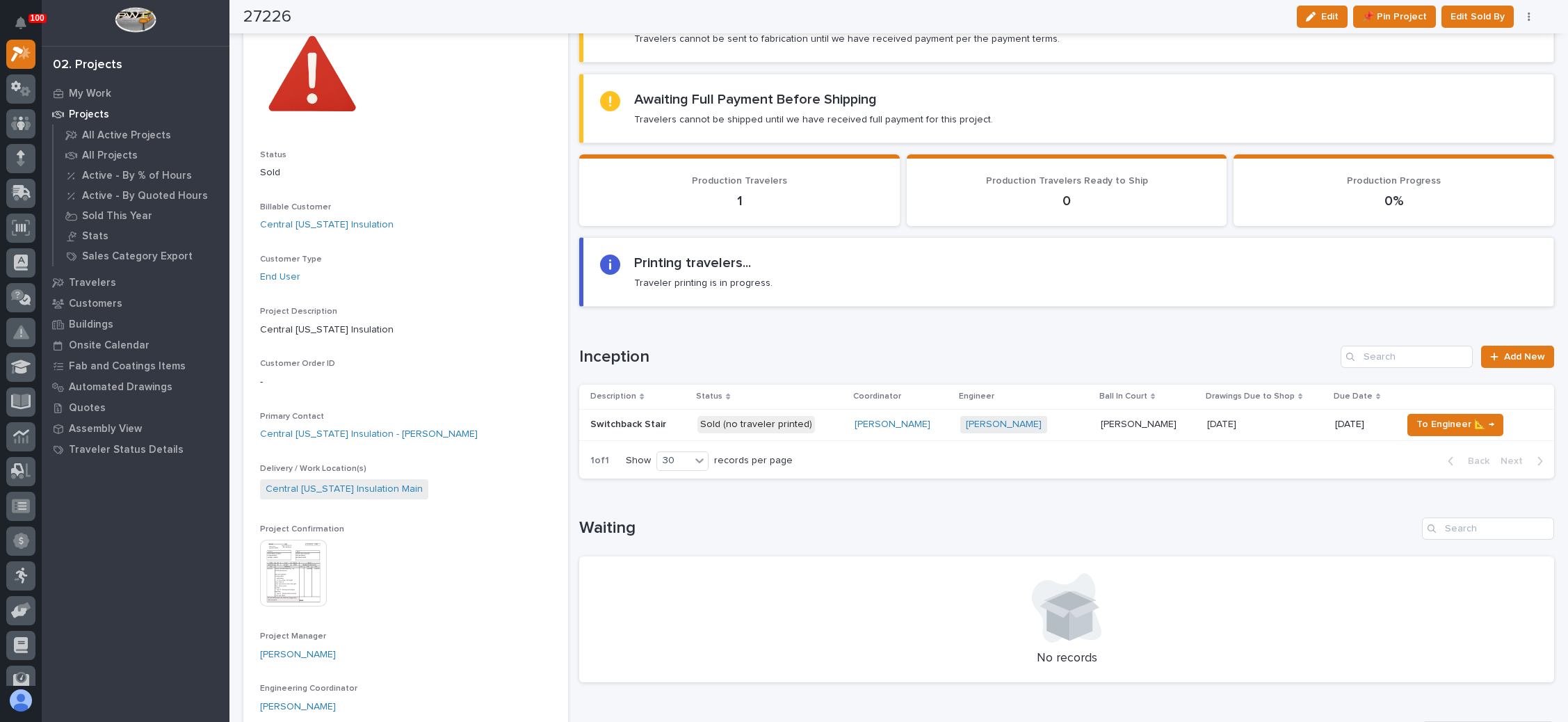
scroll to position [0, 0]
